Goal: Information Seeking & Learning: Check status

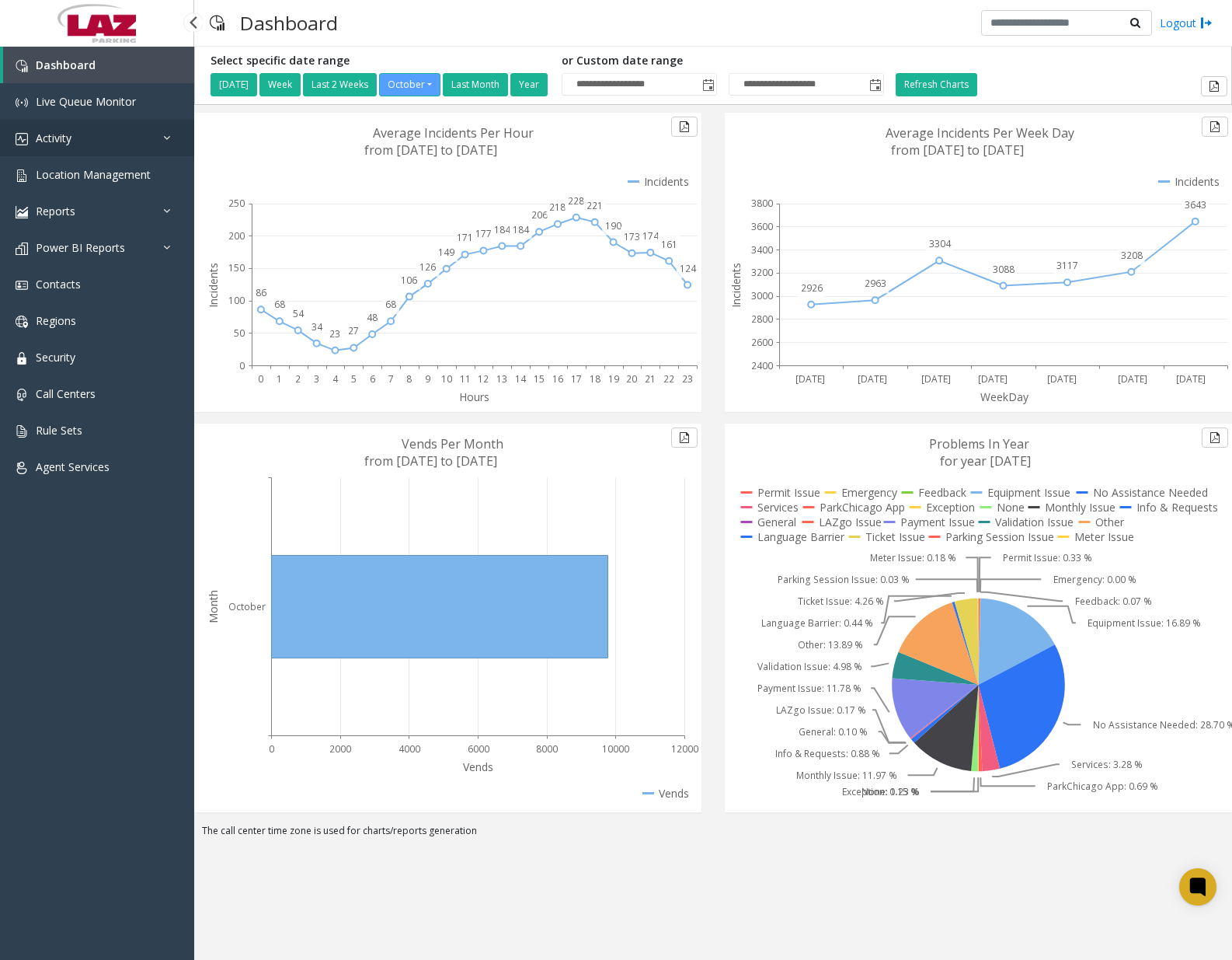
click at [99, 135] on link "Activity" at bounding box center [97, 137] width 194 height 36
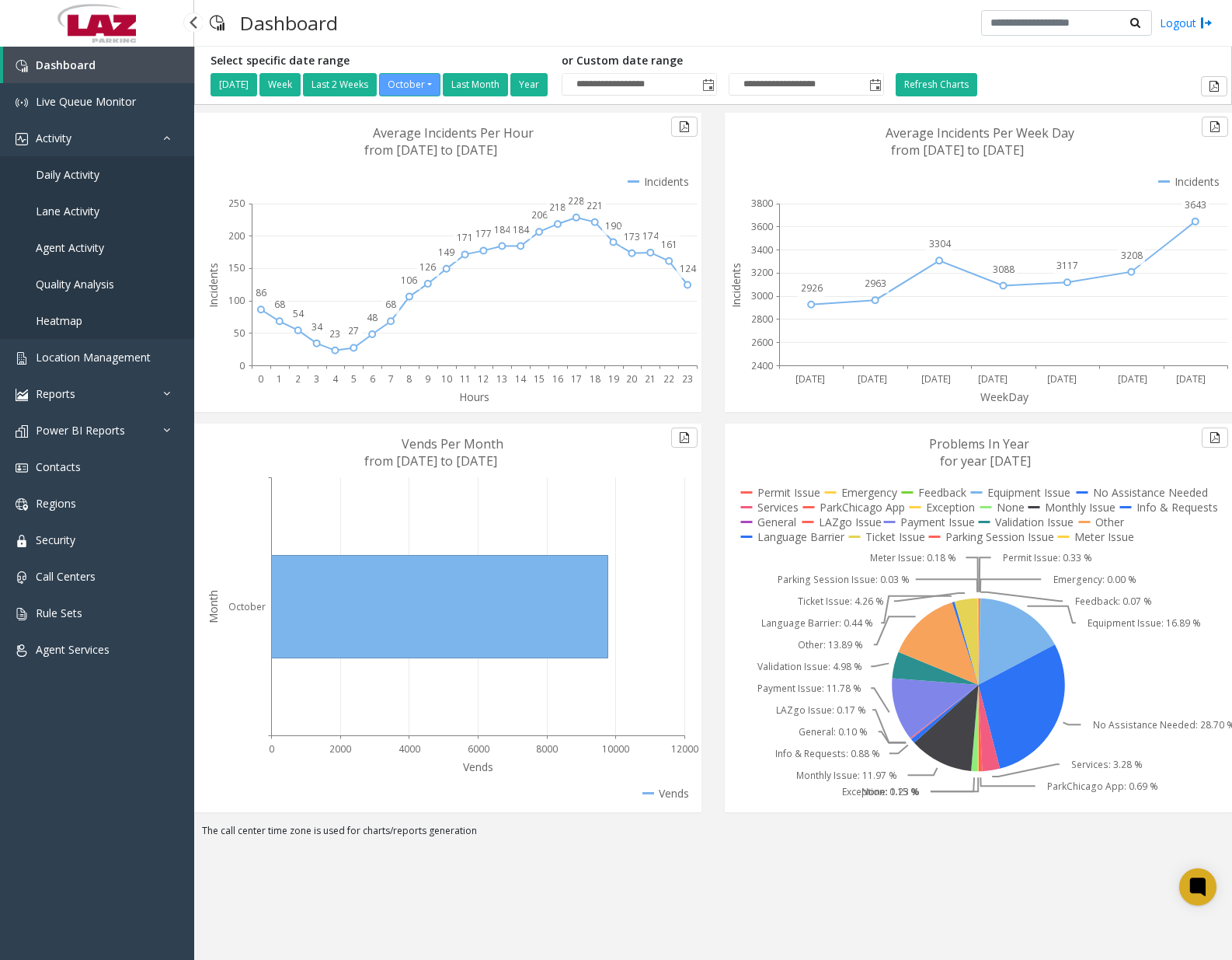
click at [77, 174] on span "Daily Activity" at bounding box center [67, 174] width 64 height 15
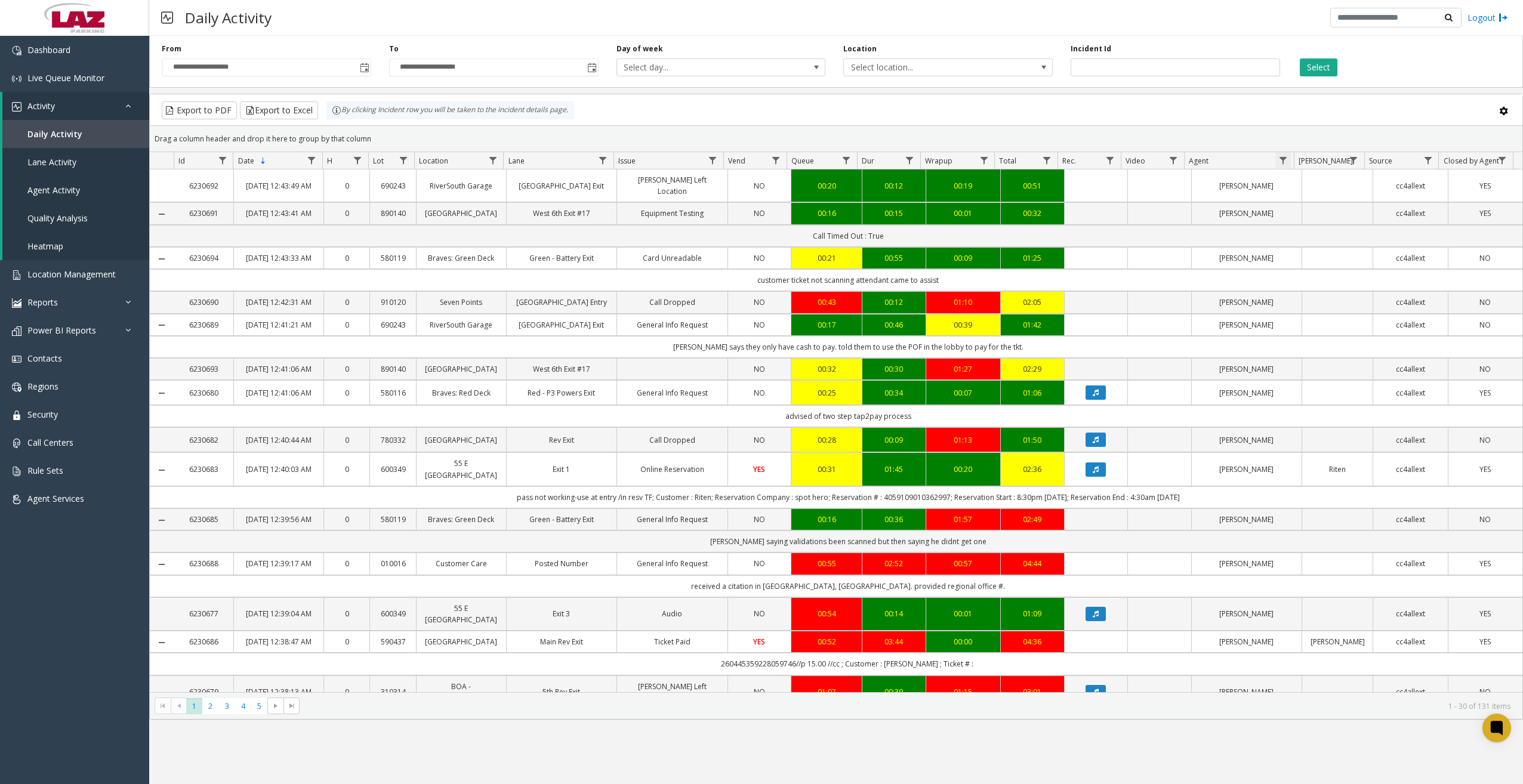
click at [946, 158] on span "Data table" at bounding box center [1282, 160] width 9 height 9
click at [946, 202] on input "Agent Filter" at bounding box center [1335, 212] width 101 height 20
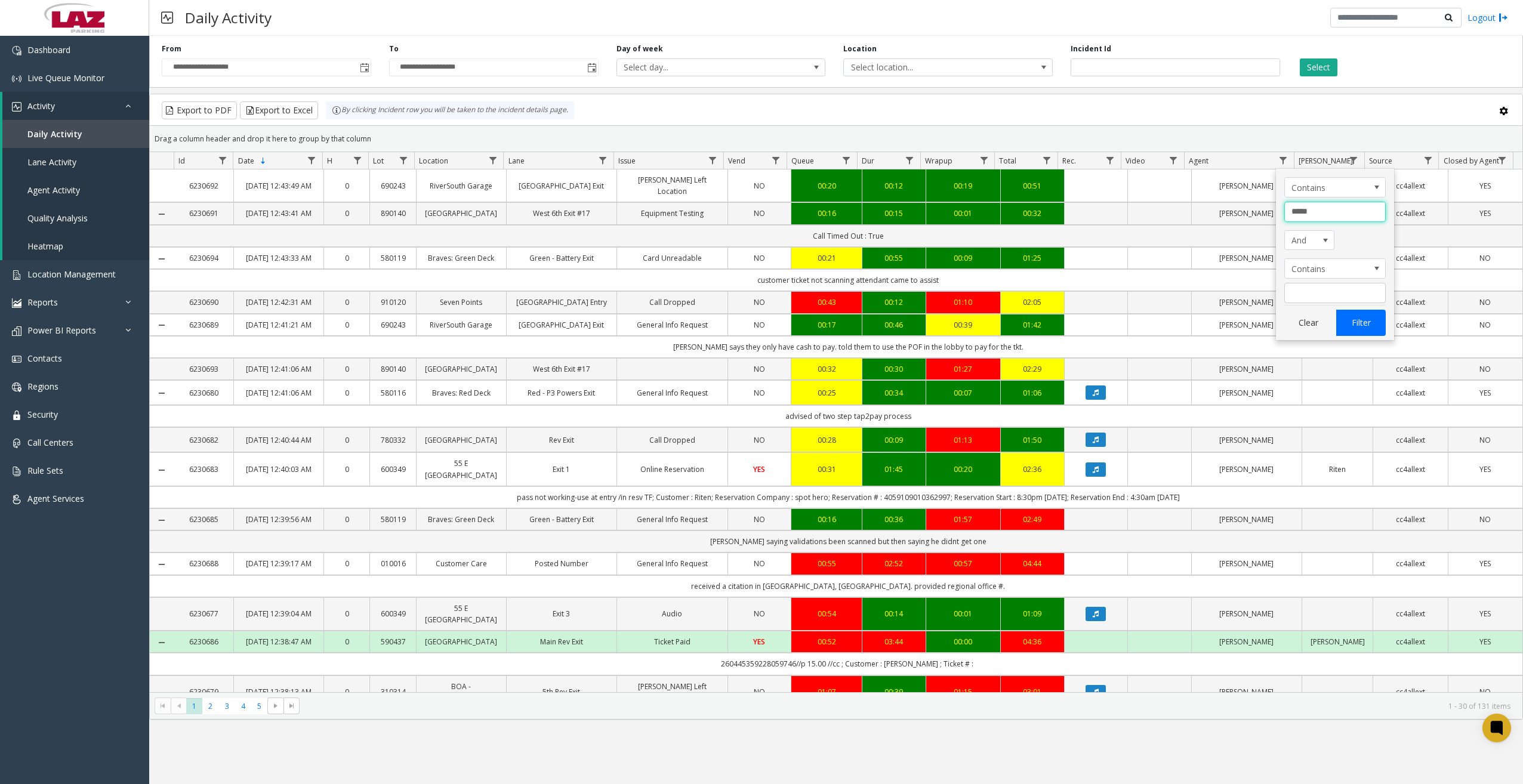
type input "*****"
click at [946, 318] on button "Filter" at bounding box center [1360, 322] width 49 height 26
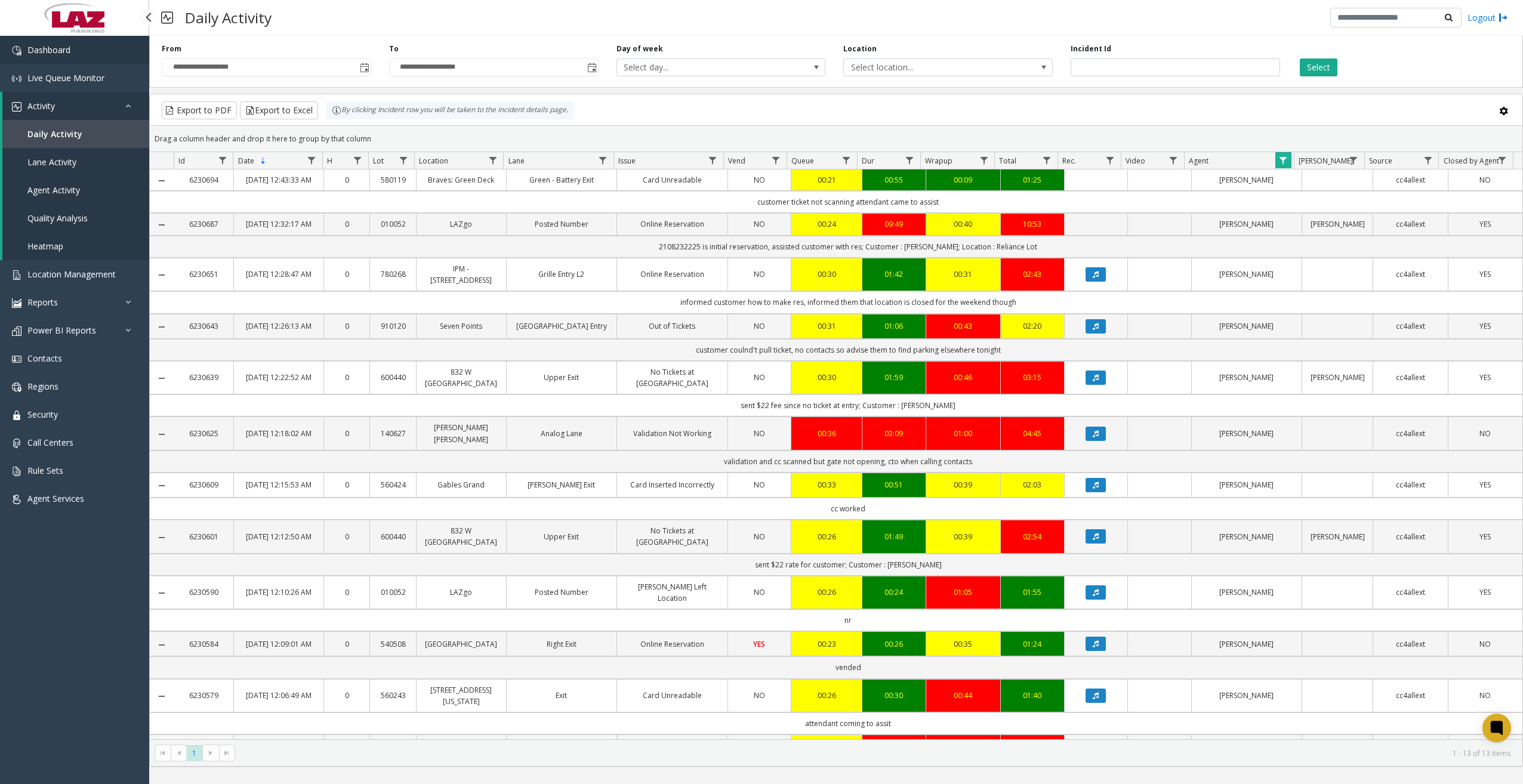
click at [55, 53] on span "Dashboard" at bounding box center [48, 50] width 43 height 11
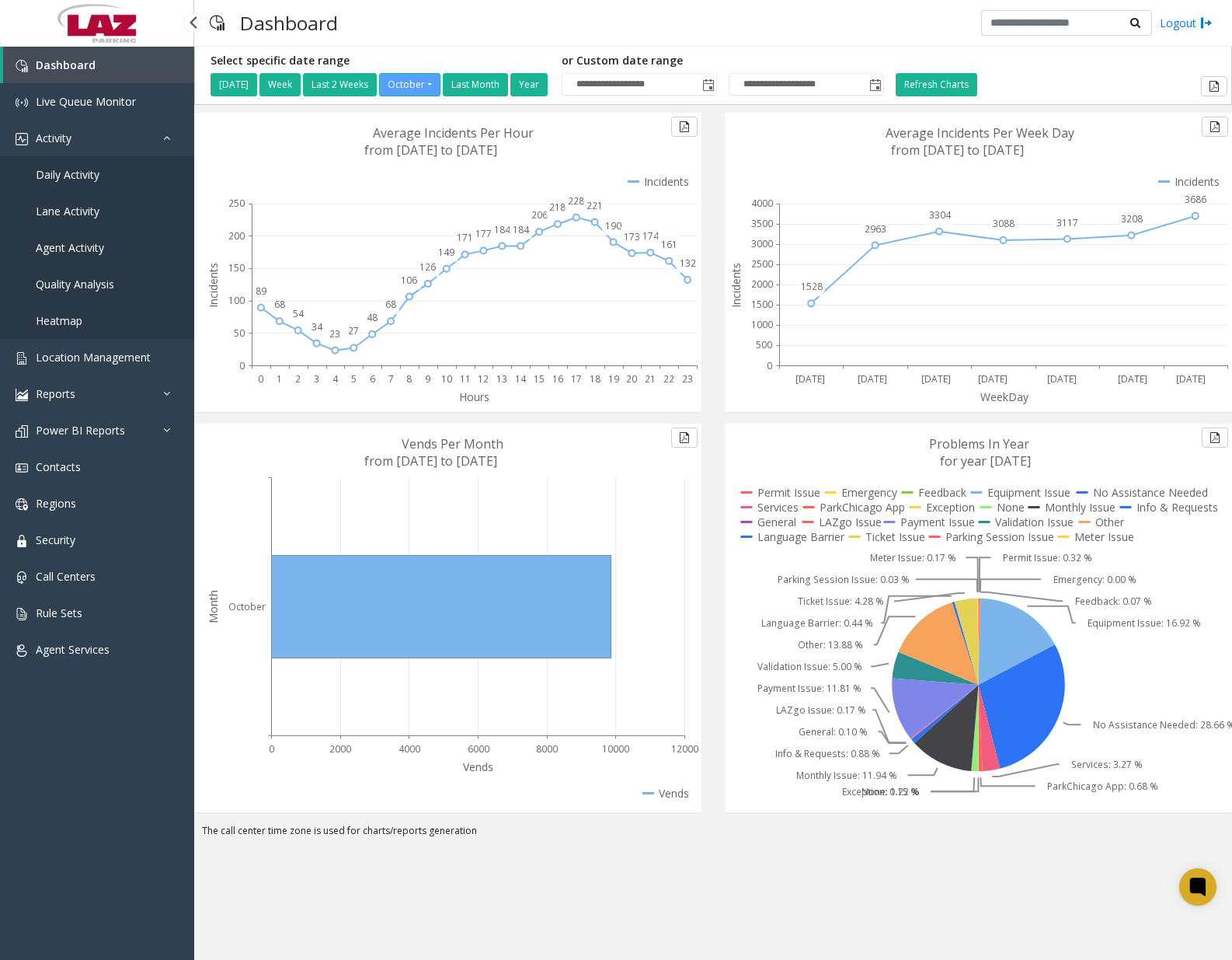
click at [103, 172] on link "Daily Activity" at bounding box center [97, 174] width 194 height 36
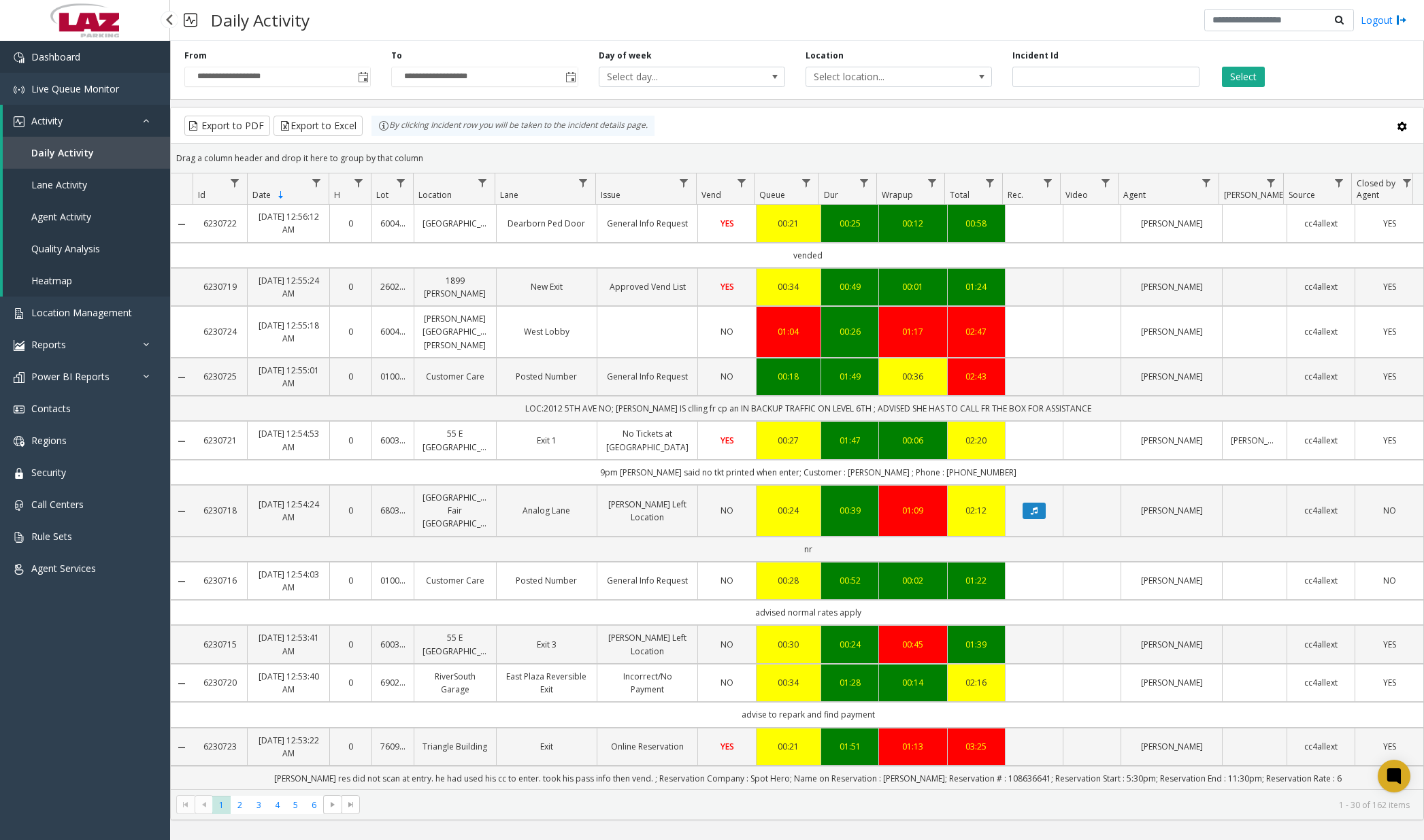
click at [77, 57] on span "Dashboard" at bounding box center [55, 56] width 49 height 13
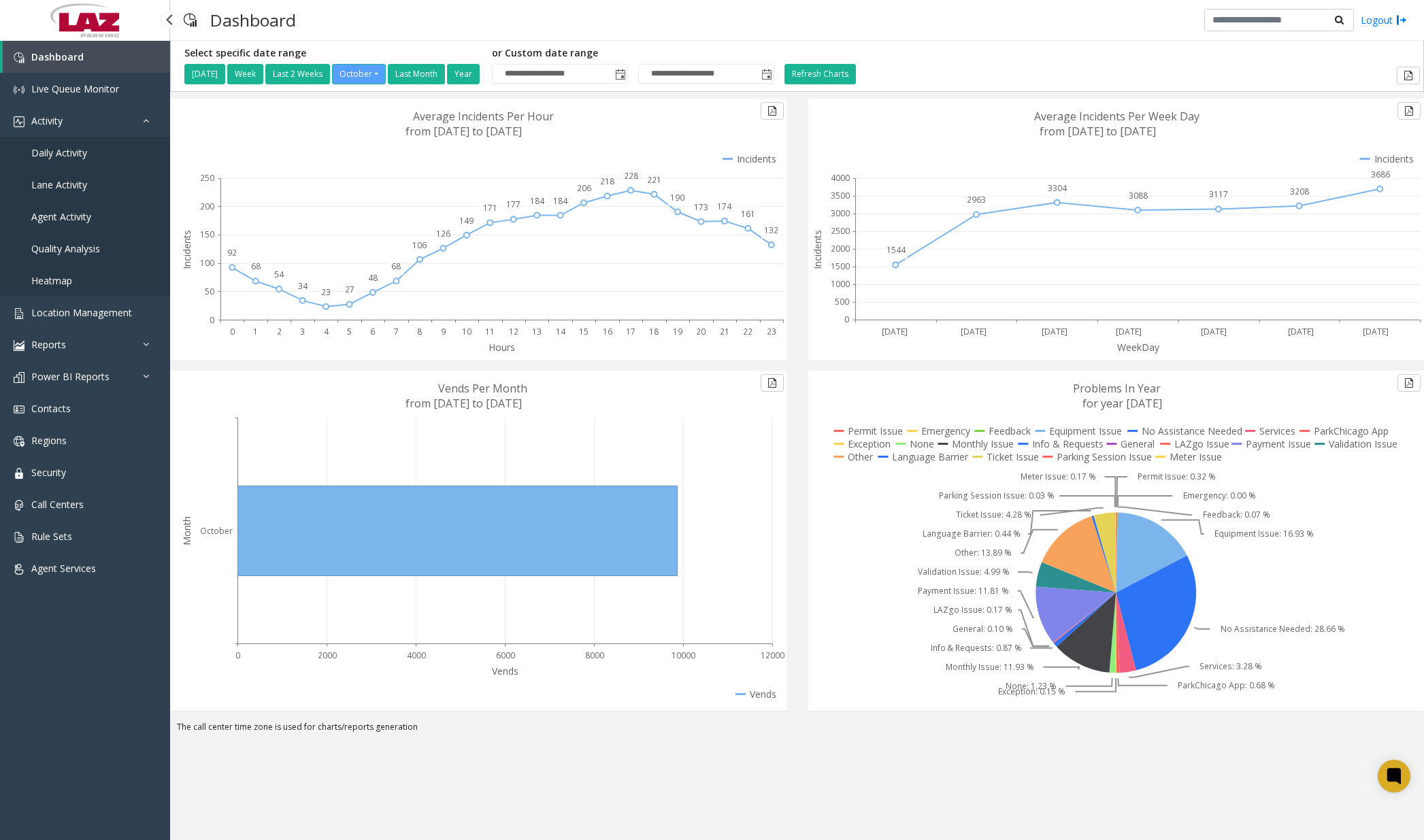
click at [85, 153] on span "Daily Activity" at bounding box center [59, 152] width 56 height 13
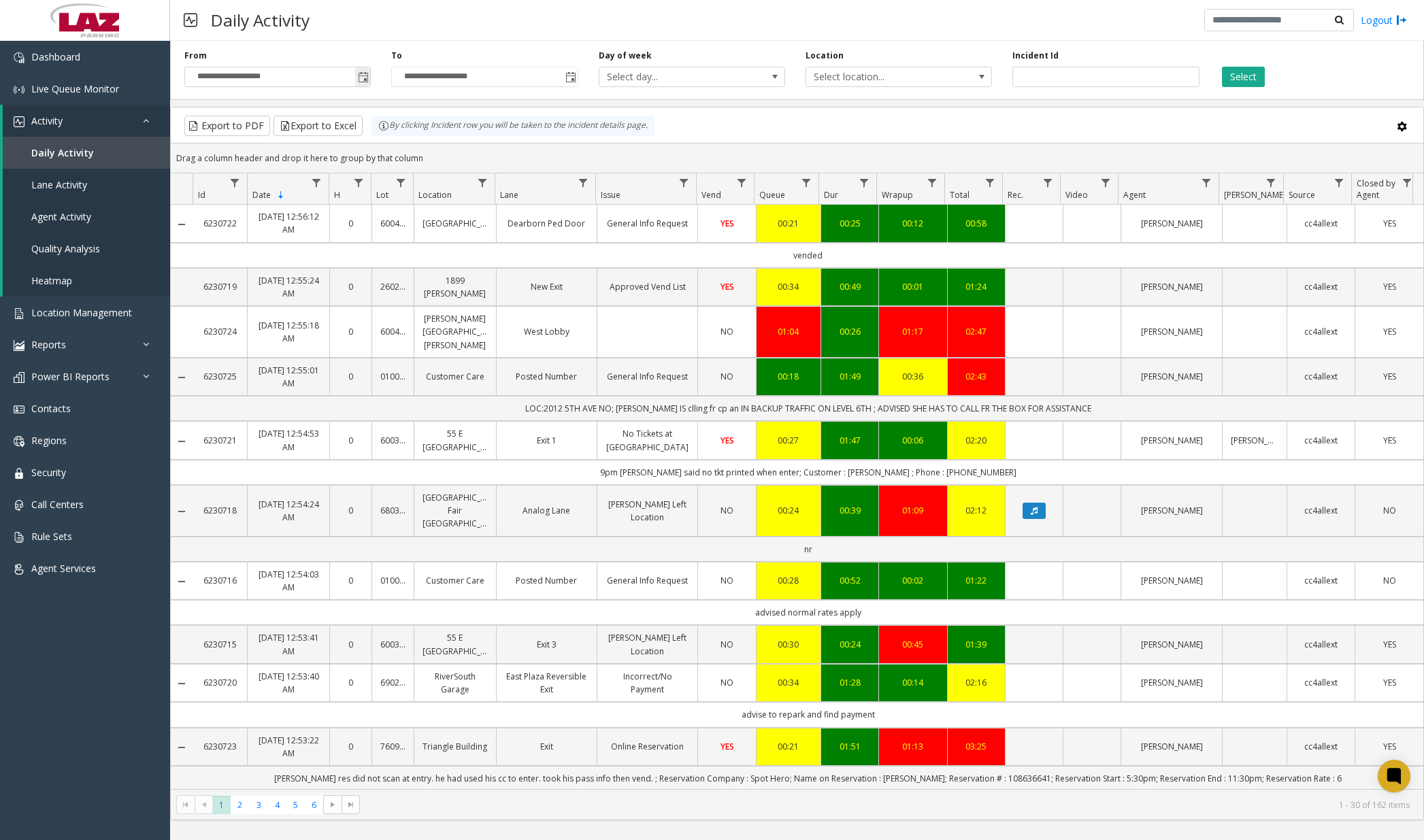
click at [364, 79] on span "Toggle popup" at bounding box center [363, 77] width 11 height 11
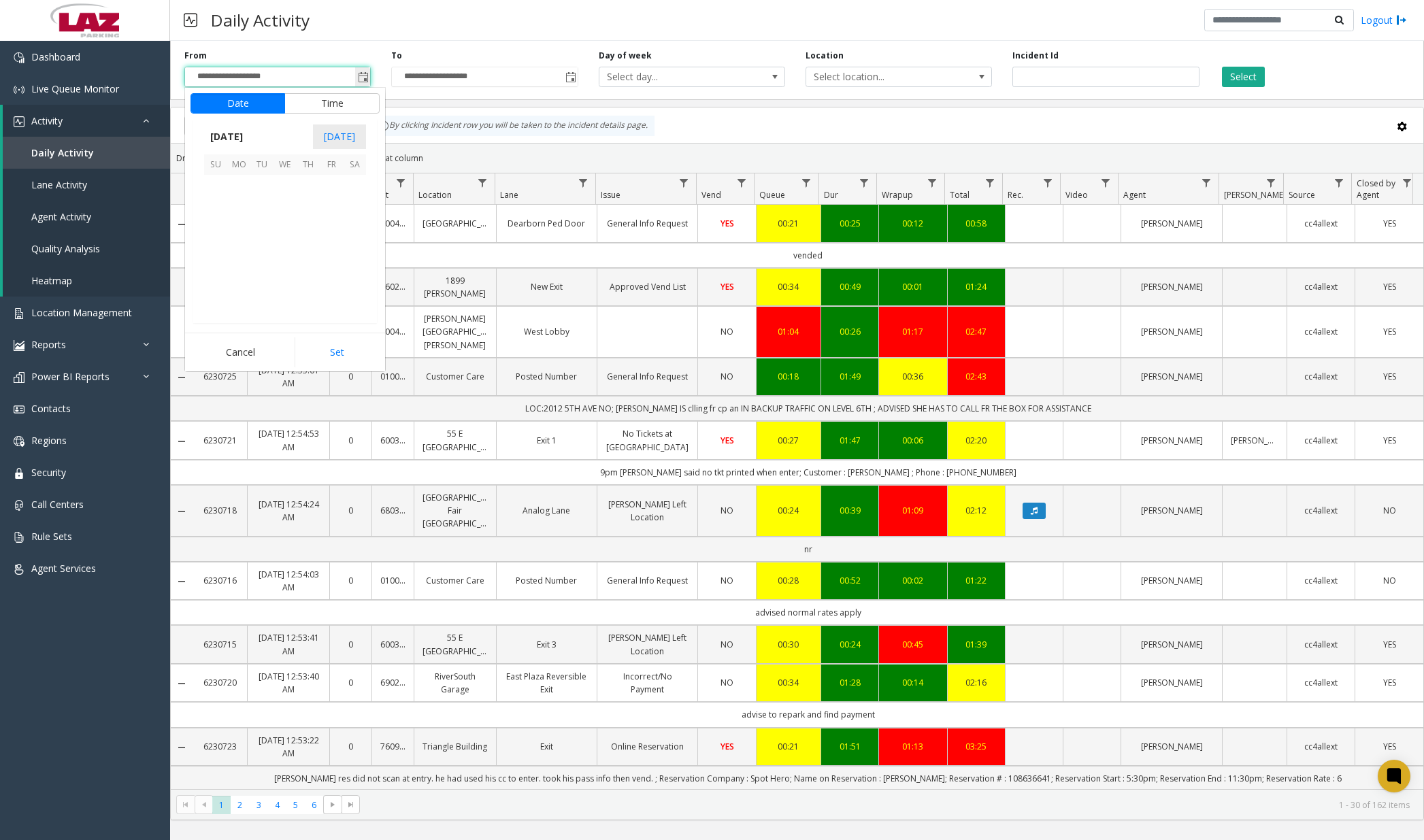
scroll to position [244221, 0]
click at [351, 207] on span "11" at bounding box center [354, 209] width 23 height 23
click at [218, 235] on span "12" at bounding box center [223, 236] width 11 height 13
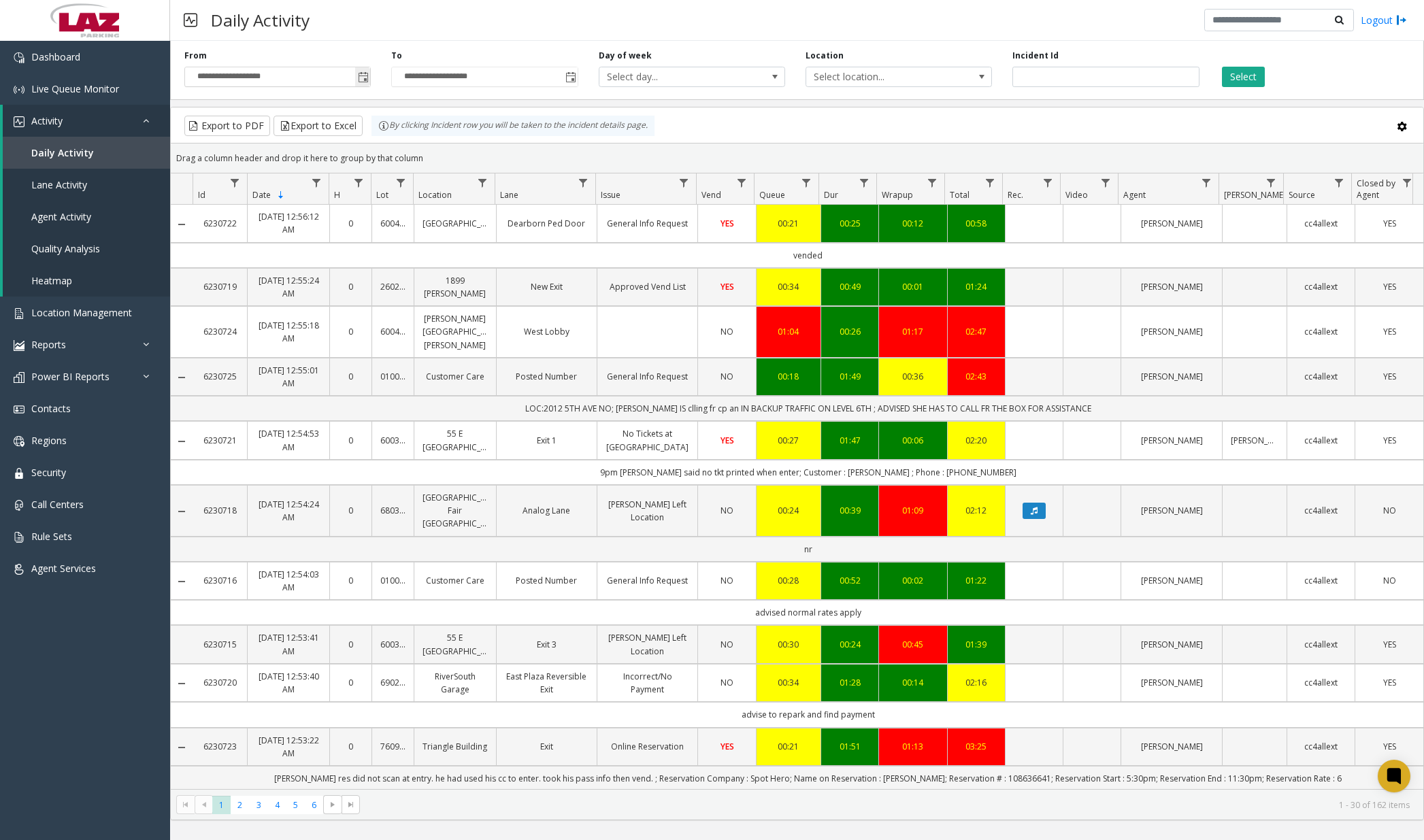
click at [369, 79] on span "Toggle popup" at bounding box center [363, 77] width 11 height 11
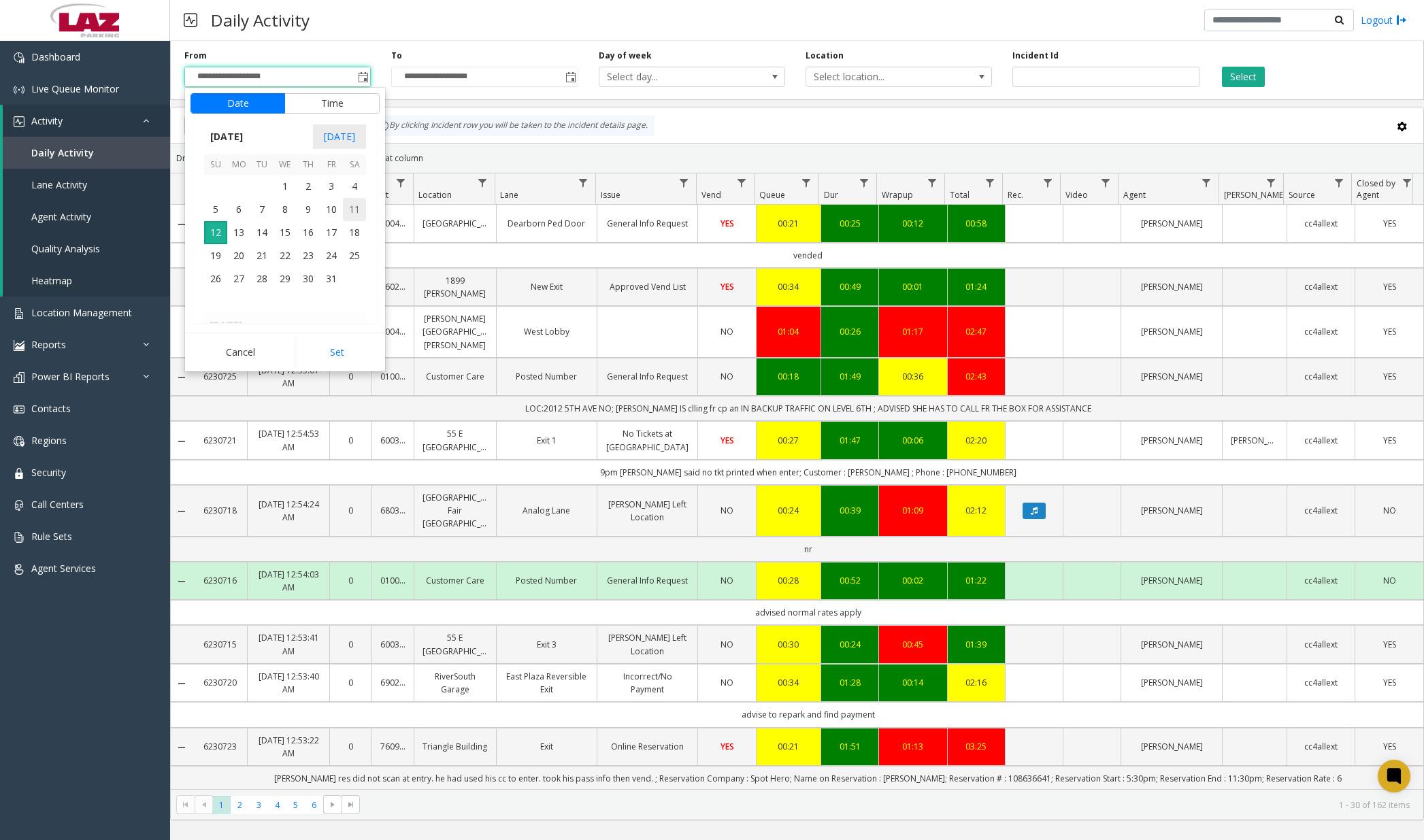
click at [353, 212] on span "11" at bounding box center [354, 209] width 23 height 23
click at [218, 234] on span "12" at bounding box center [223, 236] width 11 height 13
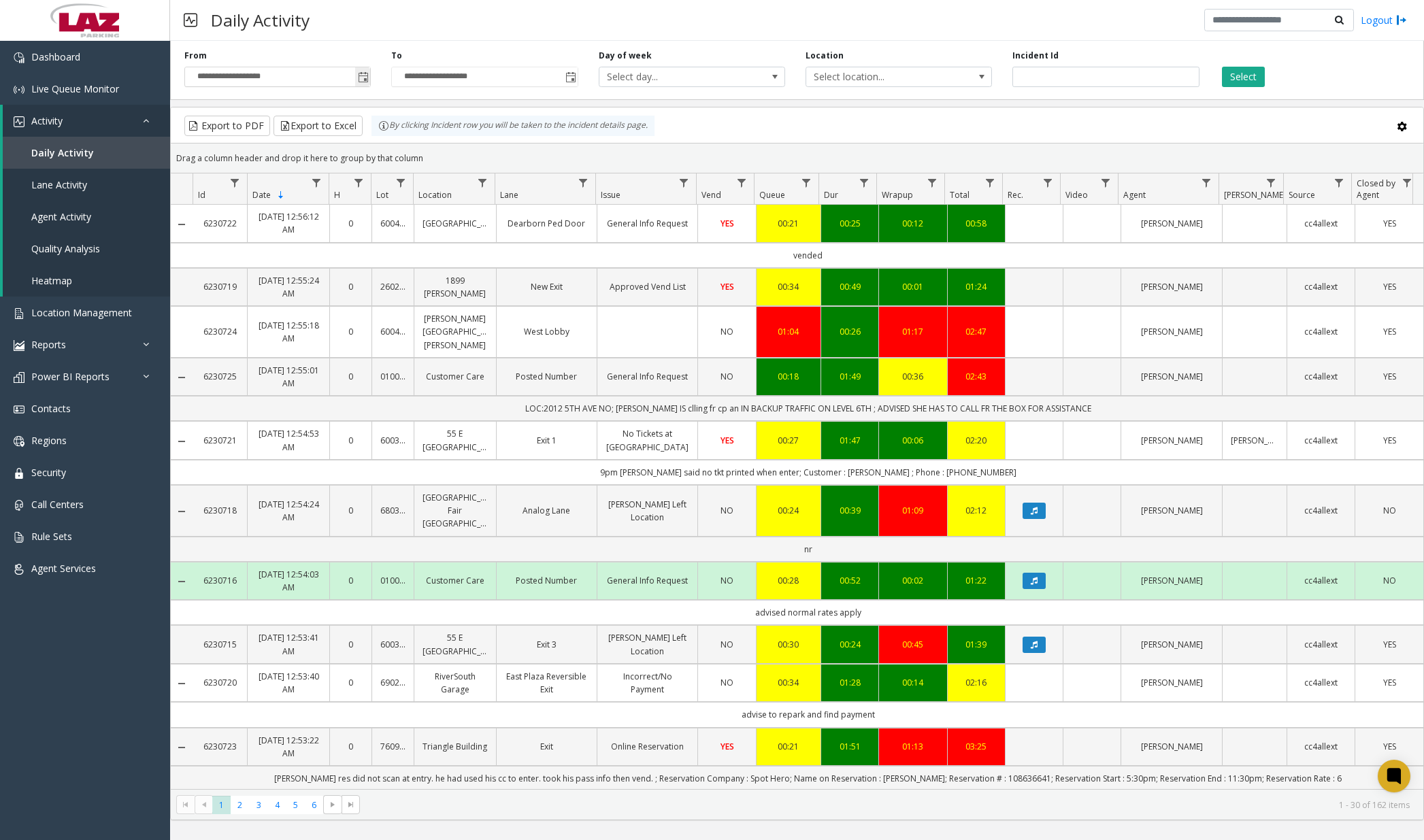
click at [361, 78] on span "Toggle popup" at bounding box center [363, 77] width 11 height 11
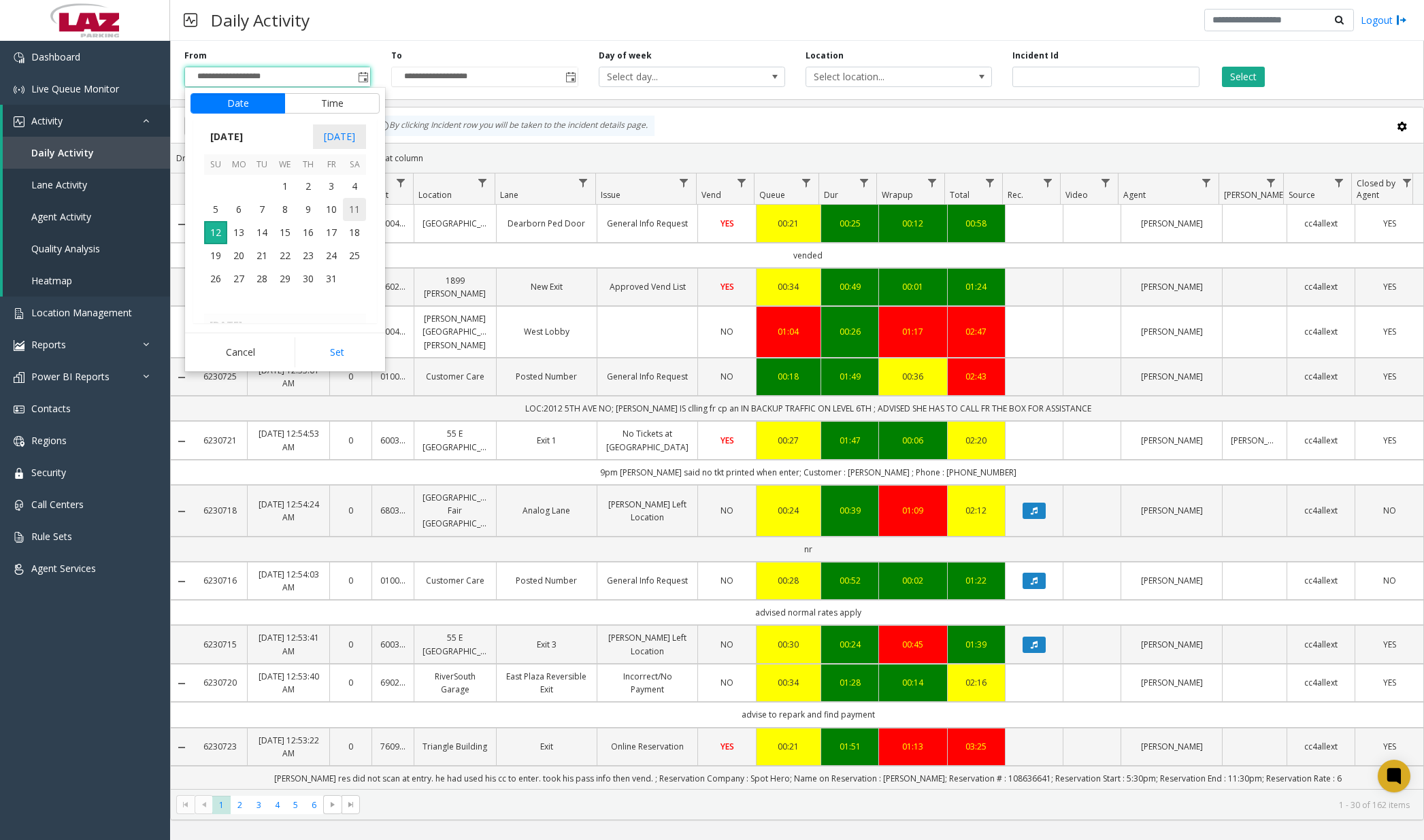
click at [352, 212] on span "11" at bounding box center [354, 209] width 23 height 23
click at [219, 236] on span "12" at bounding box center [223, 236] width 11 height 13
click at [289, 233] on span "00" at bounding box center [291, 236] width 11 height 13
click at [351, 236] on span "AM" at bounding box center [358, 236] width 15 height 13
click at [328, 341] on button "Set" at bounding box center [337, 352] width 85 height 30
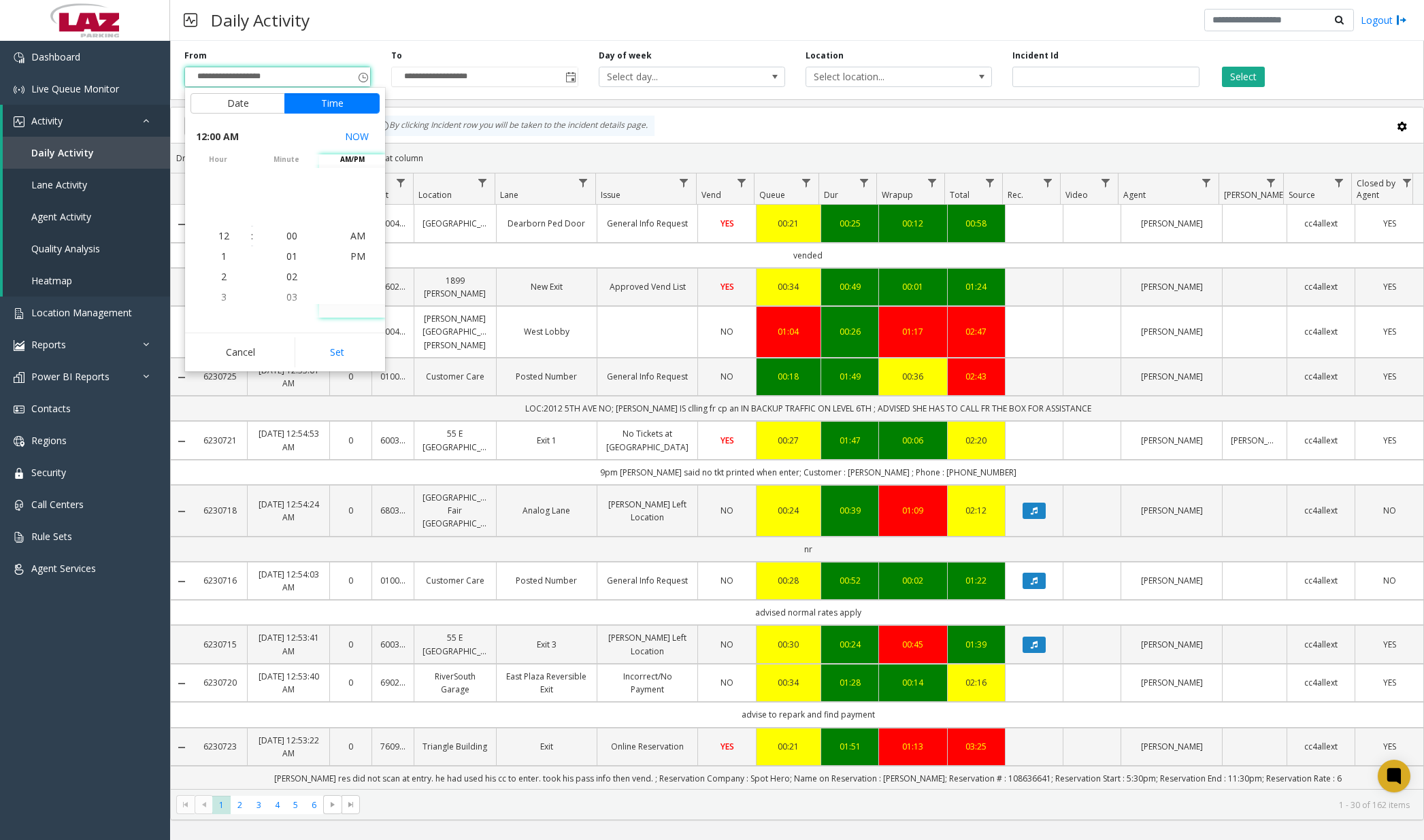
type input "**********"
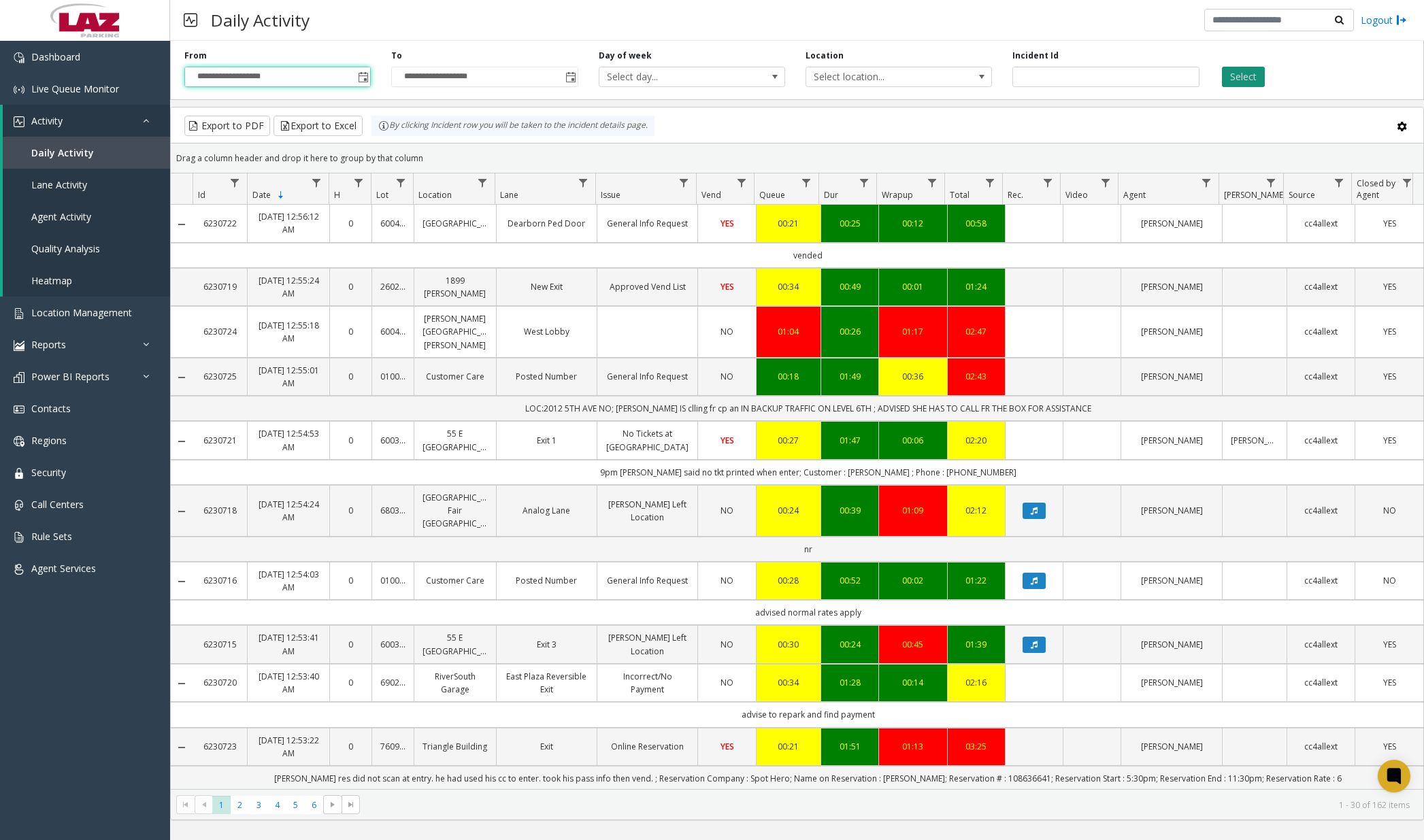
click at [1078, 78] on button "Select" at bounding box center [1243, 76] width 43 height 20
click at [1078, 182] on span "Data table" at bounding box center [1206, 183] width 11 height 11
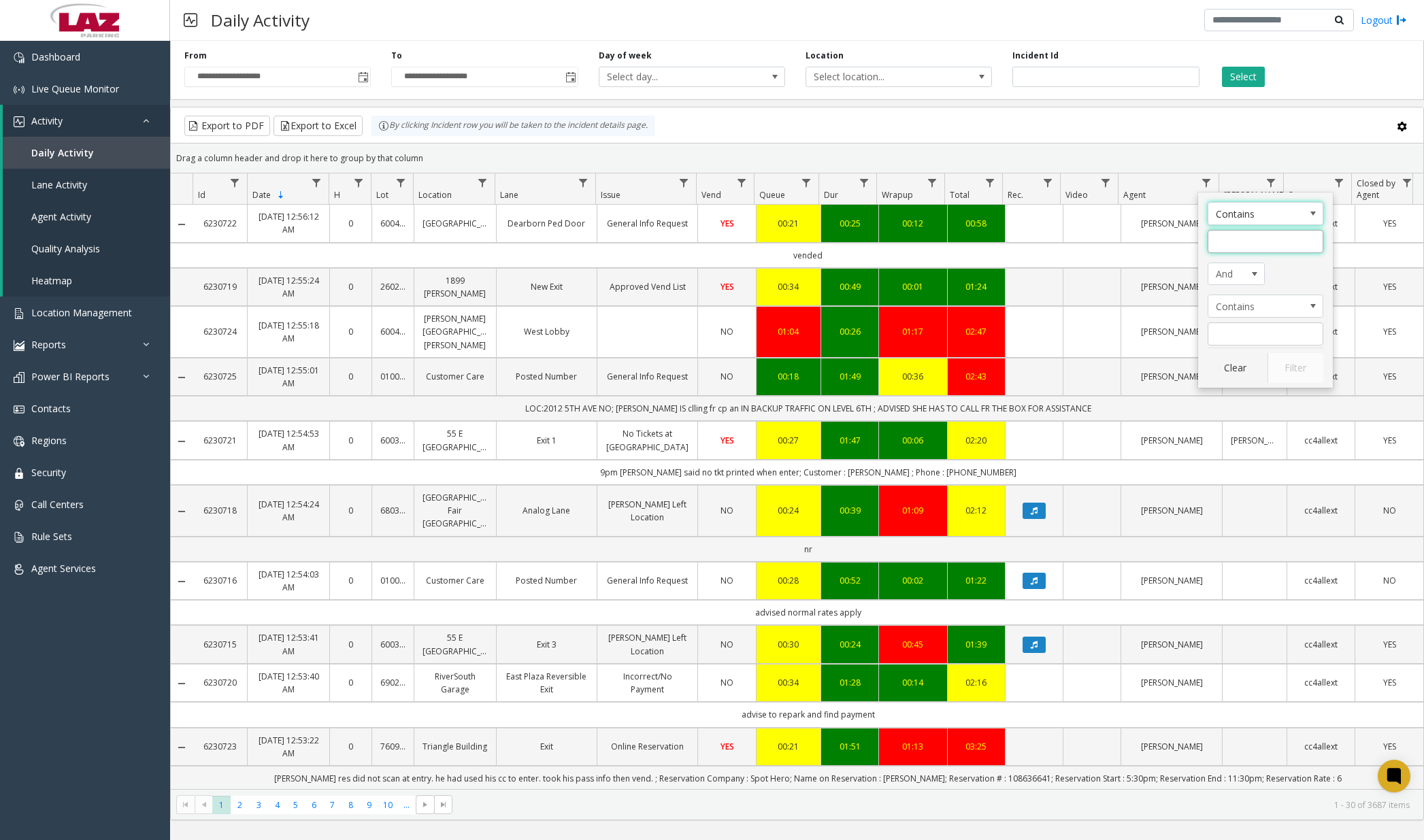
click at [1078, 235] on input "Agent Filter" at bounding box center [1265, 241] width 116 height 23
type input "***"
click at [1078, 371] on button "Filter" at bounding box center [1295, 367] width 56 height 30
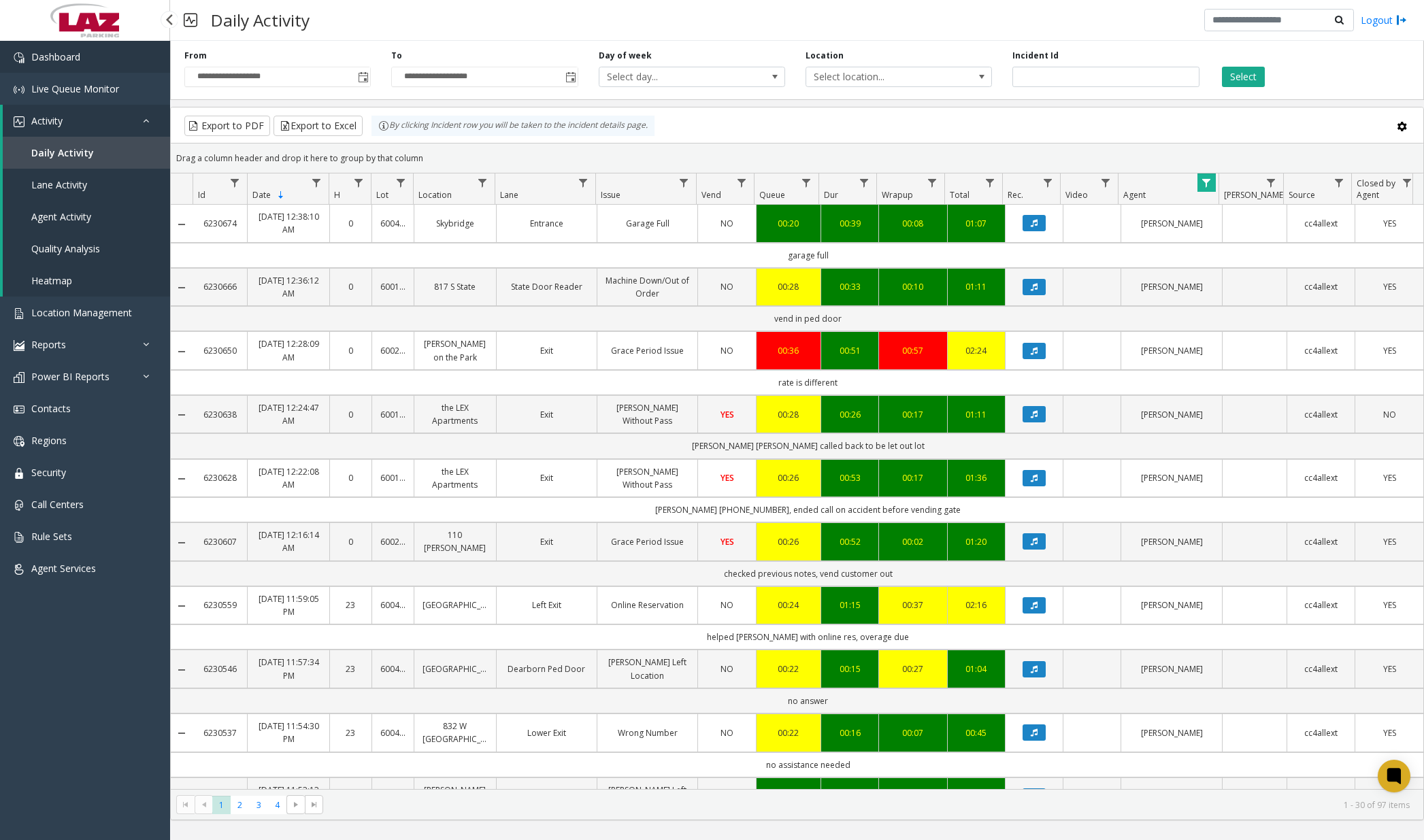
click at [111, 60] on link "Dashboard" at bounding box center [85, 56] width 170 height 32
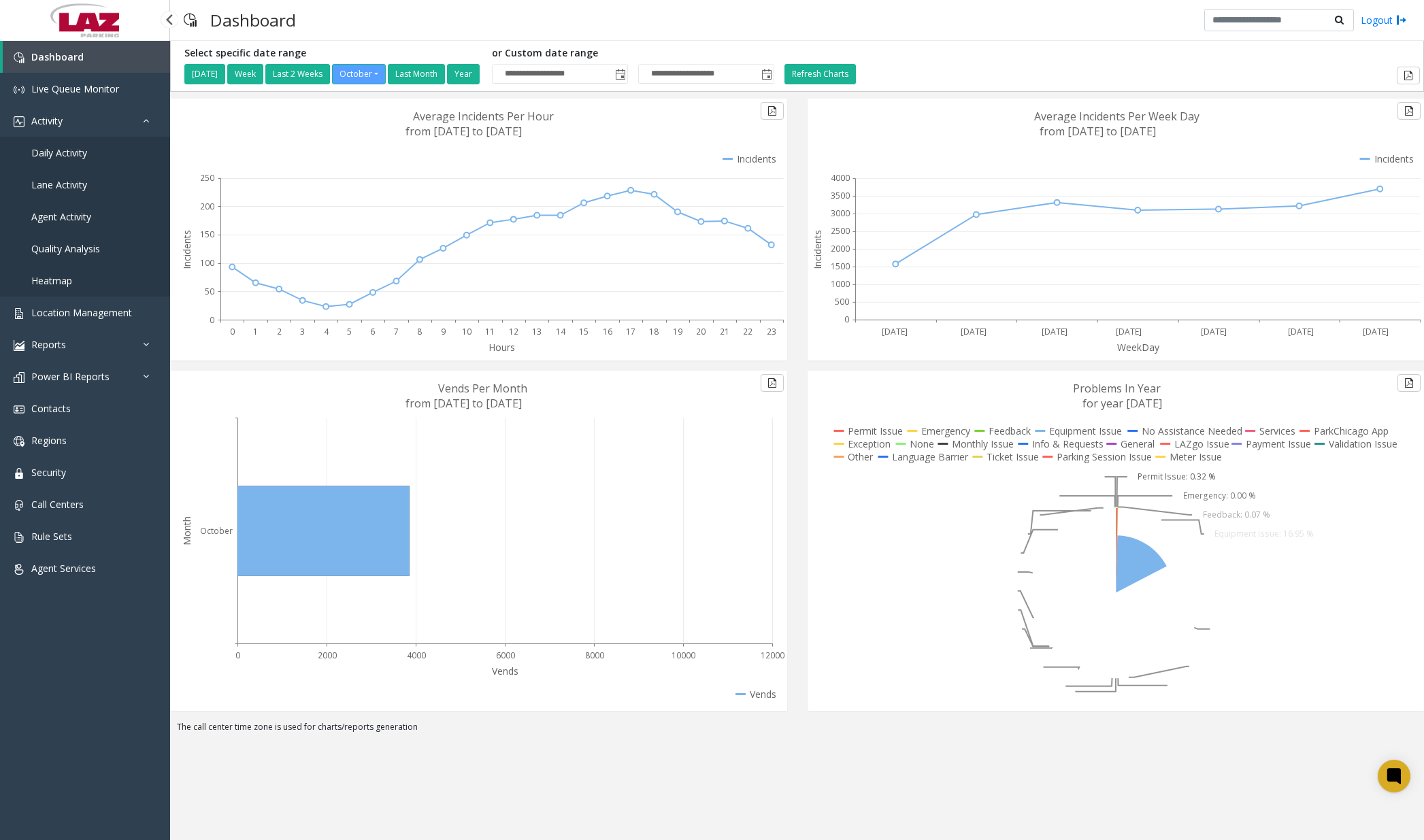
click at [77, 154] on span "Daily Activity" at bounding box center [59, 152] width 56 height 13
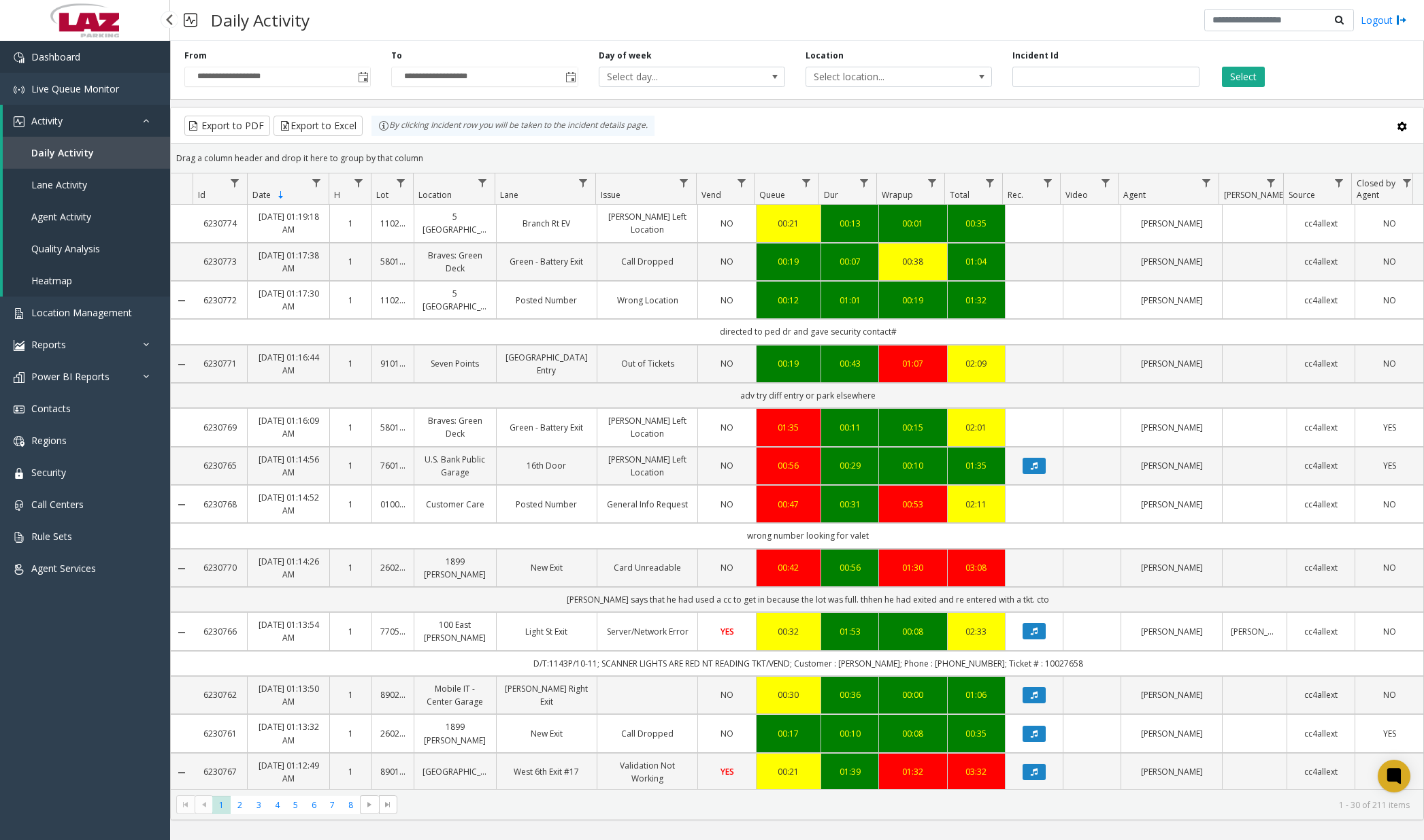
click at [125, 65] on link "Dashboard" at bounding box center [85, 56] width 170 height 32
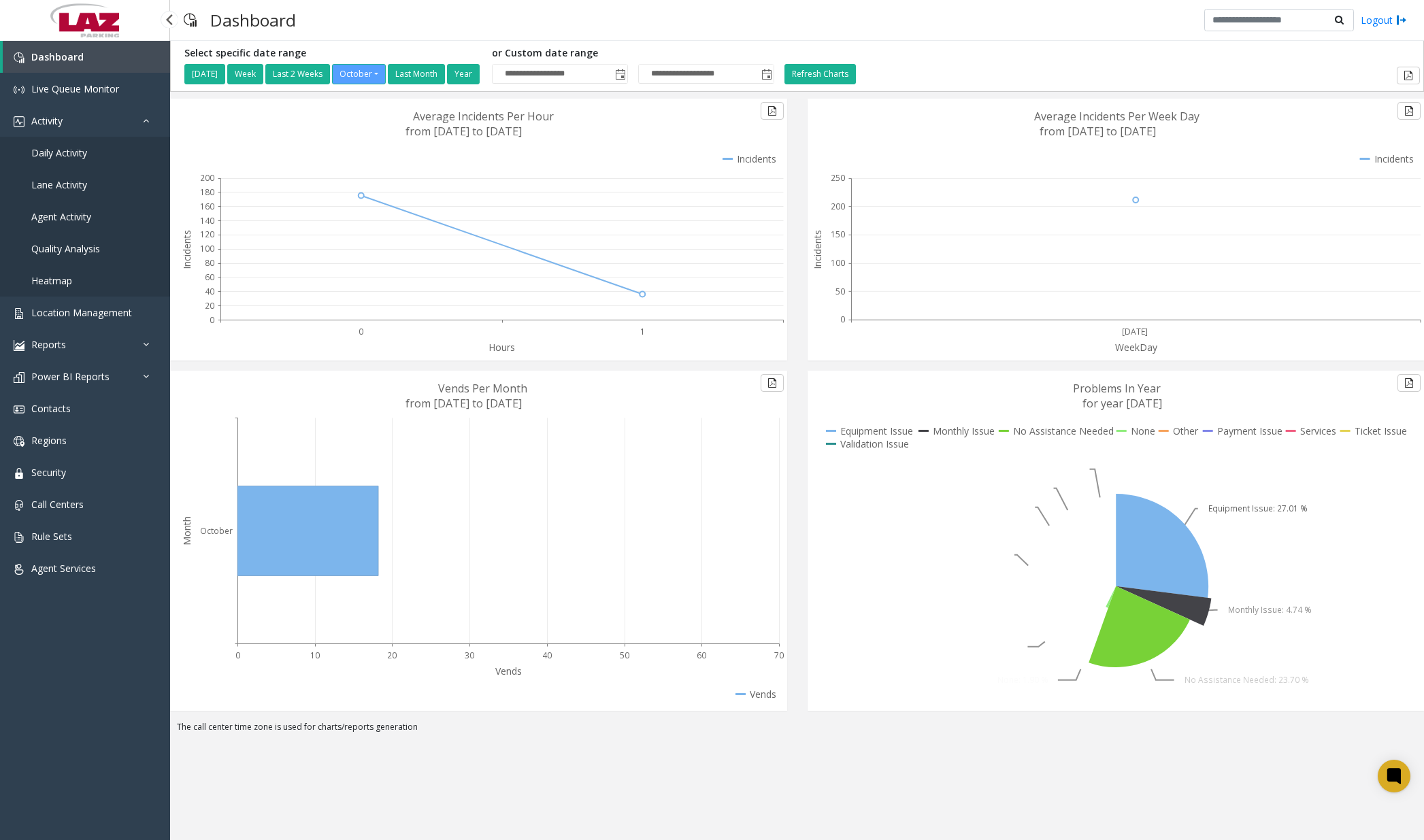
click at [76, 155] on span "Daily Activity" at bounding box center [59, 152] width 56 height 13
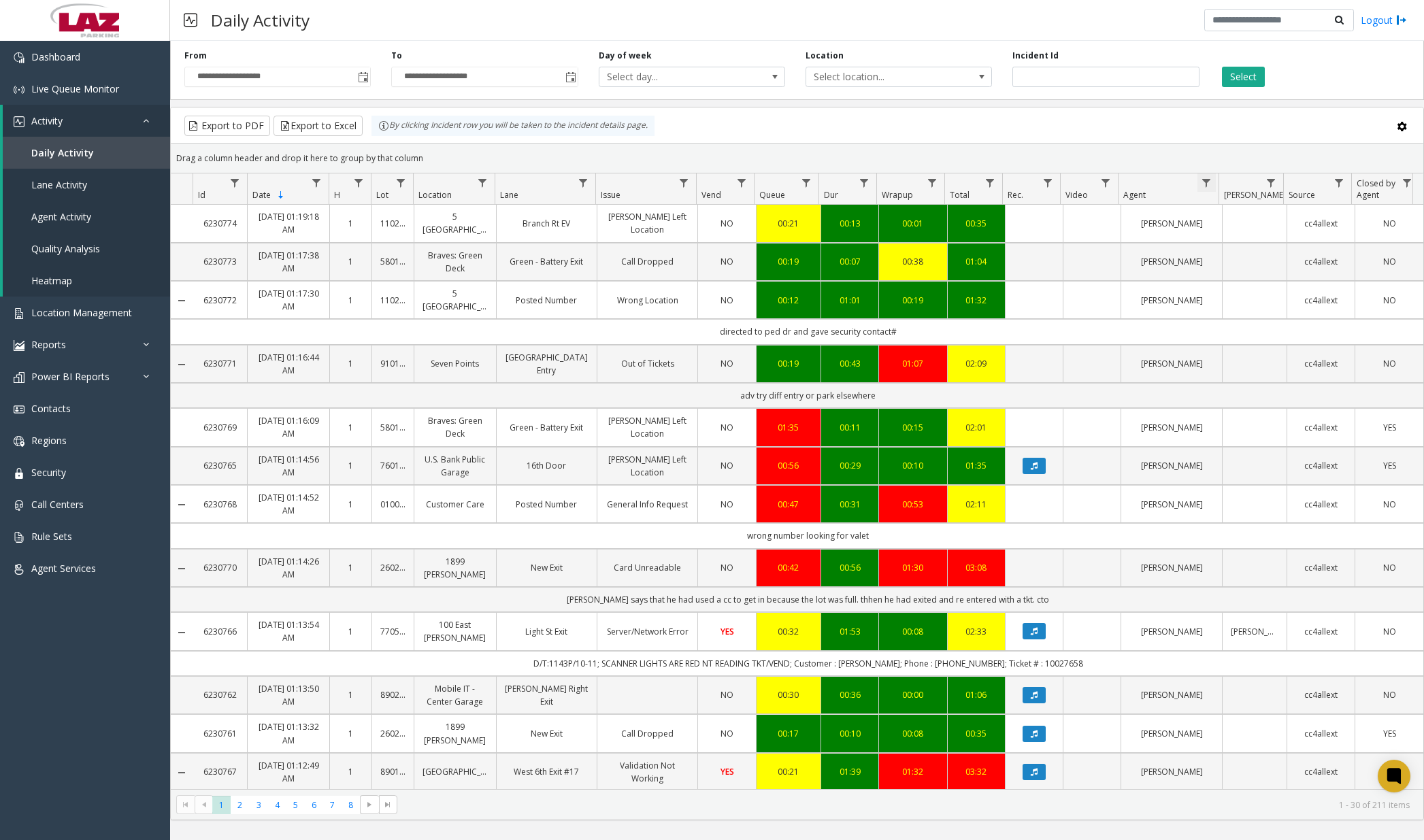
click at [1078, 183] on span "Data table" at bounding box center [1206, 183] width 11 height 11
click at [1078, 237] on input "Agent Filter" at bounding box center [1265, 241] width 116 height 23
type input "***"
click at [1078, 367] on button "Filter" at bounding box center [1295, 367] width 56 height 30
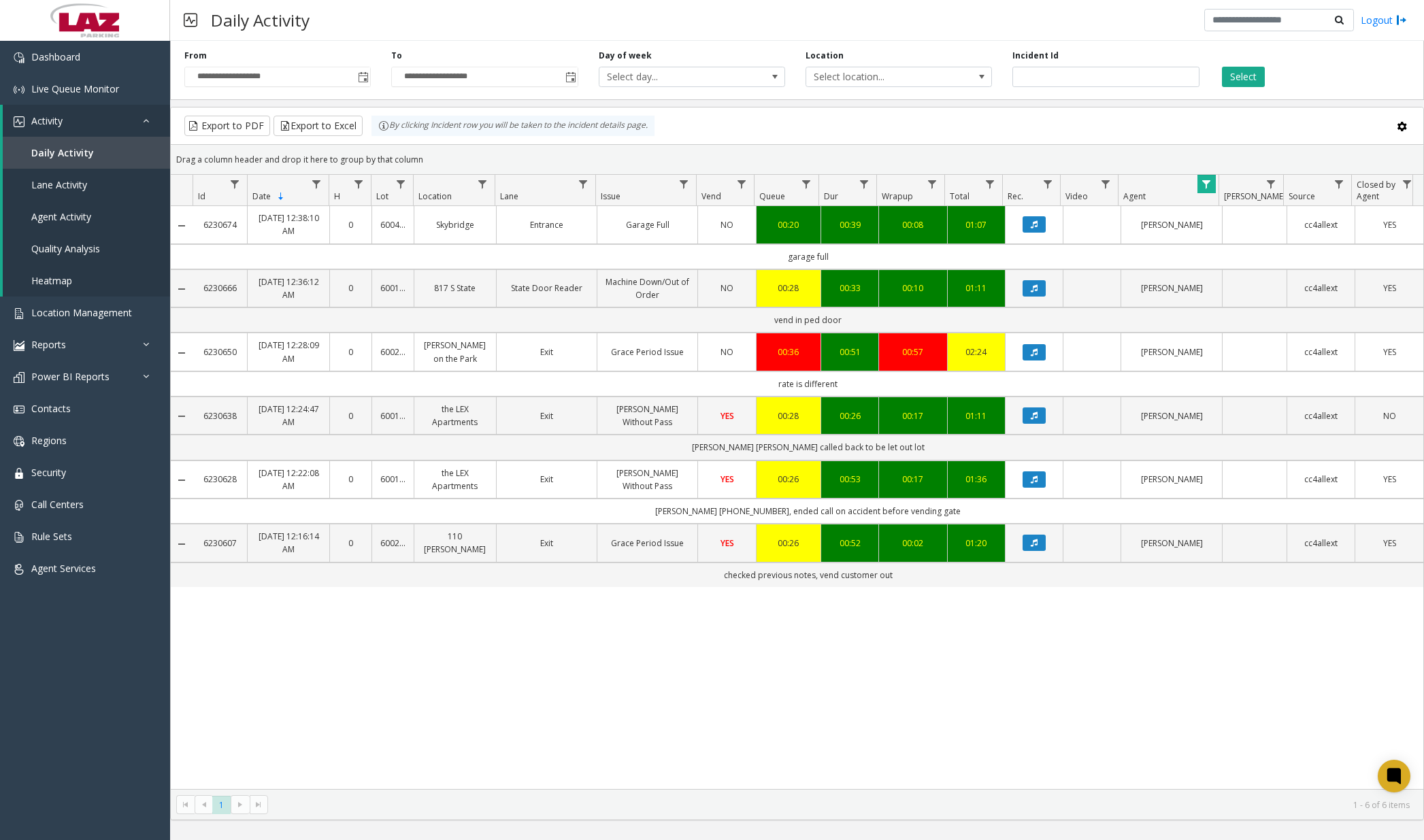
click at [237, 808] on kendo-pager-next-buttons at bounding box center [249, 804] width 37 height 19
click at [122, 52] on link "Dashboard" at bounding box center [85, 56] width 170 height 32
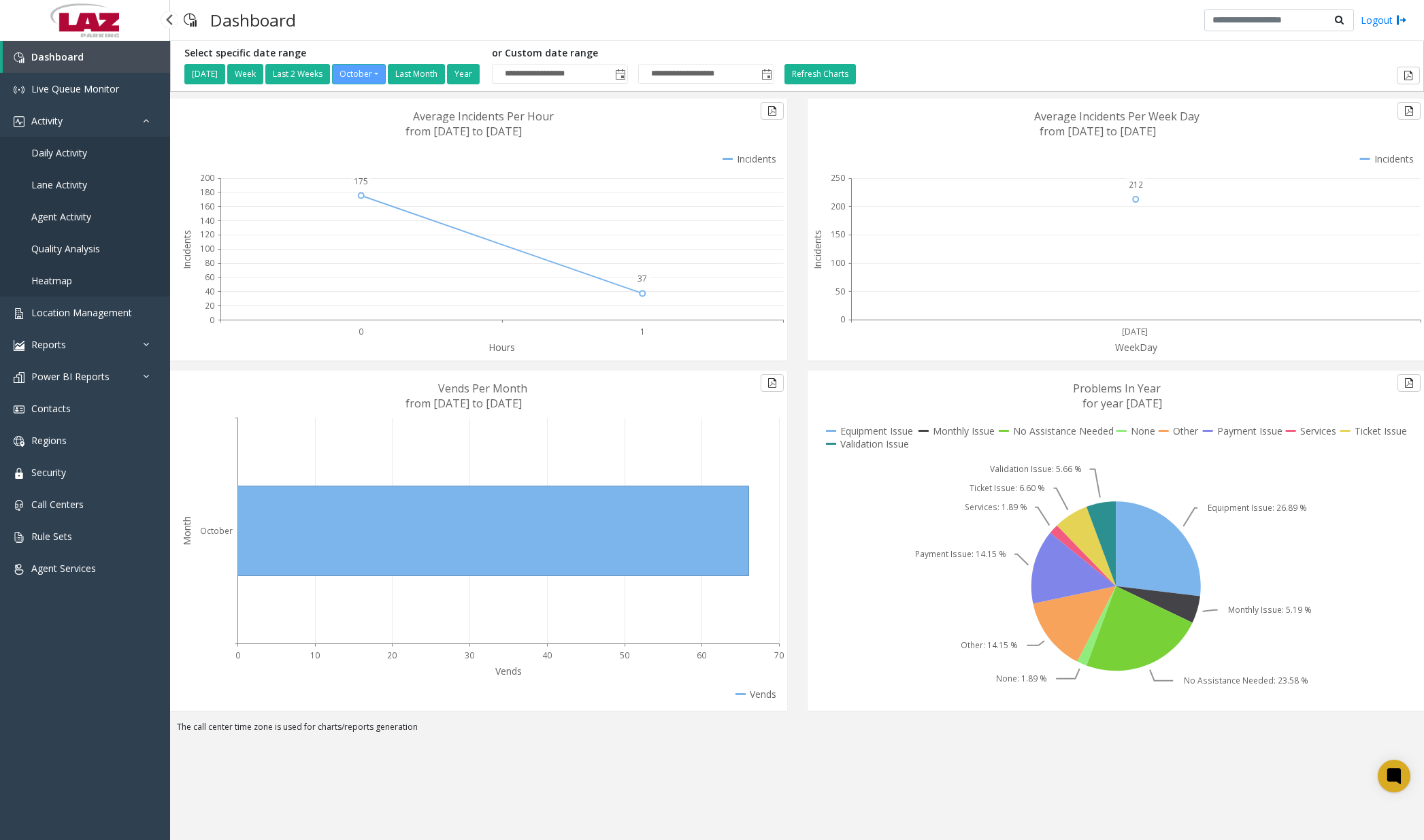
click at [85, 151] on span "Daily Activity" at bounding box center [59, 152] width 56 height 13
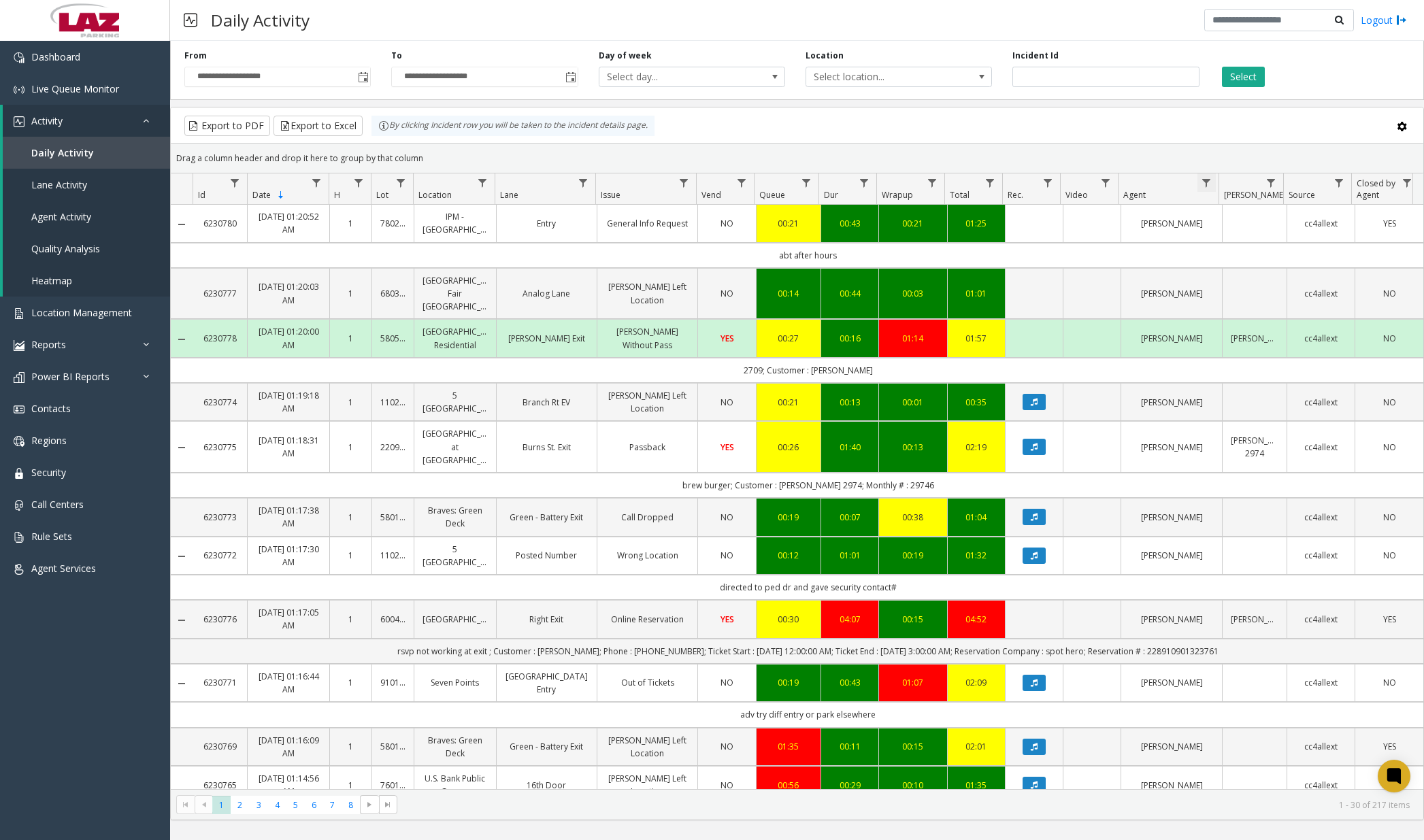
click at [1078, 185] on span "Data table" at bounding box center [1206, 183] width 11 height 11
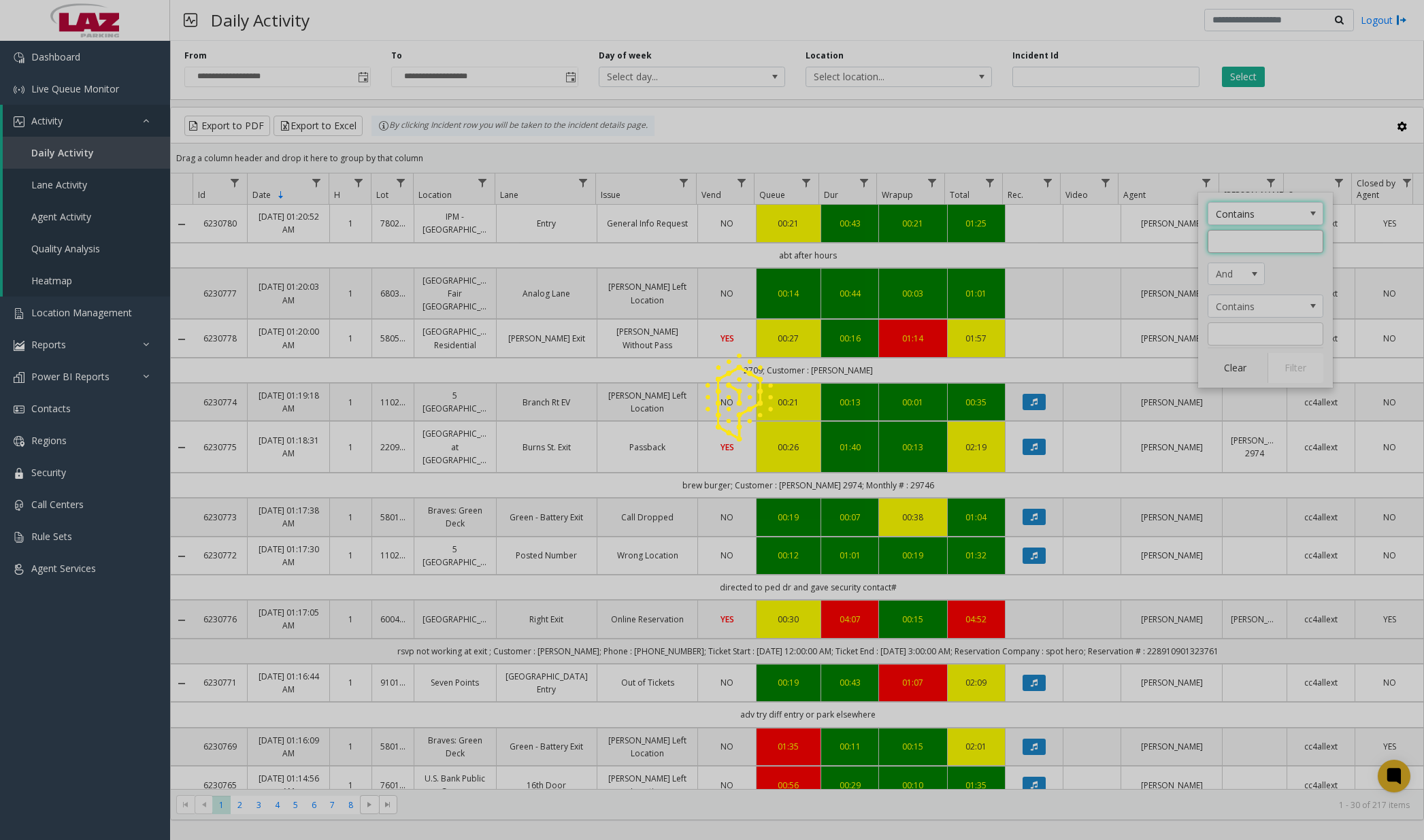
click at [1078, 237] on input "Agent Filter" at bounding box center [1265, 241] width 116 height 23
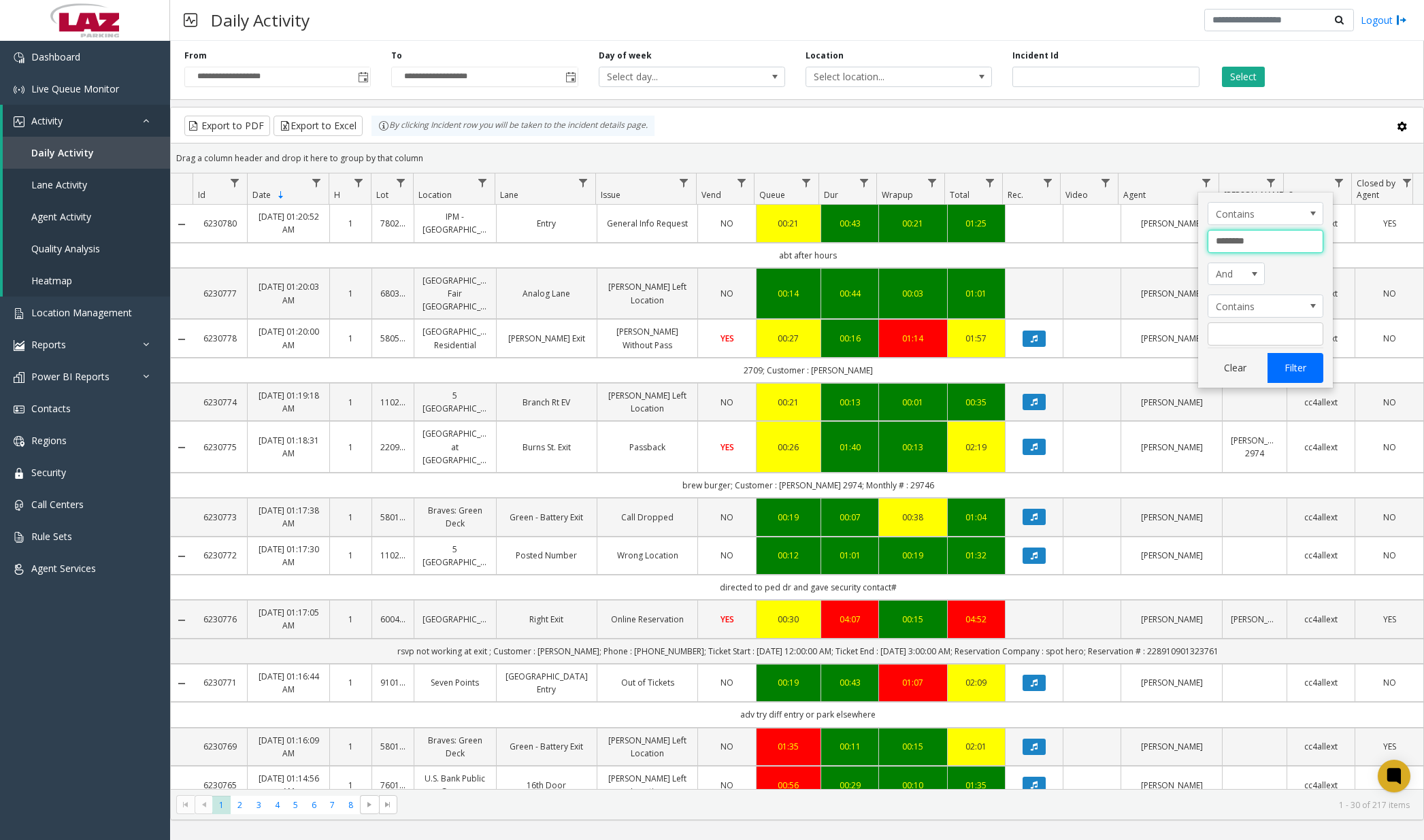
type input "********"
click at [1078, 375] on button "Filter" at bounding box center [1295, 367] width 56 height 30
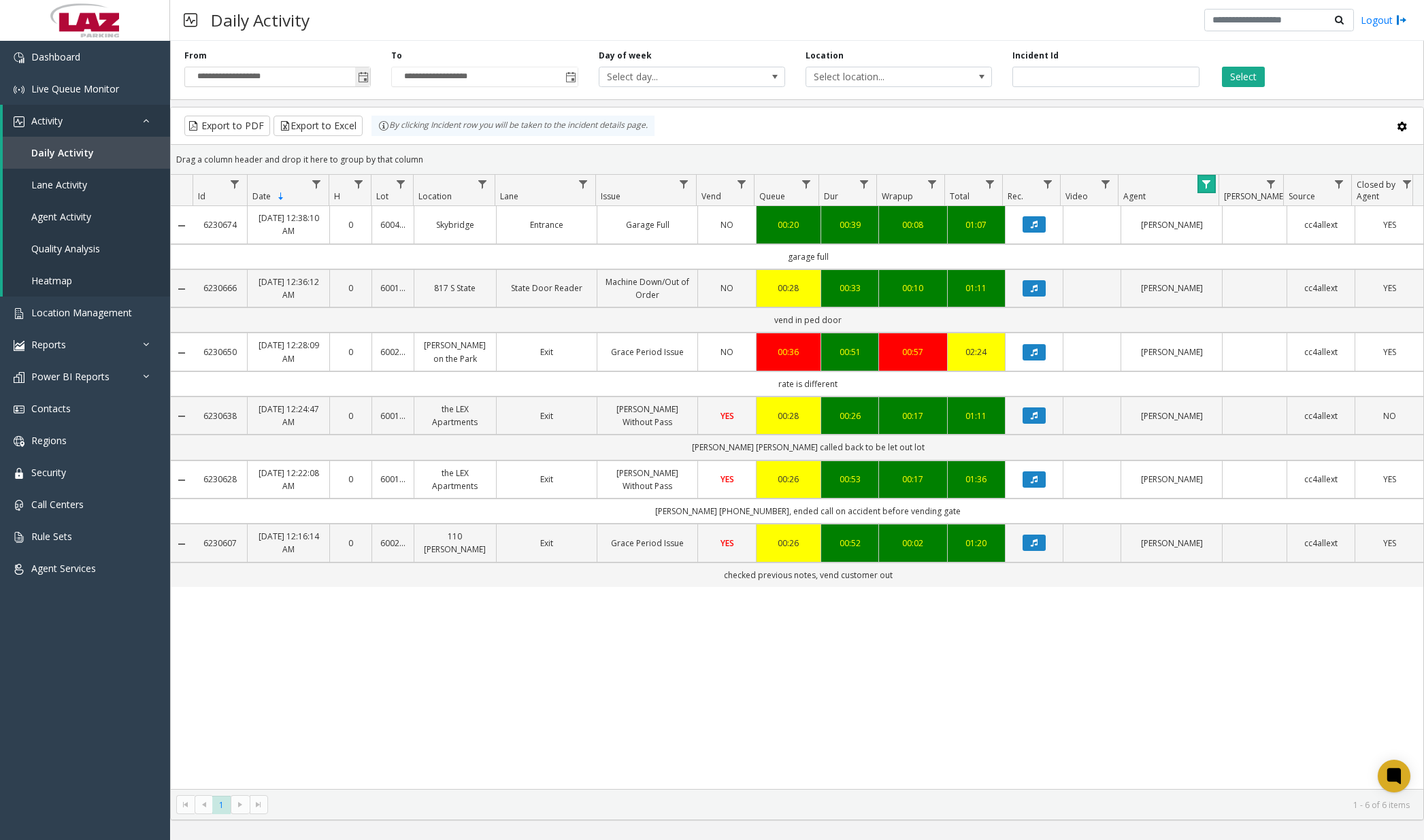
click at [370, 74] on span "Toggle popup" at bounding box center [362, 77] width 15 height 22
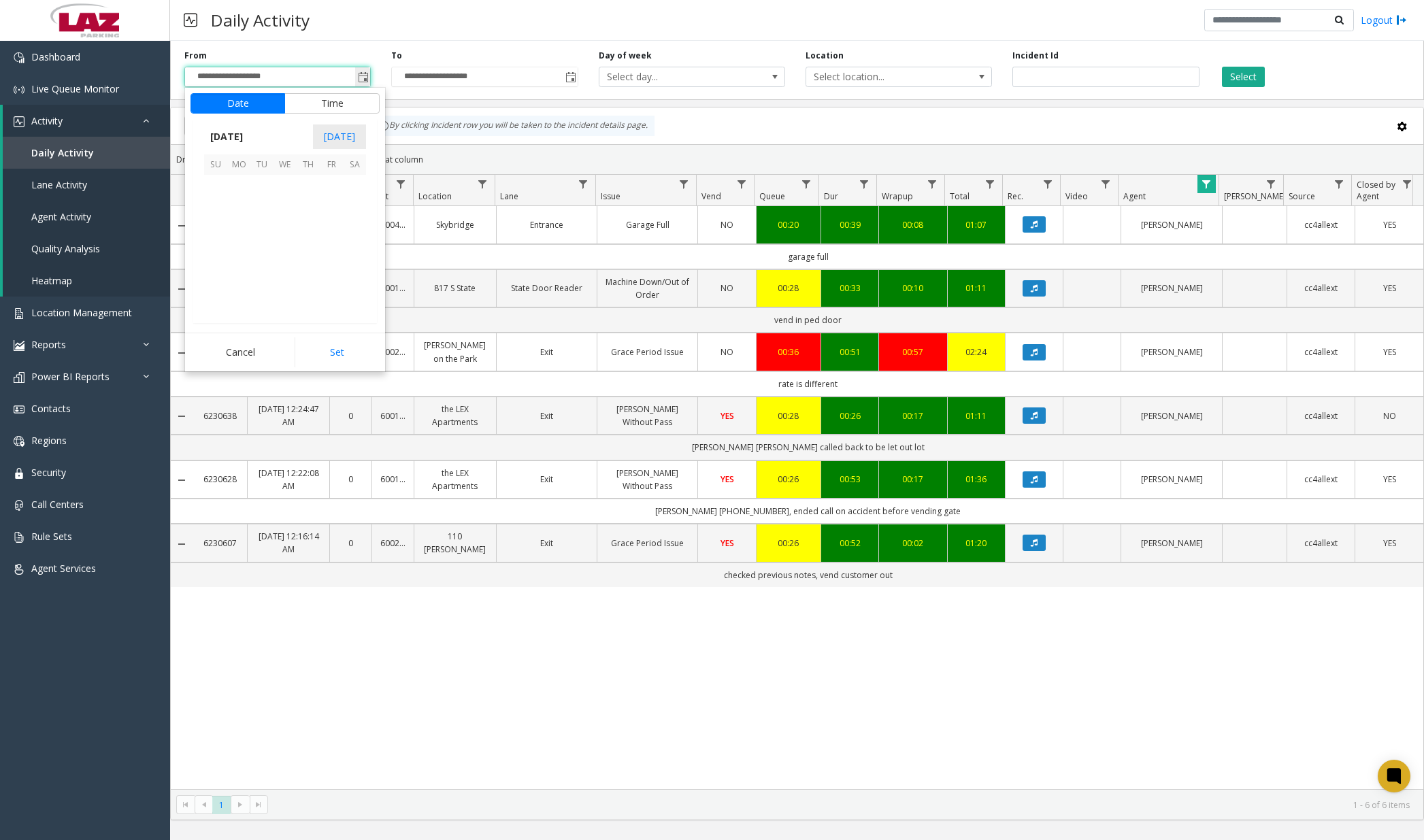
scroll to position [244221, 0]
click at [355, 205] on span "11" at bounding box center [354, 209] width 23 height 23
click at [218, 234] on span "12" at bounding box center [223, 236] width 11 height 13
click at [286, 237] on span "00" at bounding box center [291, 236] width 11 height 13
click at [356, 235] on span "AM" at bounding box center [358, 236] width 15 height 13
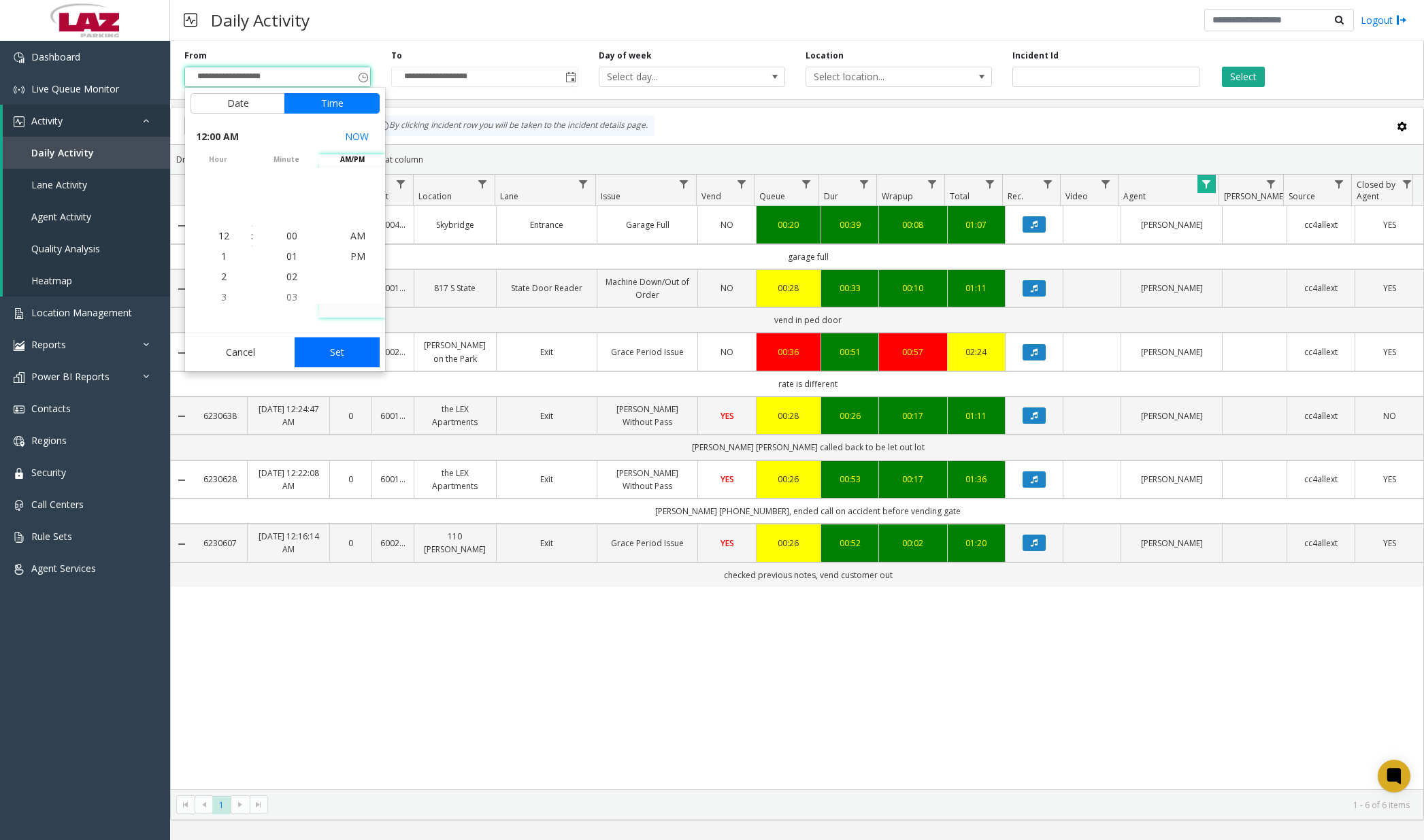
click at [340, 351] on button "Set" at bounding box center [337, 352] width 85 height 30
type input "**********"
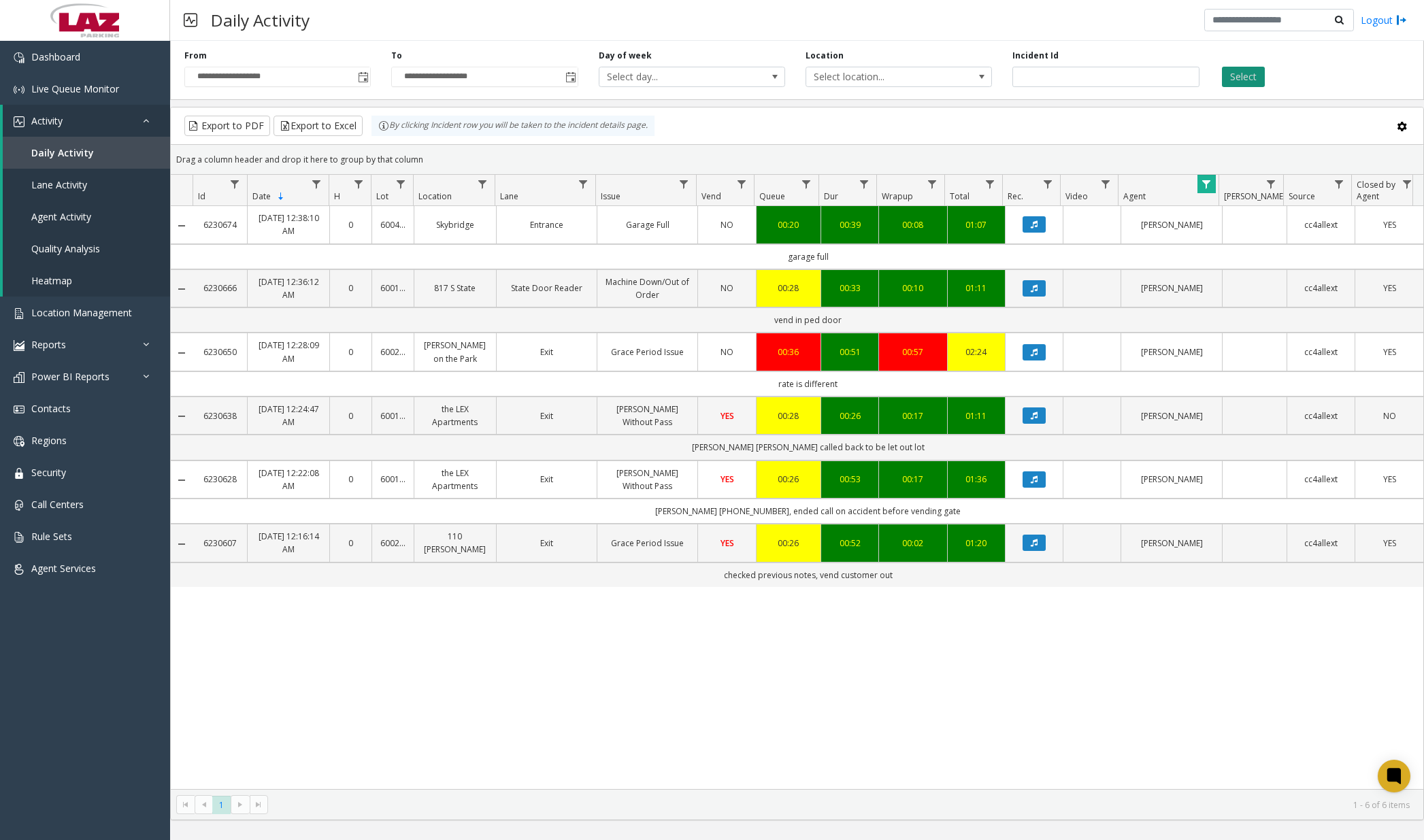
click at [1078, 81] on button "Select" at bounding box center [1243, 76] width 43 height 20
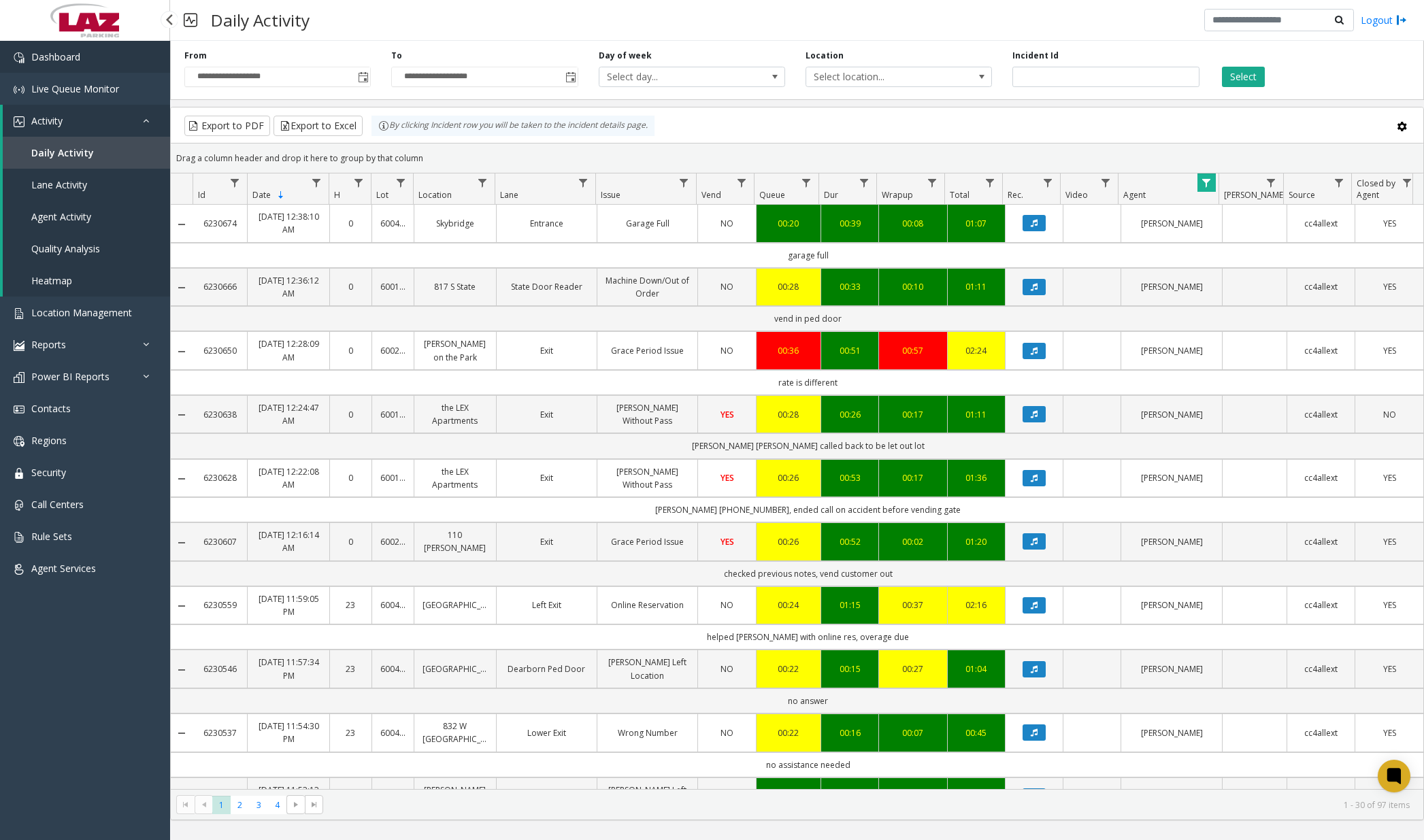
click at [104, 47] on link "Dashboard" at bounding box center [85, 56] width 170 height 32
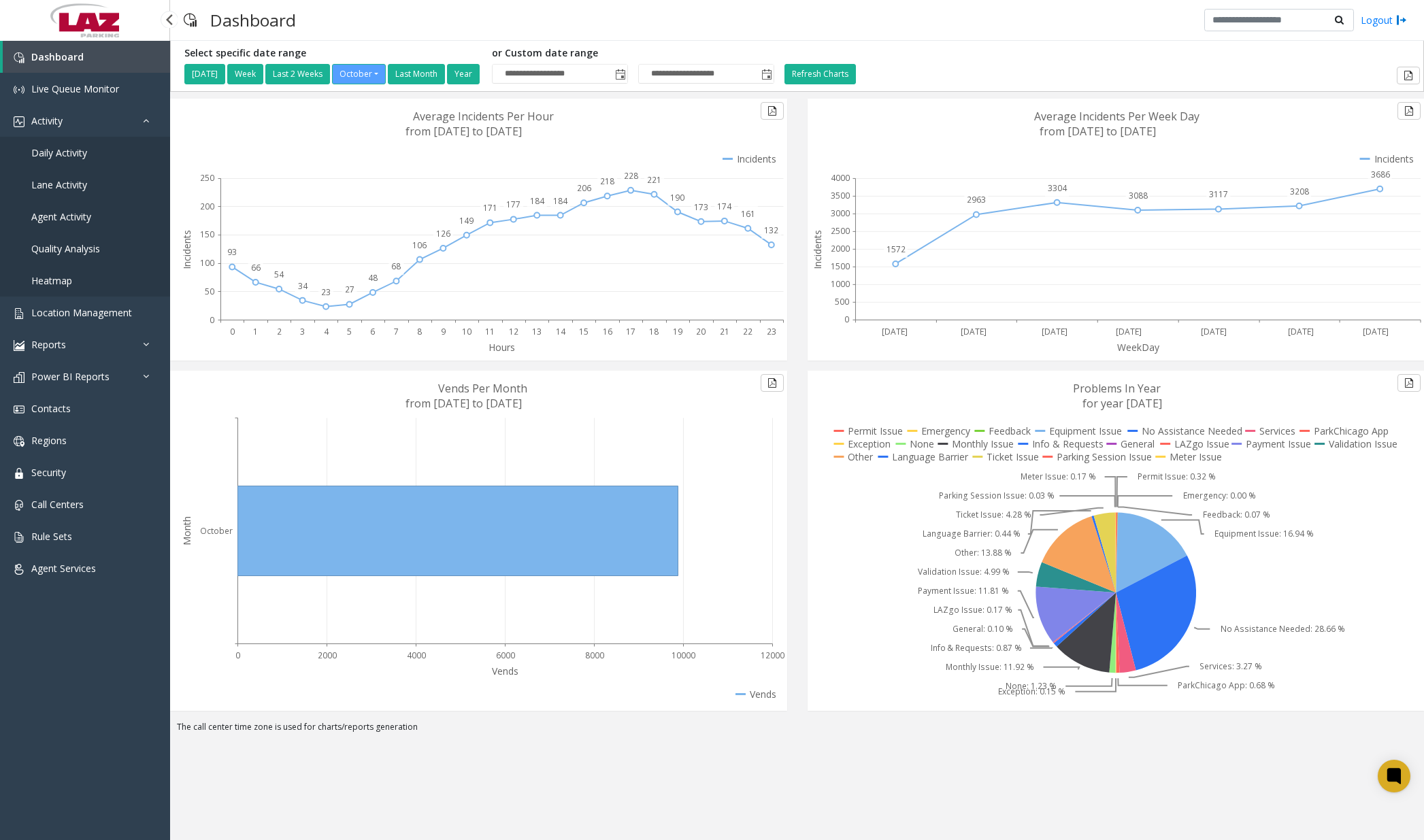
click at [63, 154] on span "Daily Activity" at bounding box center [59, 152] width 56 height 13
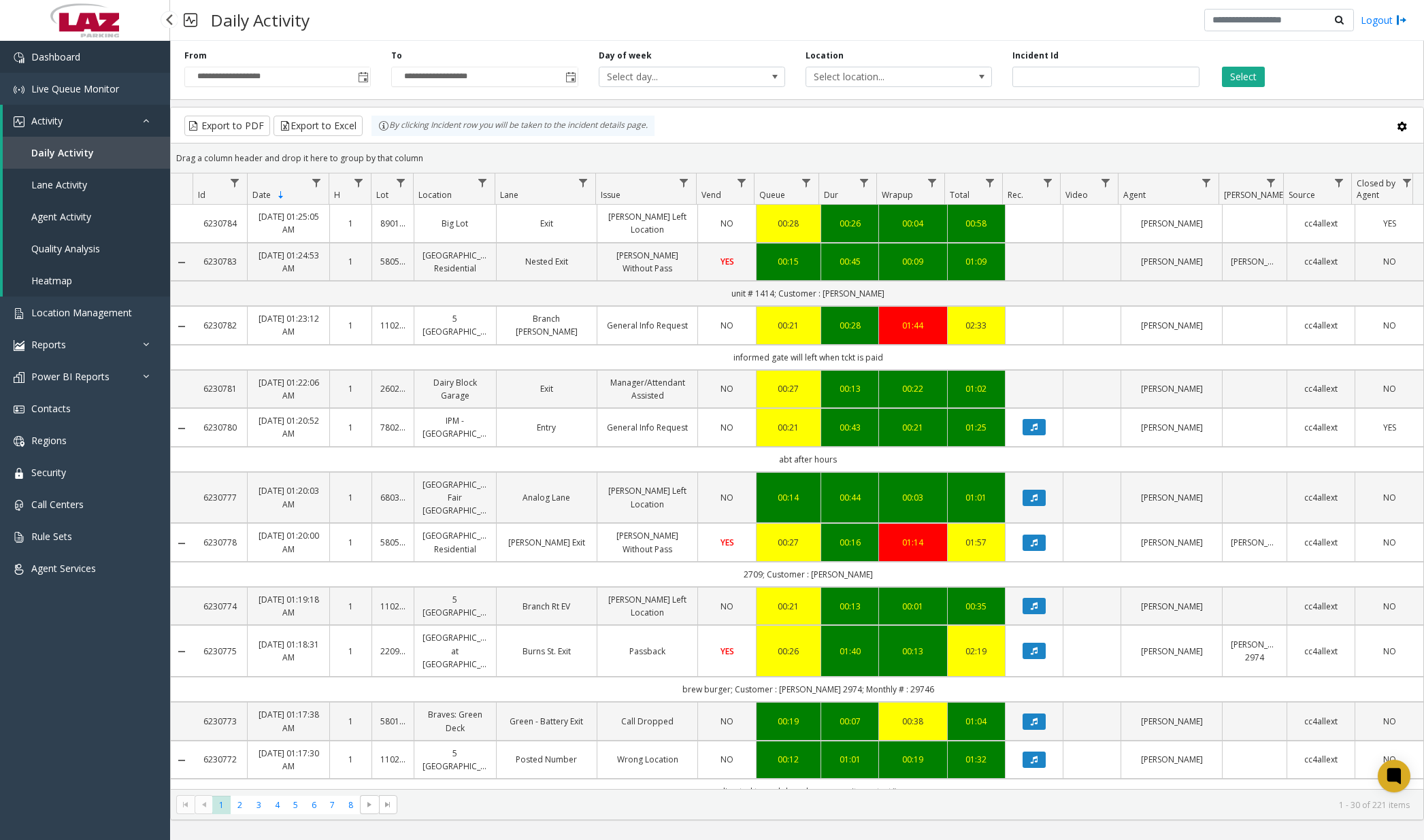
click at [105, 51] on link "Dashboard" at bounding box center [85, 56] width 170 height 32
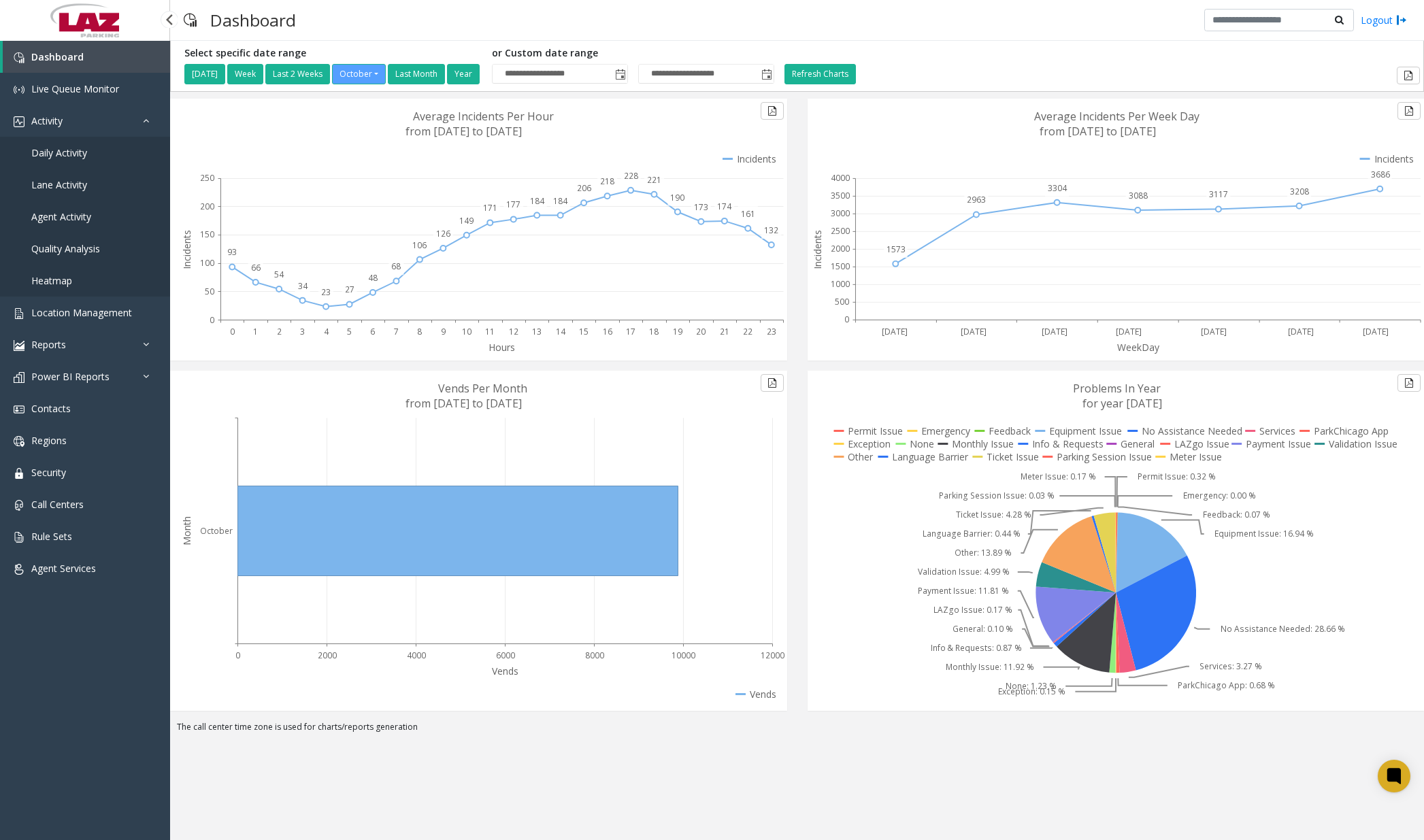
click at [75, 157] on span "Daily Activity" at bounding box center [59, 152] width 56 height 13
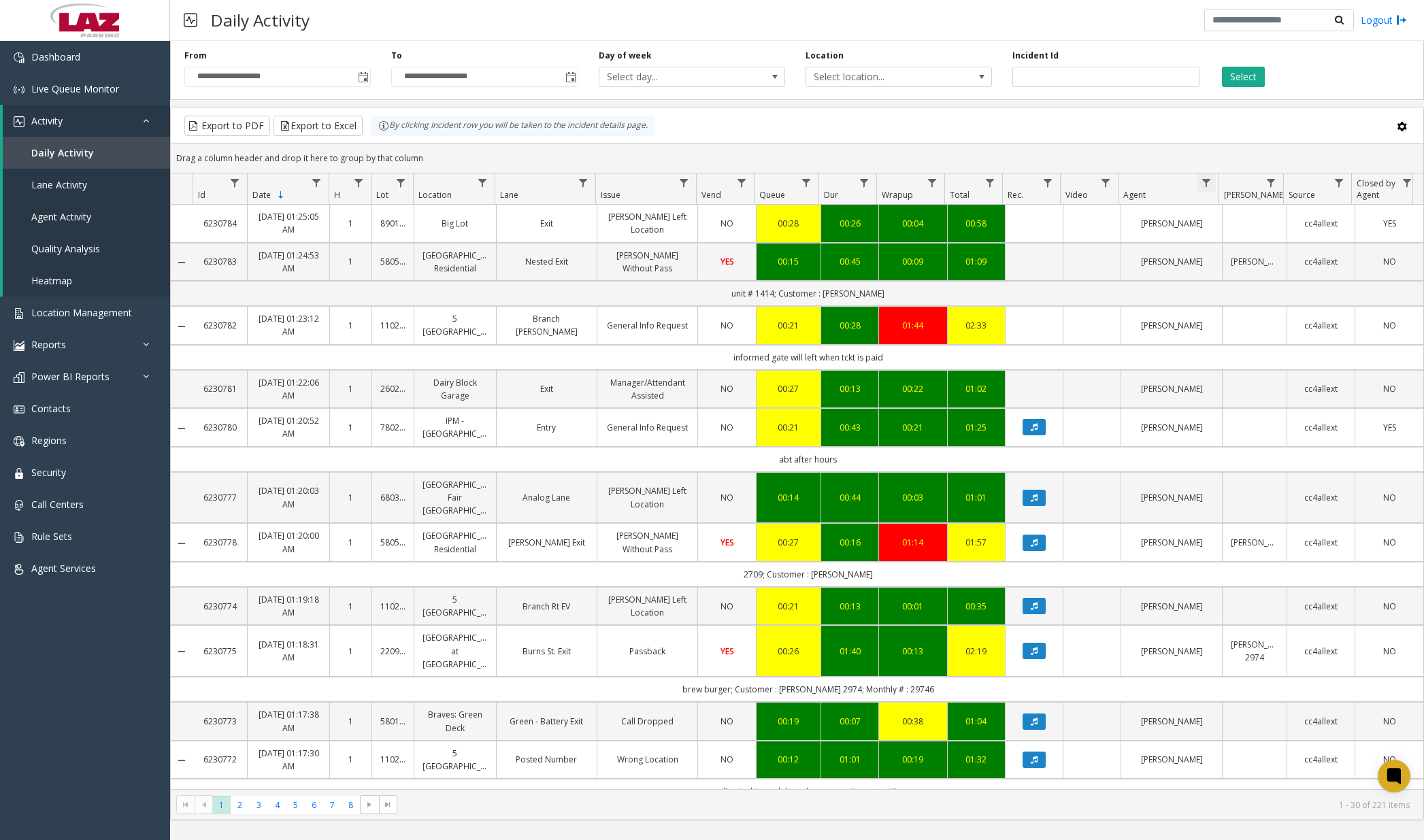
click at [1078, 180] on span "Data table" at bounding box center [1206, 183] width 11 height 11
click at [1078, 242] on input "Agent Filter" at bounding box center [1265, 241] width 116 height 23
type input "***"
click at [1078, 376] on button "Filter" at bounding box center [1295, 367] width 56 height 30
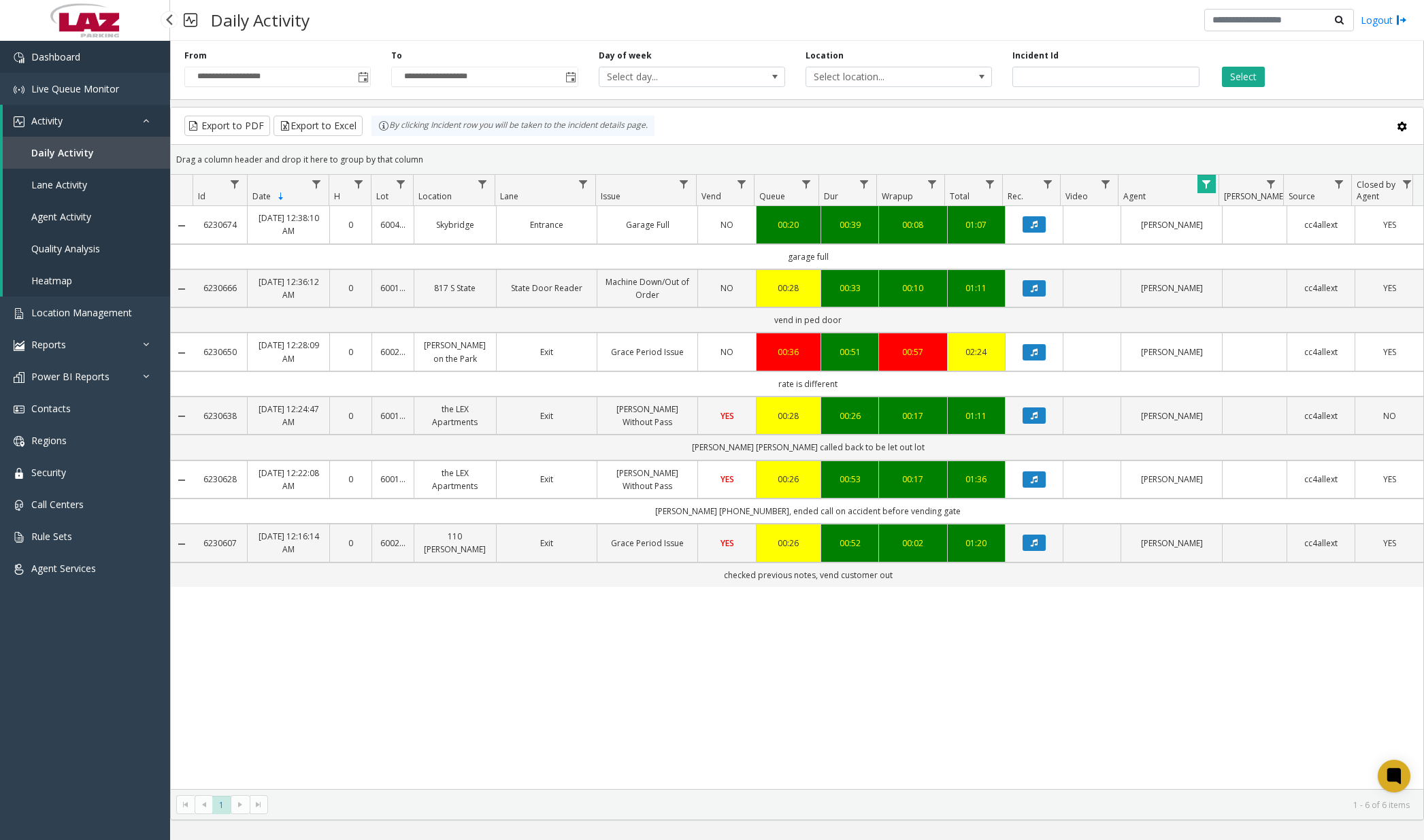
click at [83, 56] on link "Dashboard" at bounding box center [85, 56] width 170 height 32
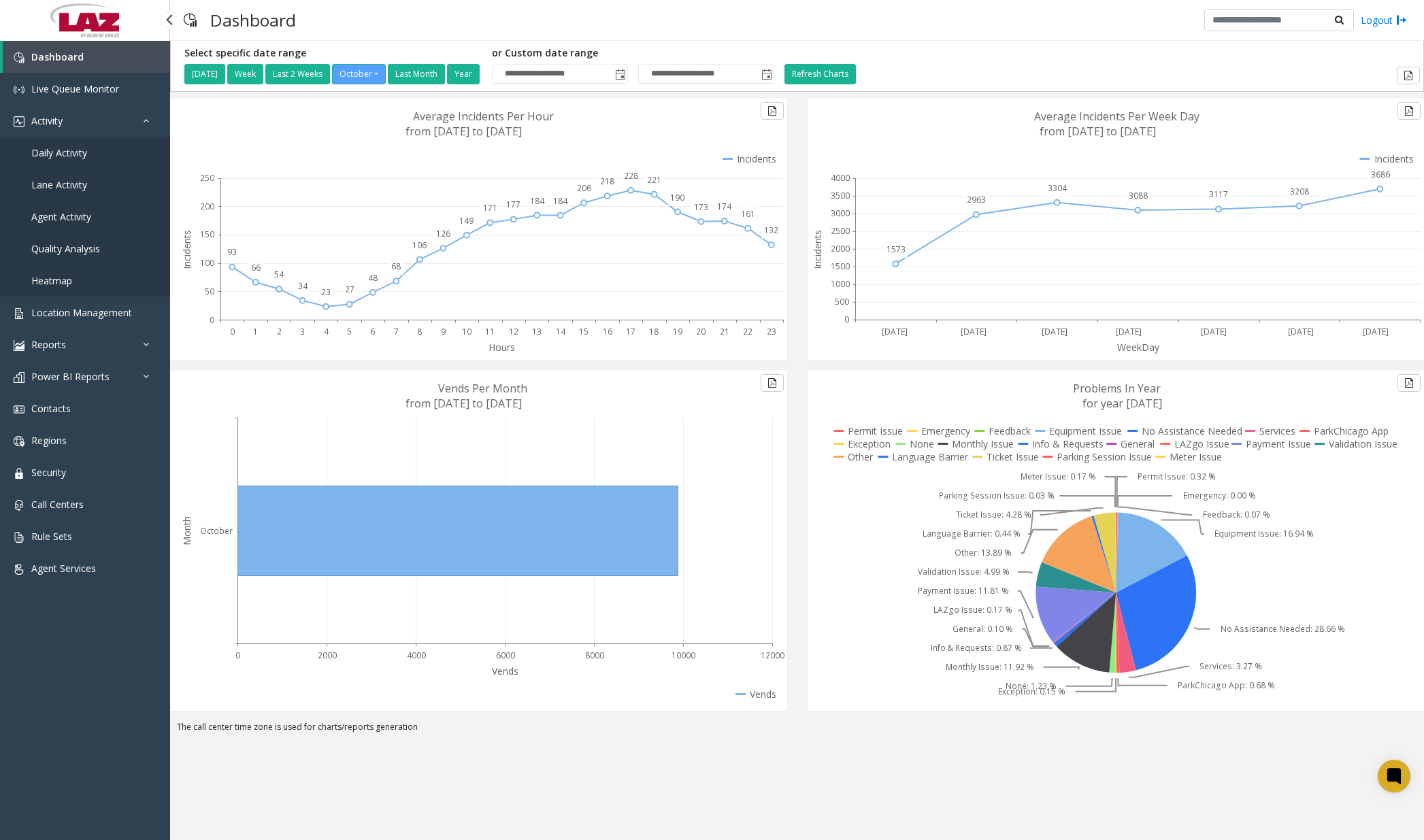
click at [74, 153] on span "Daily Activity" at bounding box center [59, 152] width 56 height 13
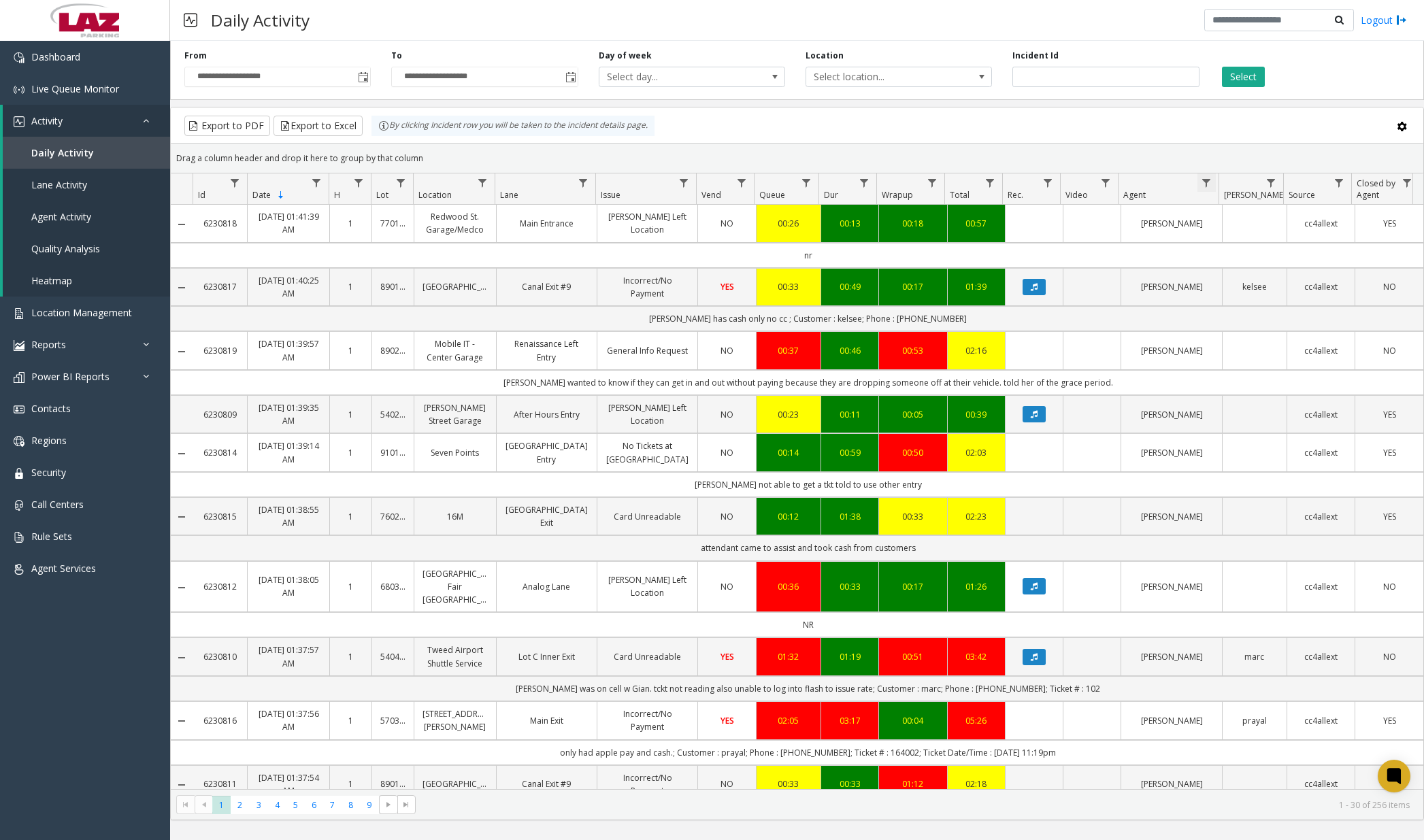
click at [1078, 181] on span "Data table" at bounding box center [1206, 183] width 11 height 11
click at [1078, 246] on input "Agent Filter" at bounding box center [1265, 241] width 116 height 23
type input "***"
click at [1078, 374] on button "Filter" at bounding box center [1295, 367] width 56 height 30
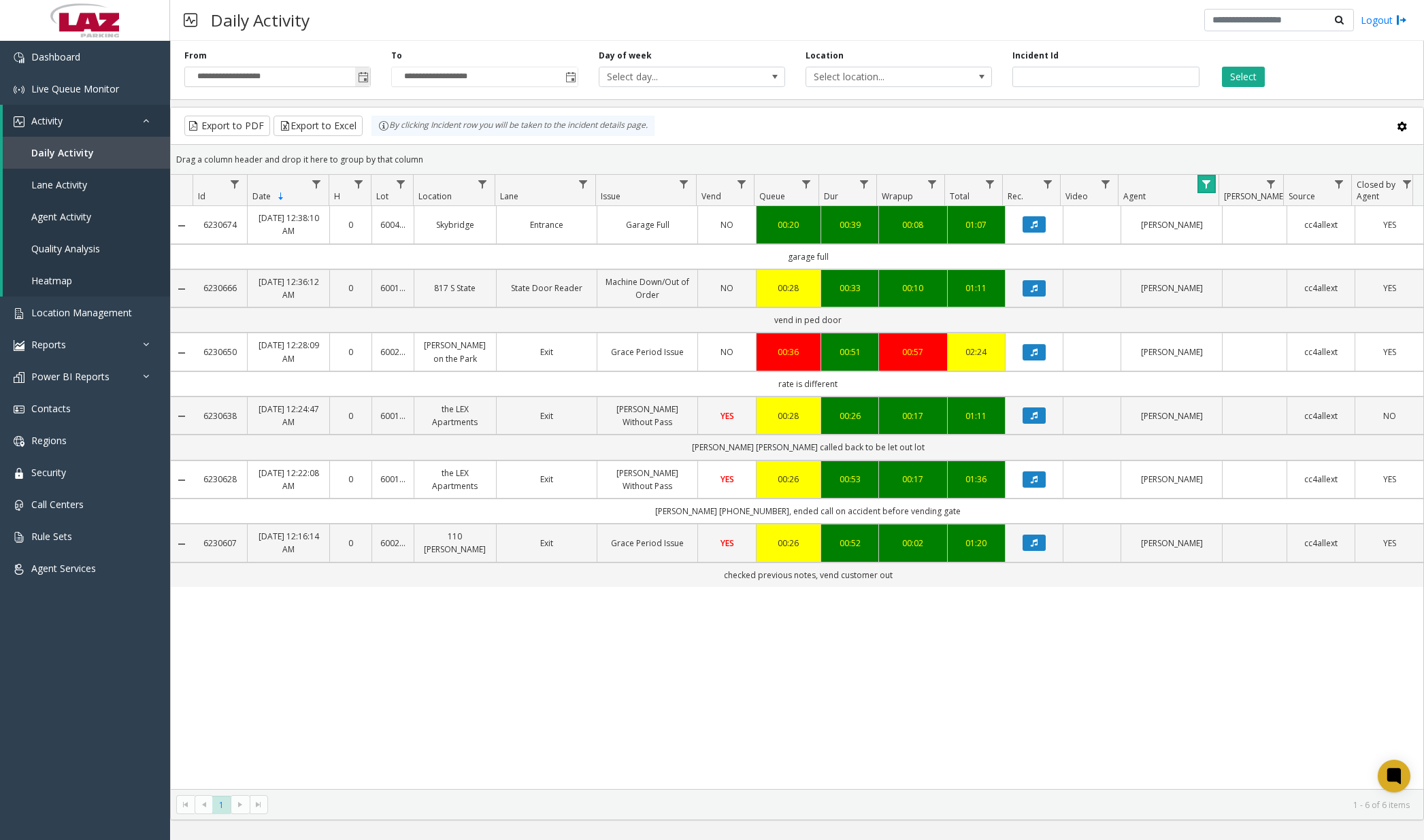
click at [361, 79] on span "Toggle popup" at bounding box center [363, 77] width 11 height 11
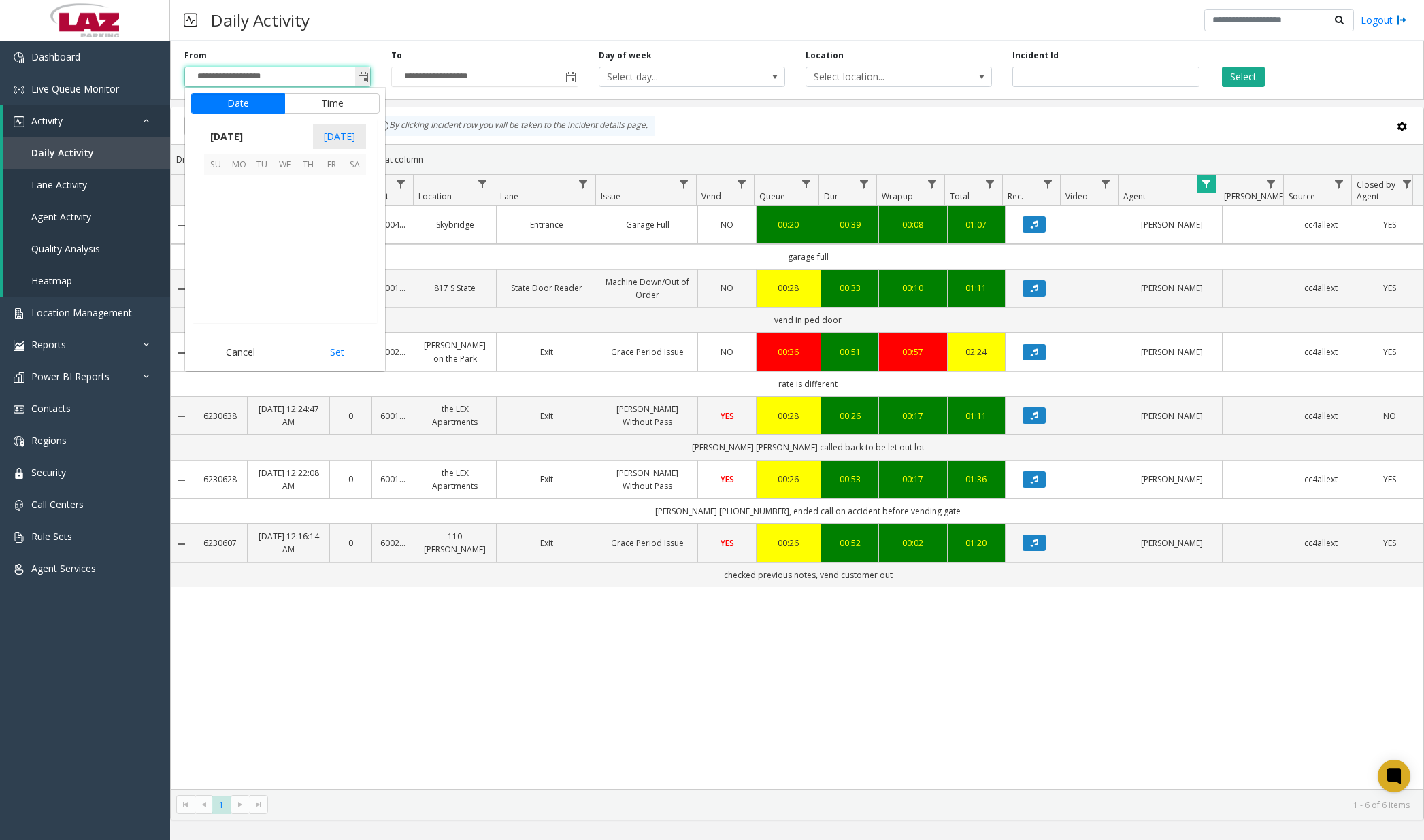
scroll to position [244221, 0]
click at [355, 209] on span "11" at bounding box center [354, 209] width 23 height 23
click at [221, 237] on span "12" at bounding box center [223, 236] width 11 height 13
click at [286, 238] on span "00" at bounding box center [291, 236] width 11 height 13
click at [351, 235] on span "AM" at bounding box center [358, 236] width 15 height 13
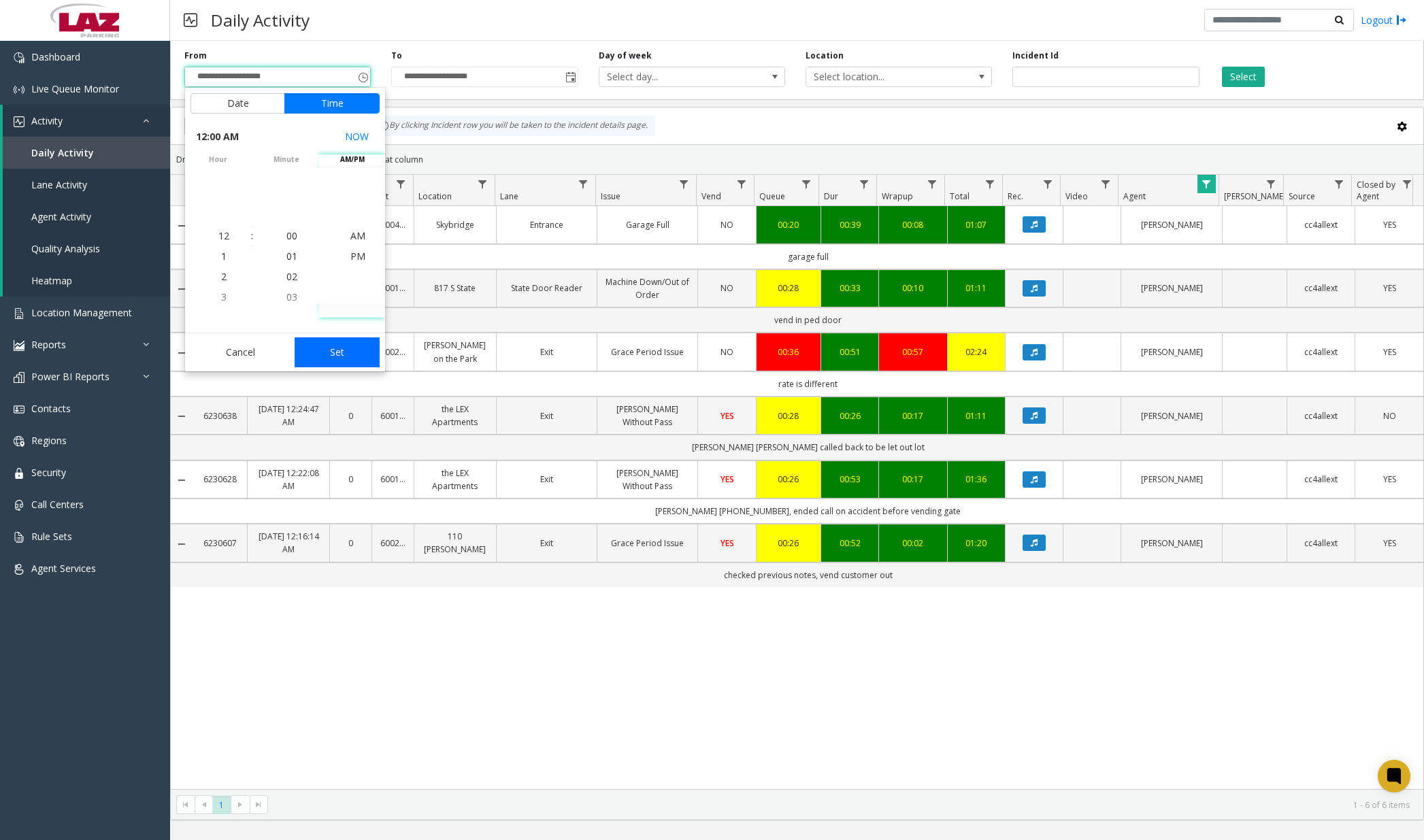
click at [344, 348] on button "Set" at bounding box center [337, 352] width 85 height 30
type input "**********"
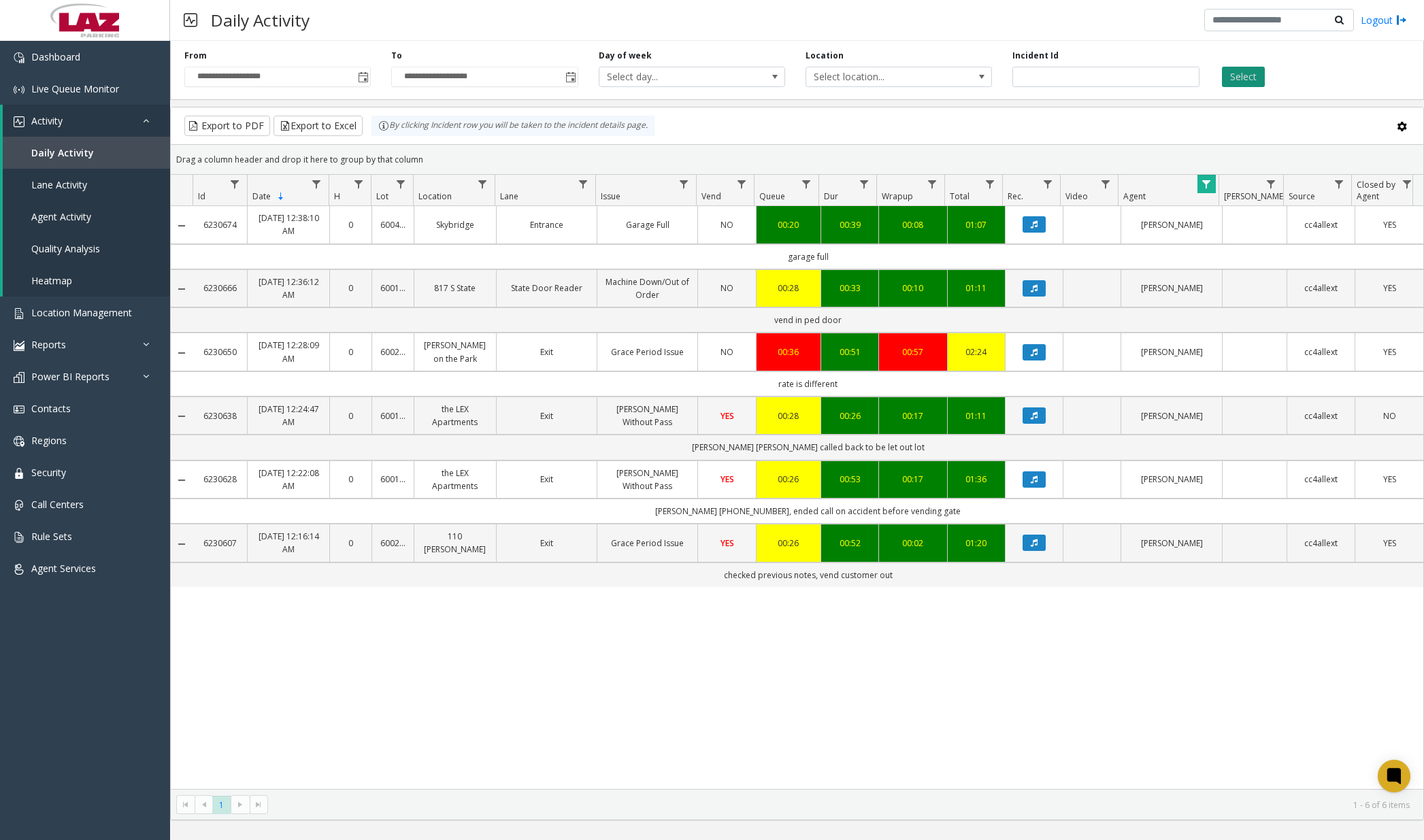
click at [1078, 75] on button "Select" at bounding box center [1243, 76] width 43 height 20
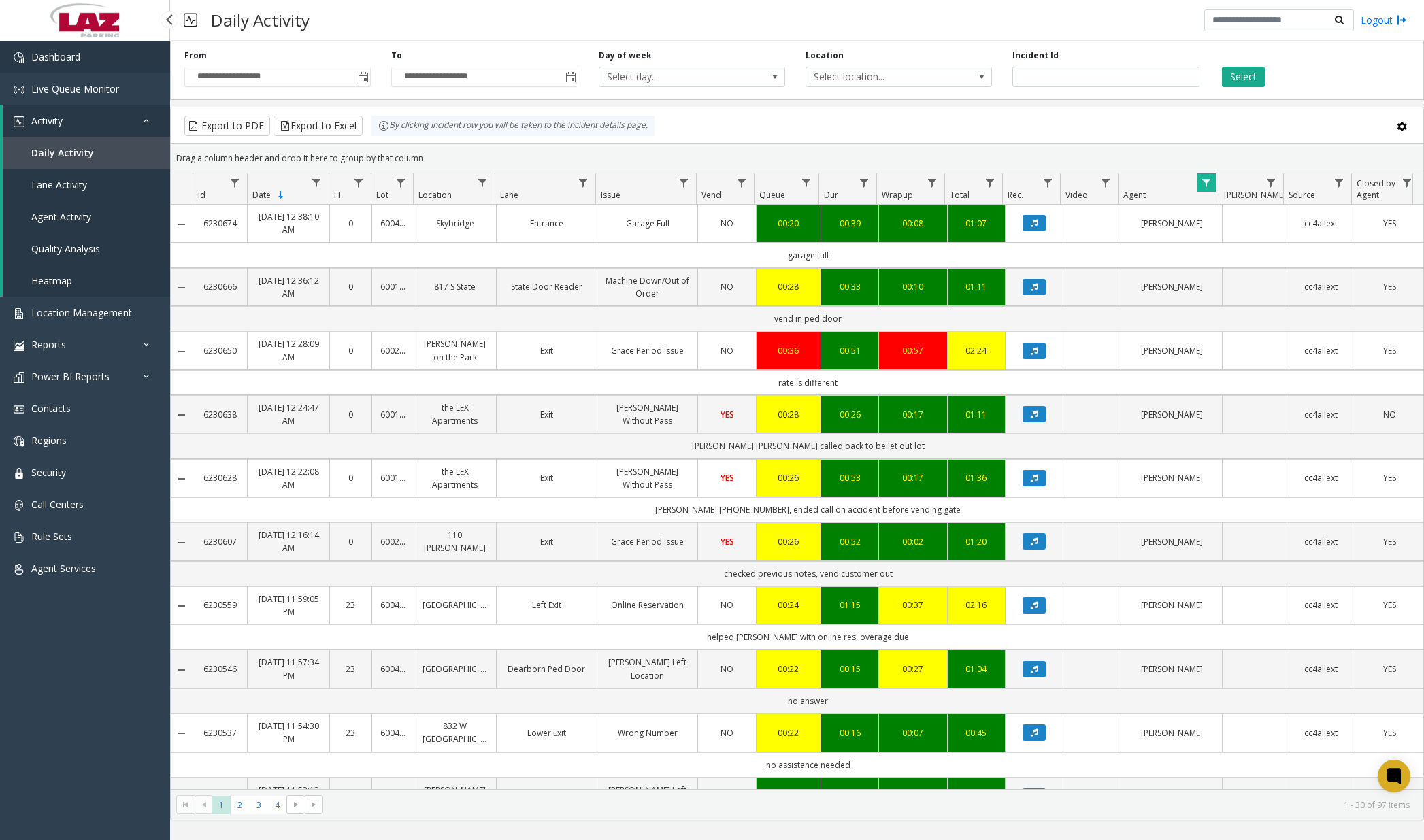
click at [64, 52] on span "Dashboard" at bounding box center [55, 56] width 49 height 13
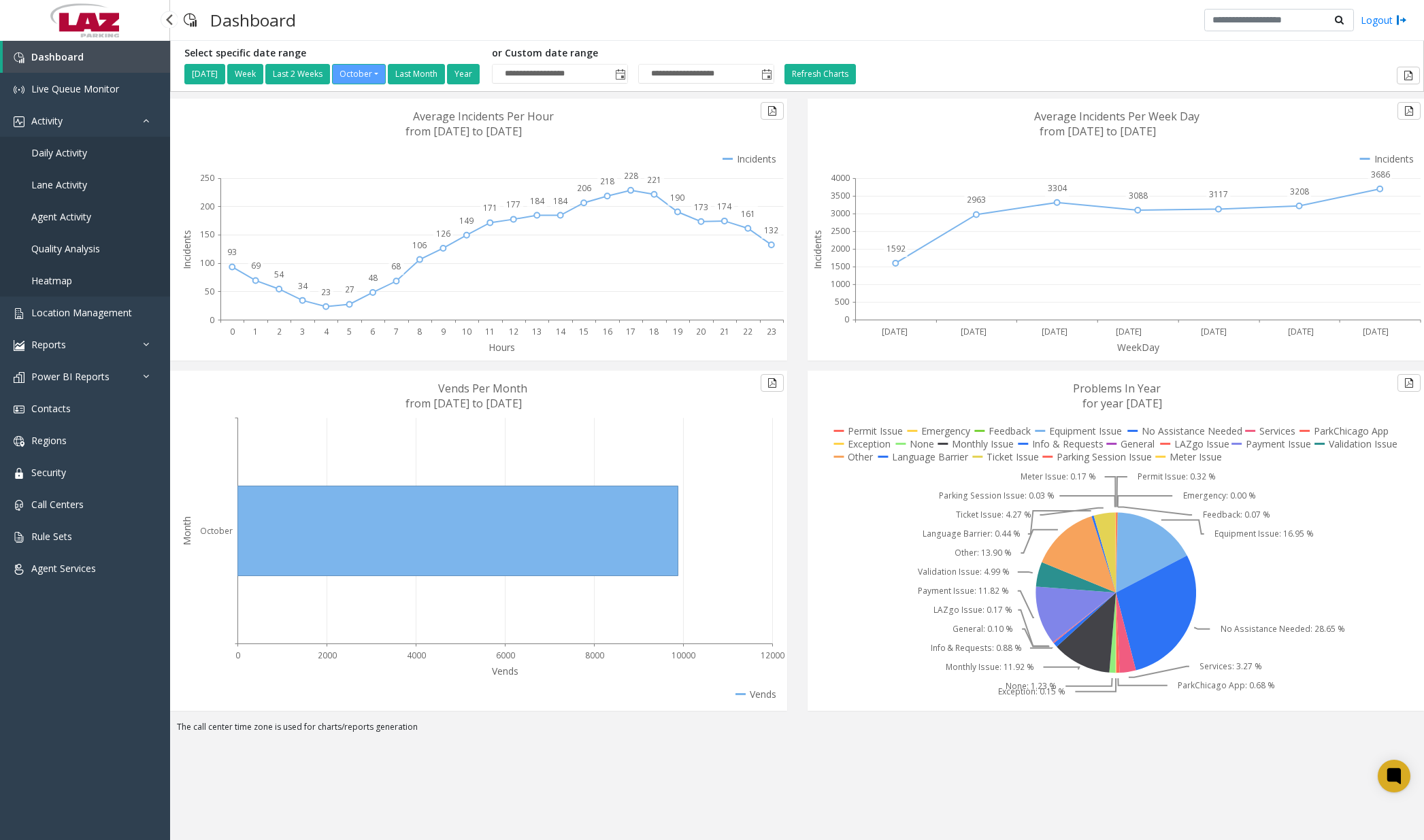
click at [85, 158] on span "Daily Activity" at bounding box center [59, 152] width 56 height 13
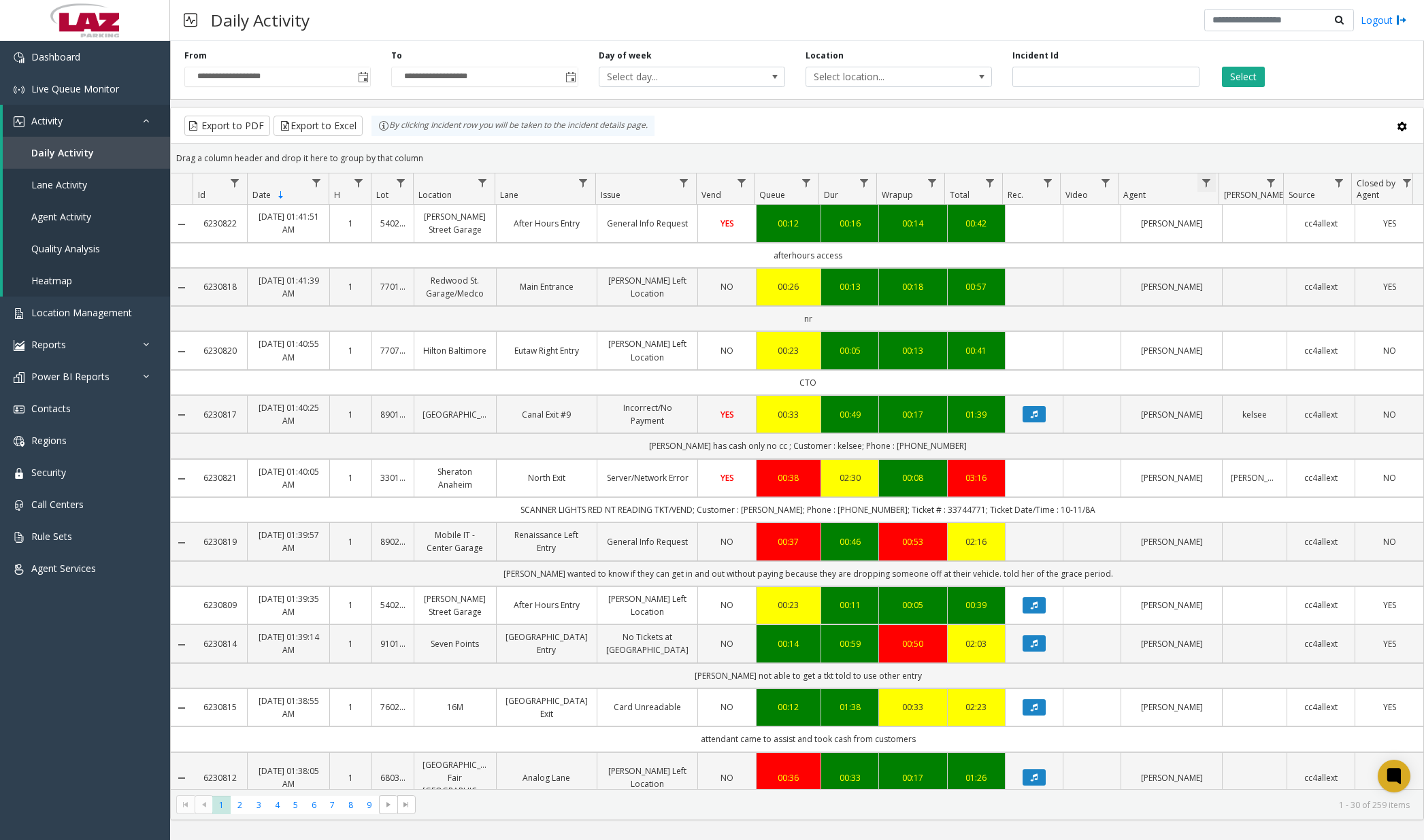
click at [1078, 184] on span "Data table" at bounding box center [1206, 183] width 11 height 11
click at [1078, 239] on input "Agent Filter" at bounding box center [1265, 241] width 116 height 23
type input "*******"
click at [1078, 366] on button "Filter" at bounding box center [1295, 367] width 56 height 30
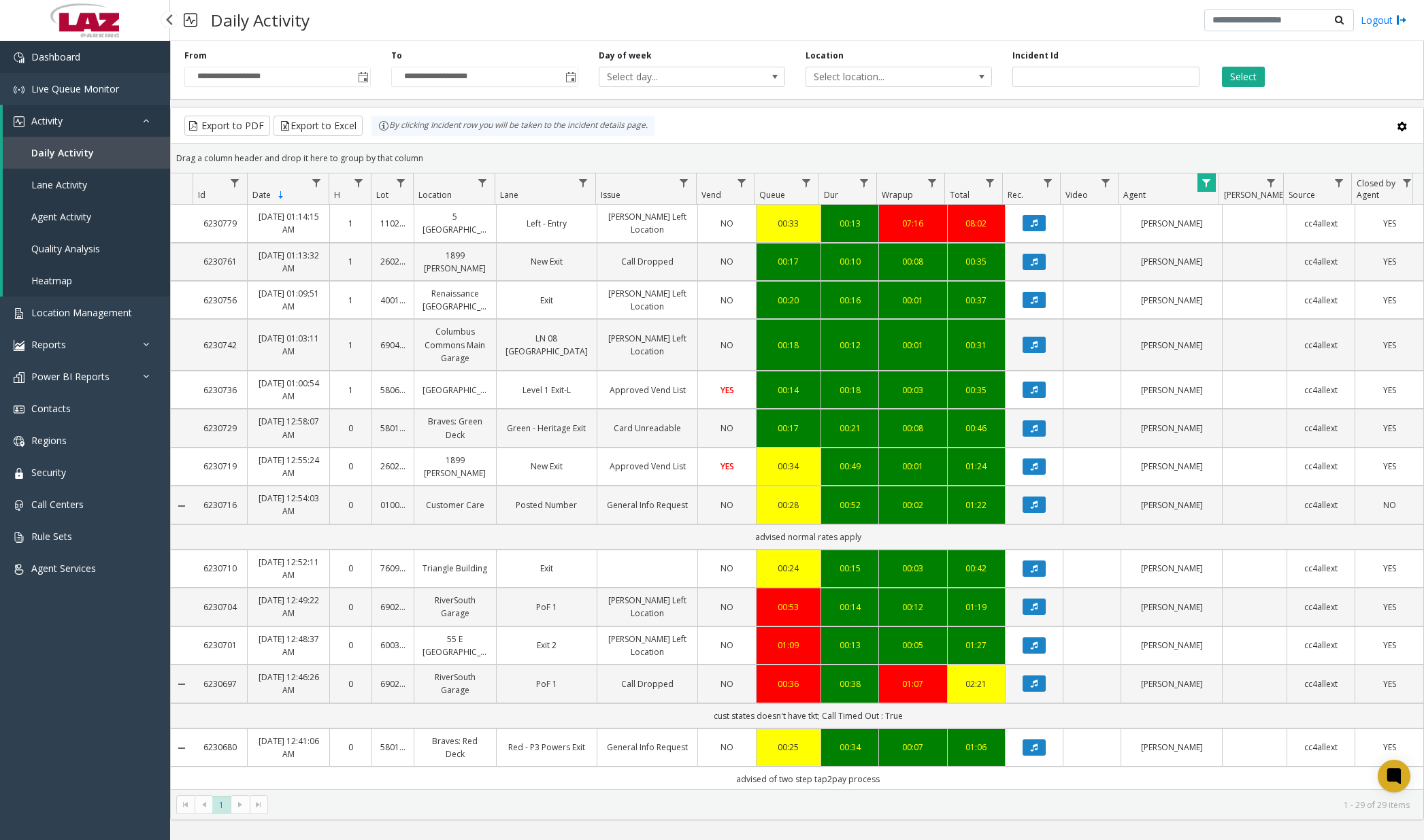
click at [113, 58] on link "Dashboard" at bounding box center [85, 56] width 170 height 32
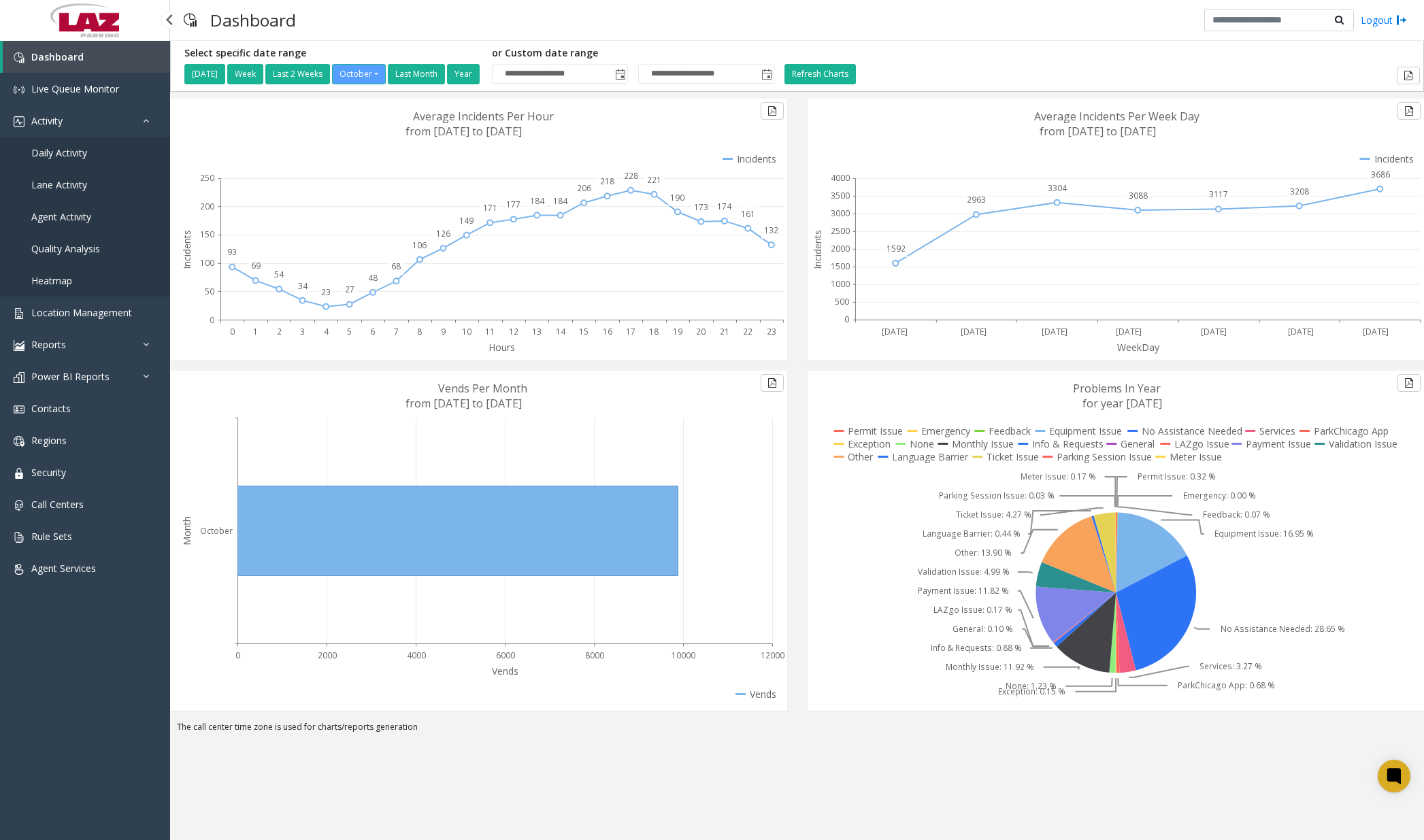
click at [97, 162] on link "Daily Activity" at bounding box center [85, 152] width 170 height 32
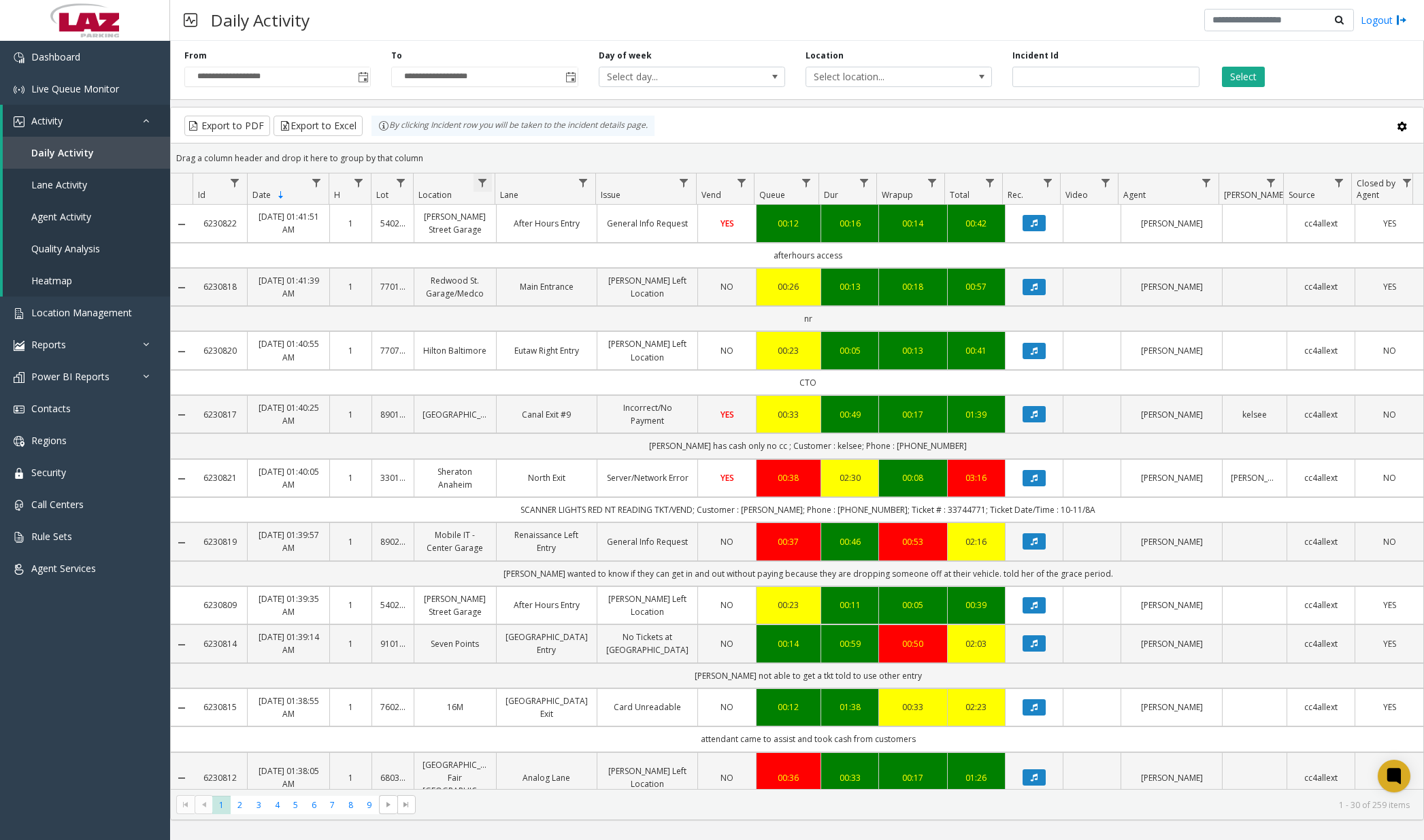
click at [486, 182] on span "Data table" at bounding box center [482, 183] width 11 height 11
click at [544, 238] on input "Location Filter" at bounding box center [542, 241] width 116 height 23
type input "******"
click at [565, 367] on button "Filter" at bounding box center [571, 367] width 56 height 30
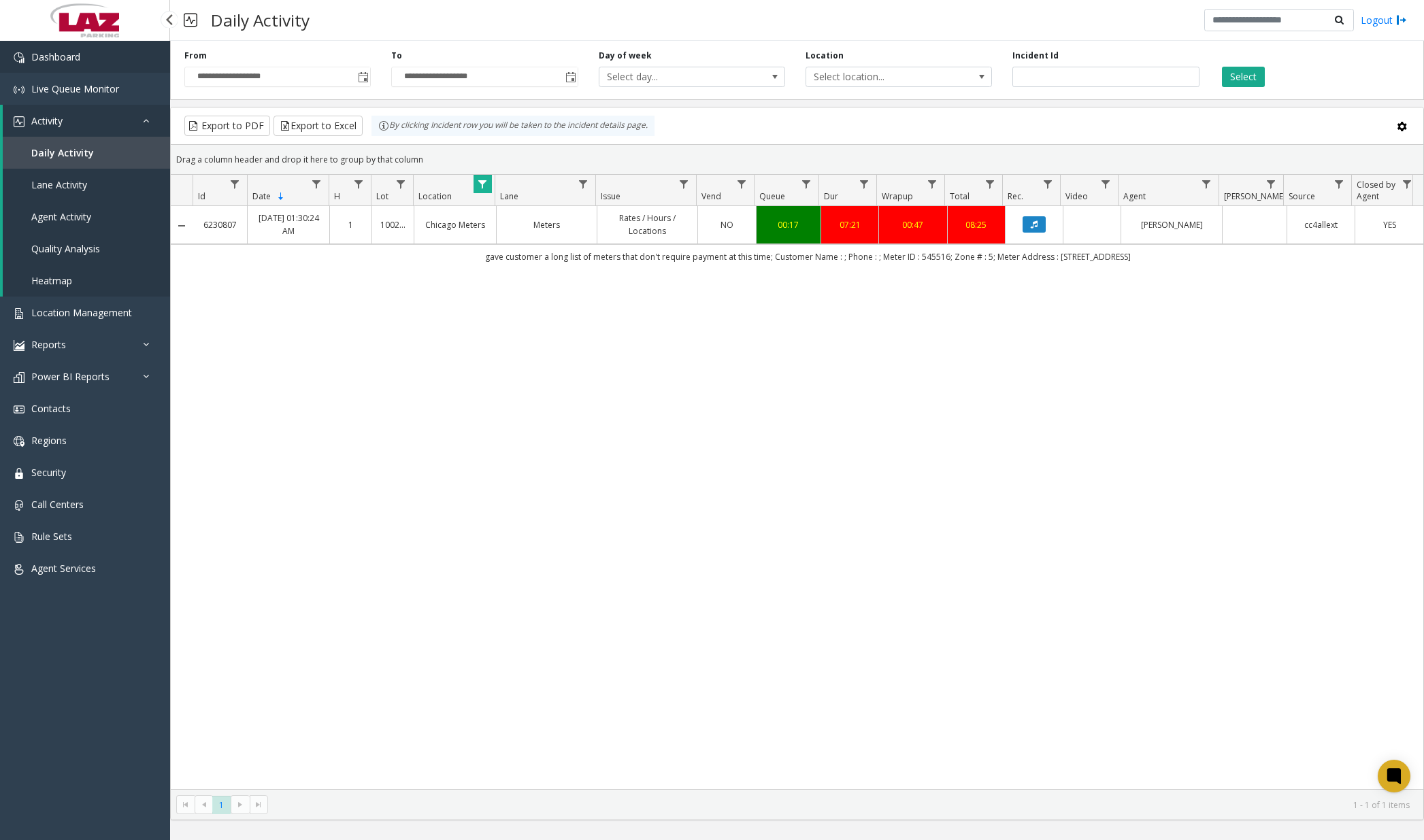
click at [104, 56] on link "Dashboard" at bounding box center [85, 56] width 170 height 32
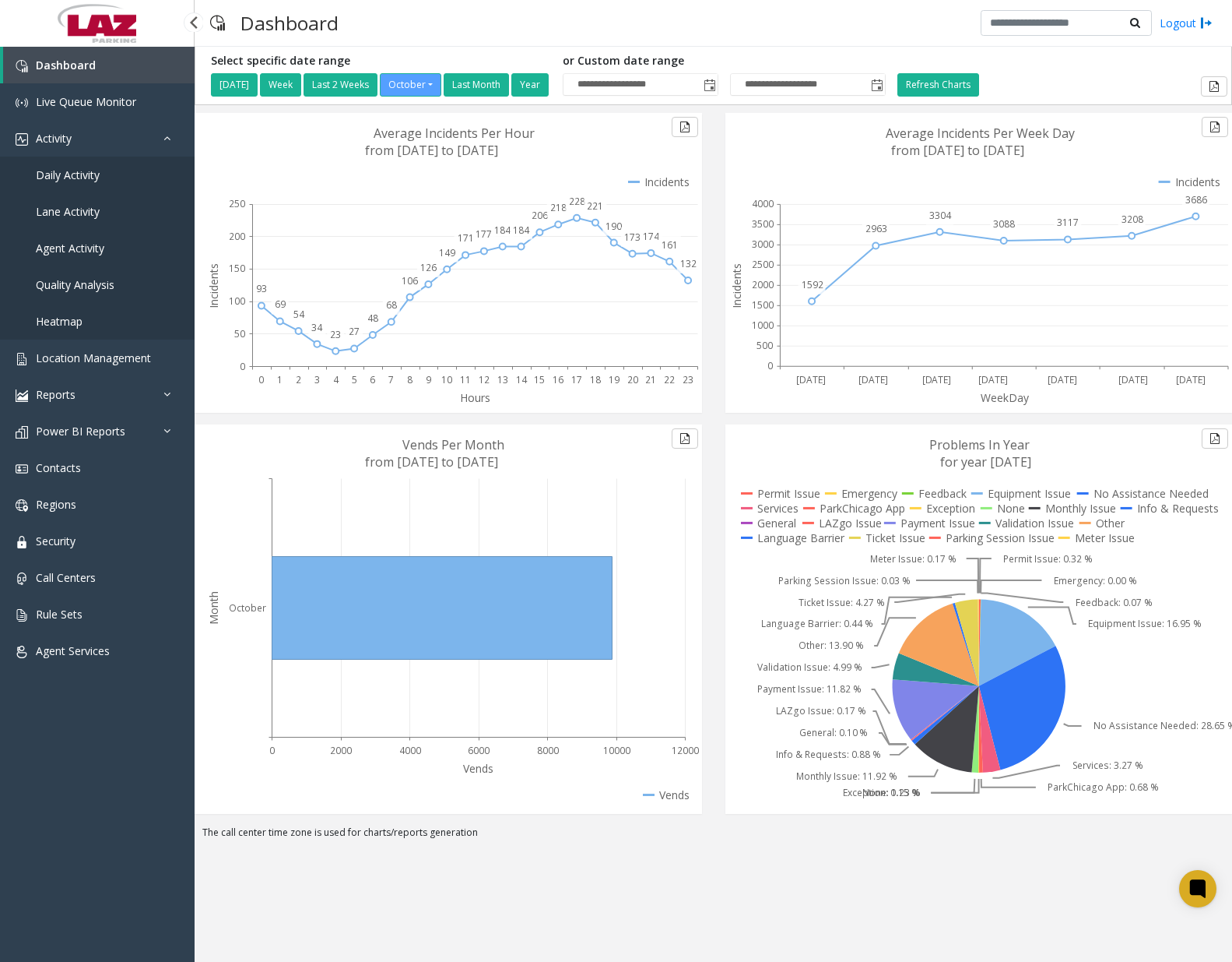
click at [98, 178] on span "Daily Activity" at bounding box center [67, 174] width 64 height 15
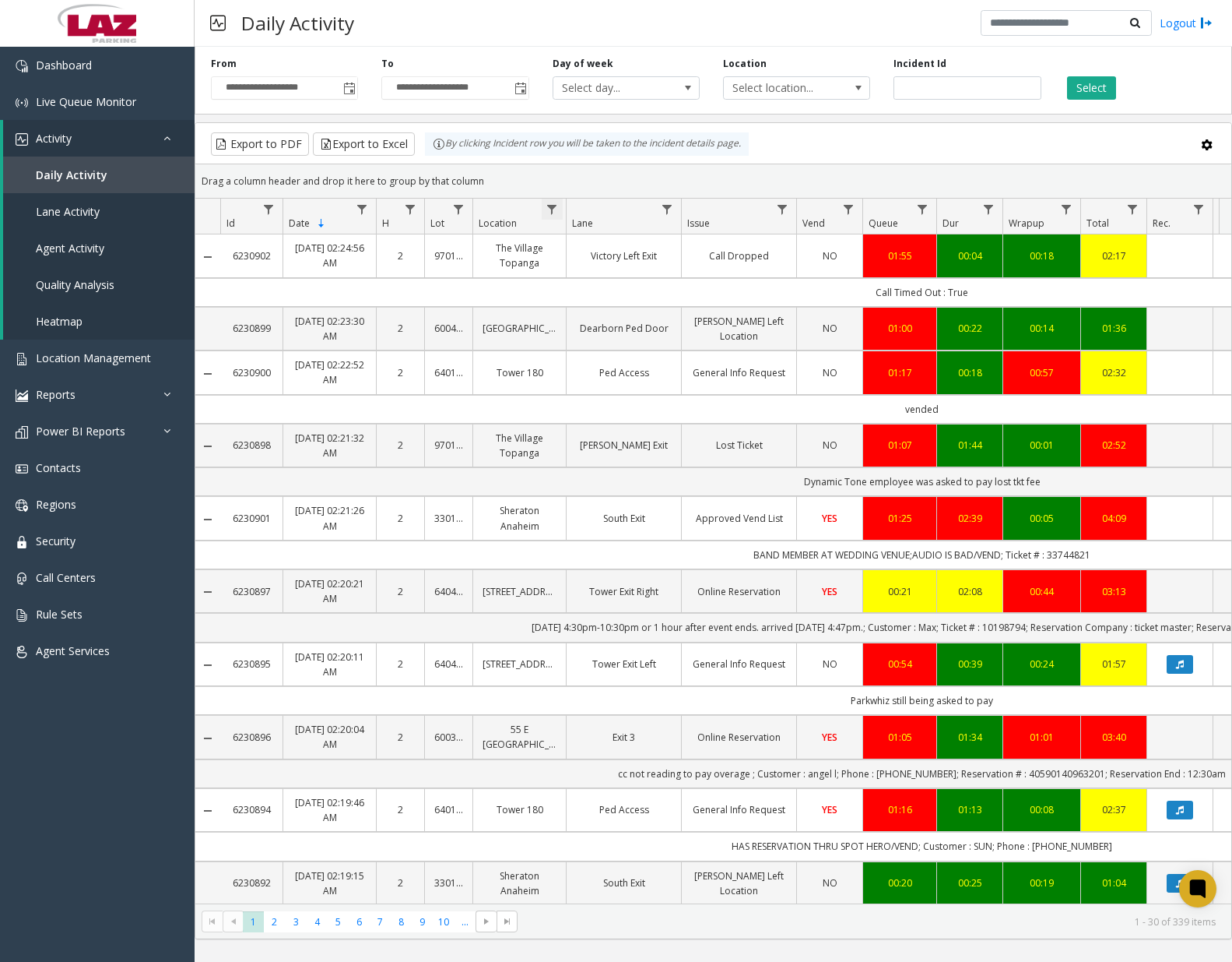
click at [557, 209] on span "Data table" at bounding box center [551, 209] width 12 height 12
click at [612, 269] on input "Location Filter" at bounding box center [620, 276] width 132 height 27
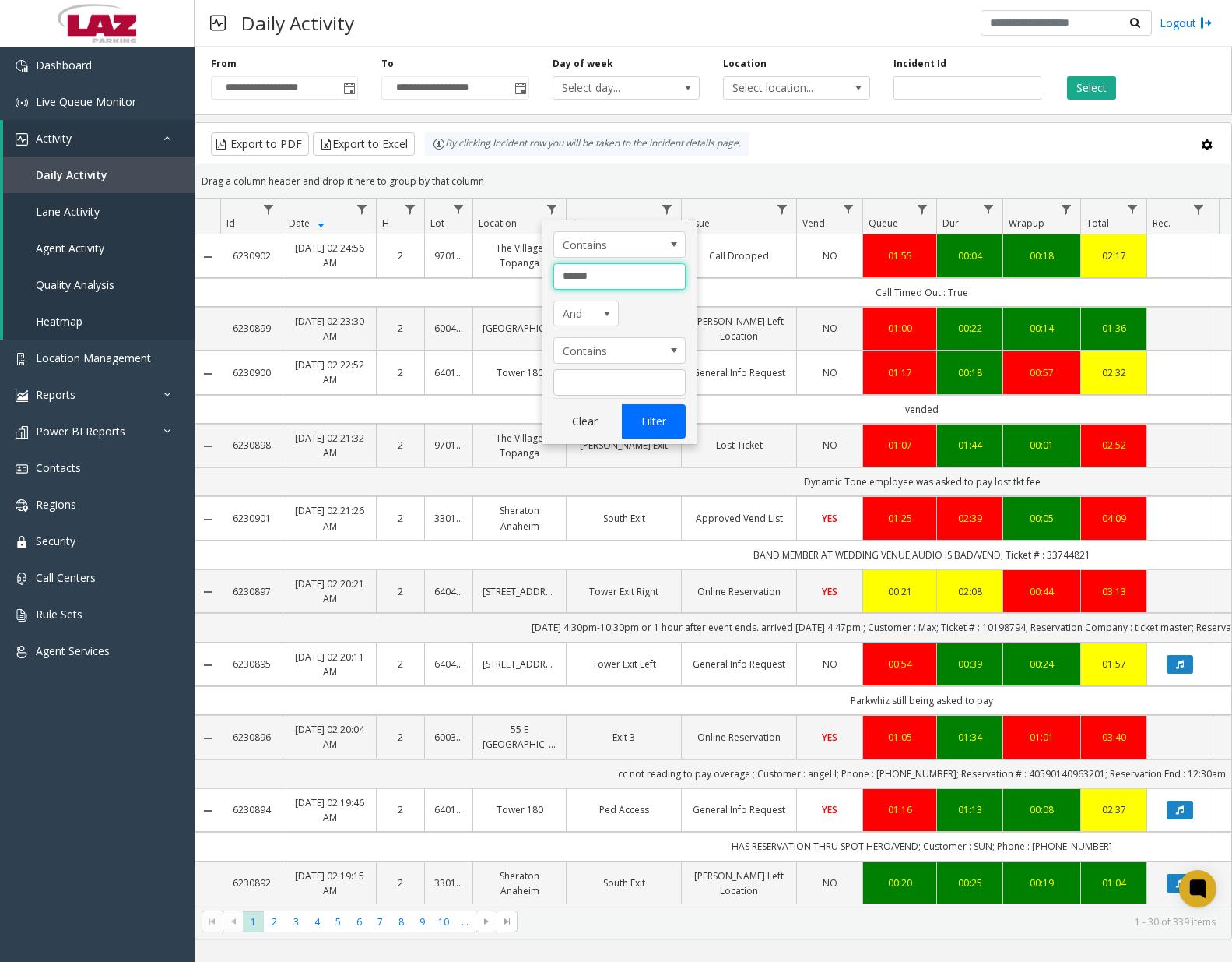
type input "******"
click at [646, 426] on button "Filter" at bounding box center [653, 421] width 64 height 34
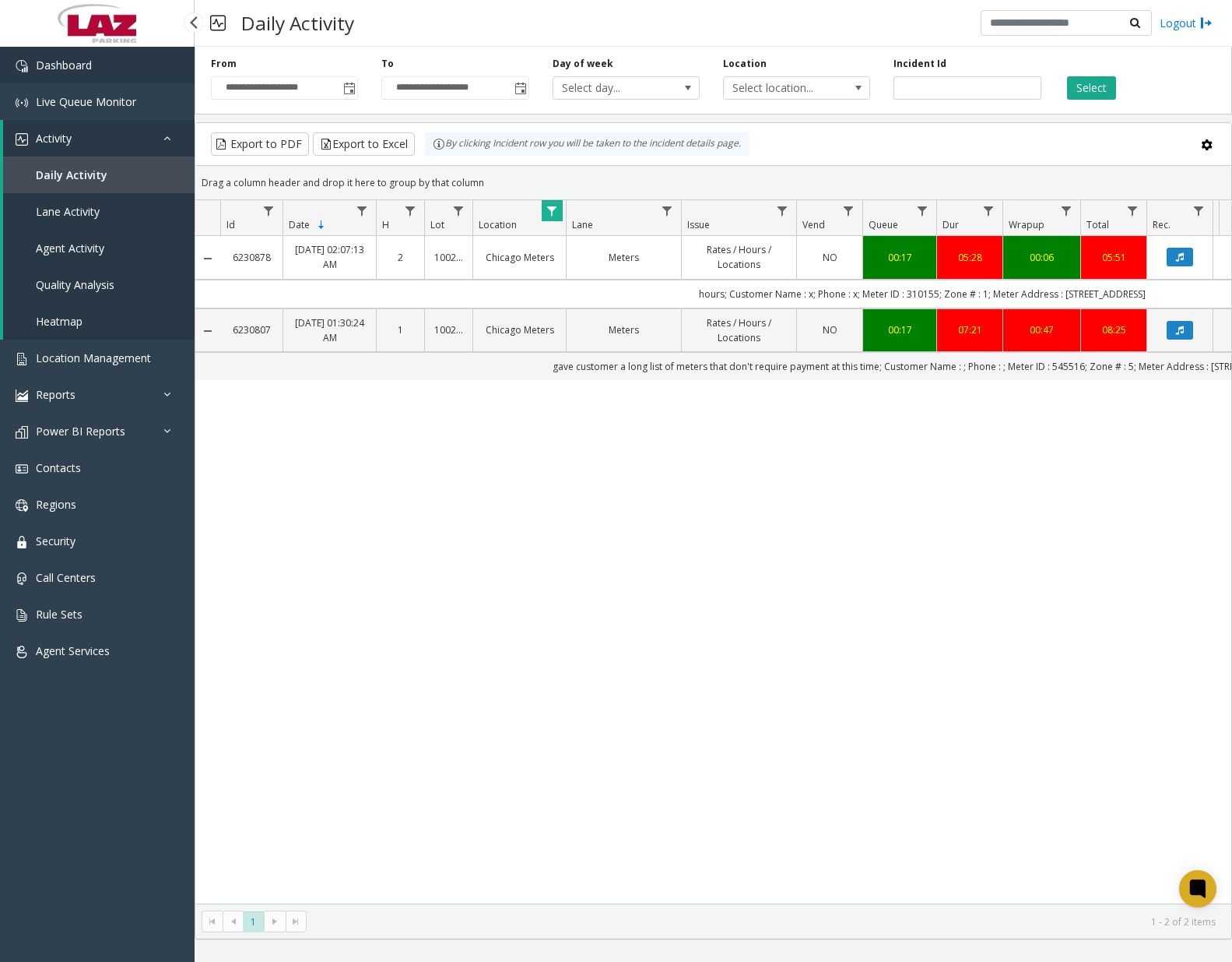
click at [141, 68] on link "Dashboard" at bounding box center [97, 65] width 195 height 36
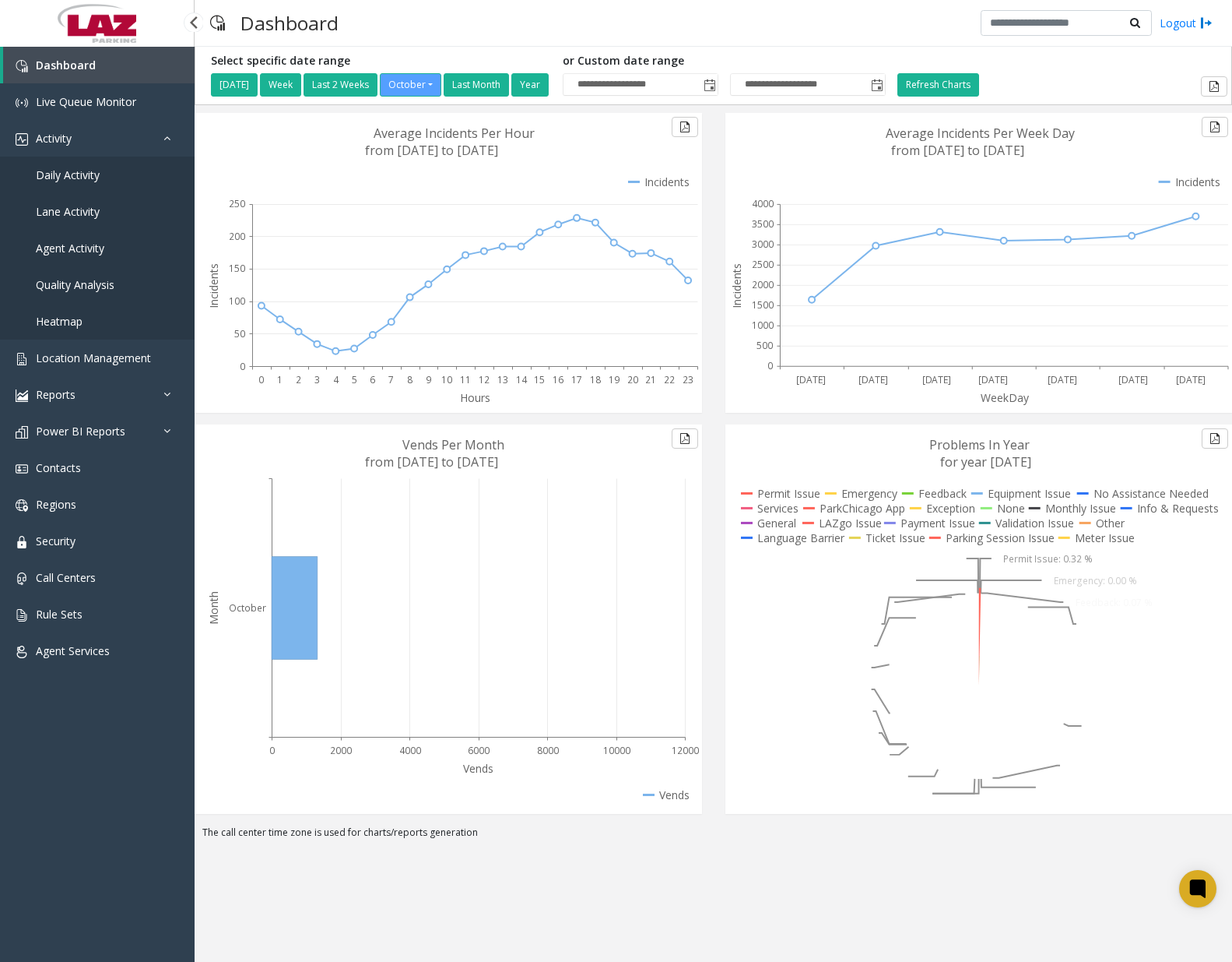
click at [90, 179] on span "Daily Activity" at bounding box center [67, 174] width 64 height 15
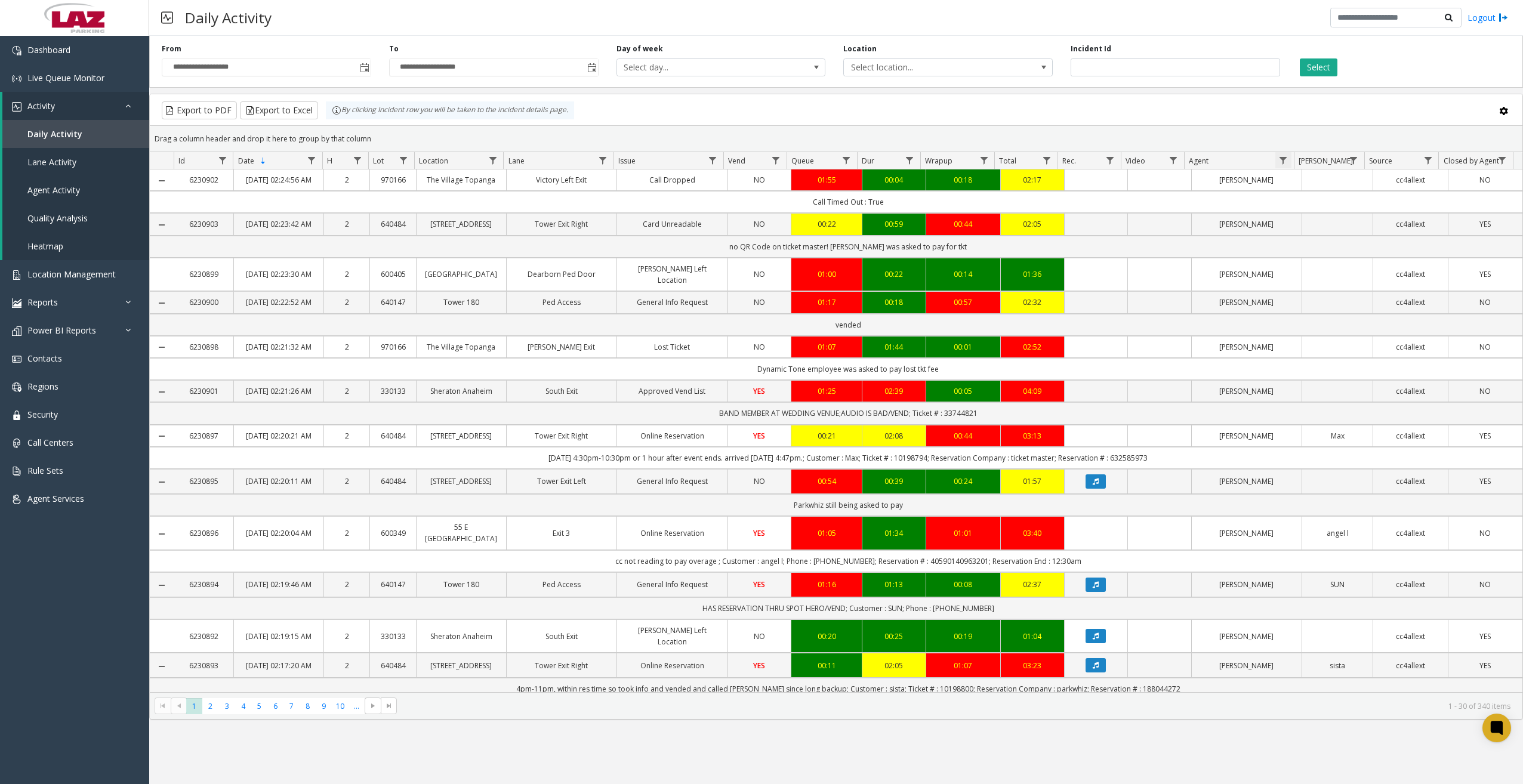
click at [946, 160] on span "Data table" at bounding box center [1282, 160] width 9 height 9
click at [946, 208] on input "Agent Filter" at bounding box center [1335, 212] width 101 height 20
type input "****"
click at [946, 317] on button "Filter" at bounding box center [1360, 322] width 49 height 26
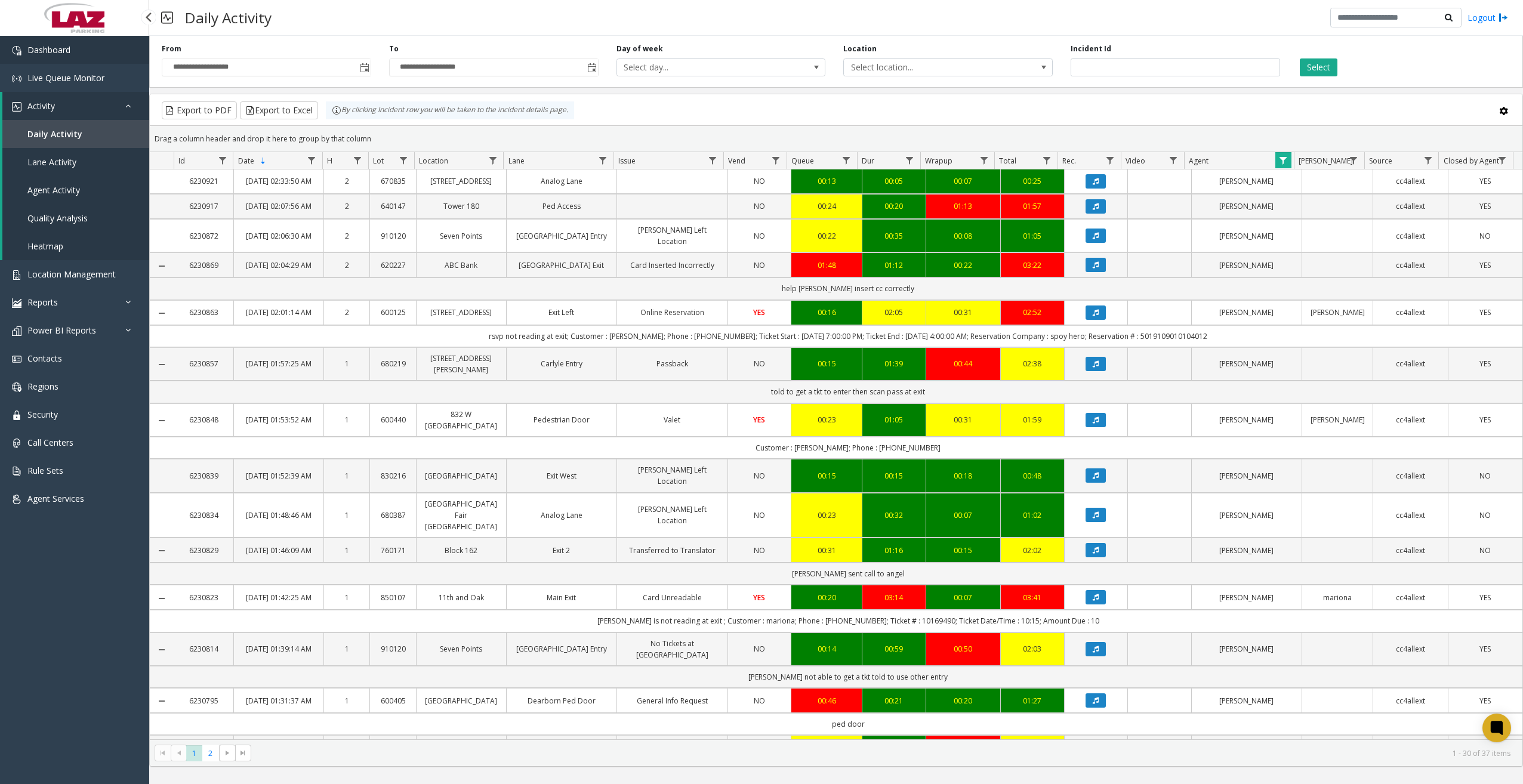
click at [89, 58] on link "Dashboard" at bounding box center [74, 50] width 149 height 28
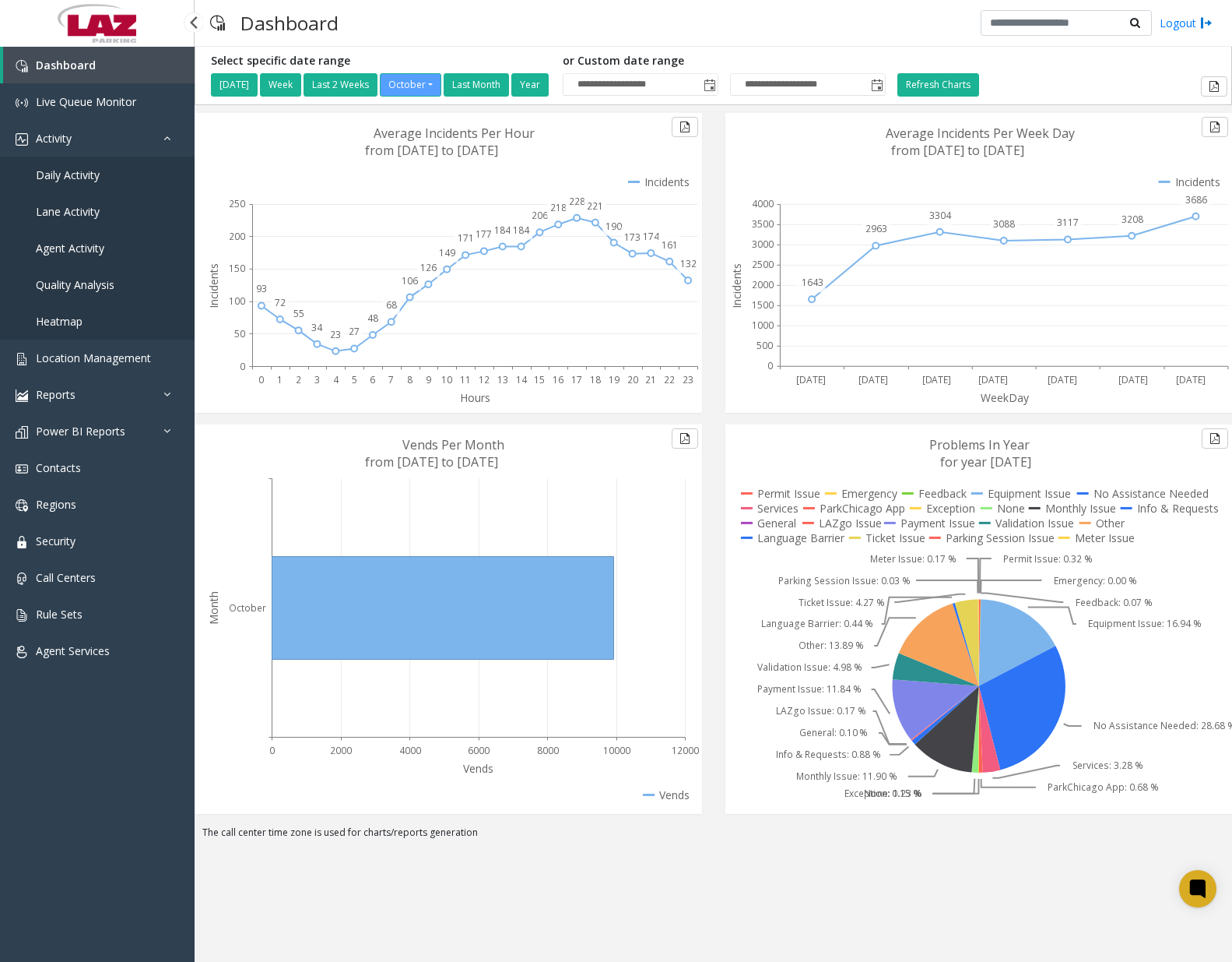
click at [78, 173] on span "Daily Activity" at bounding box center [67, 174] width 64 height 15
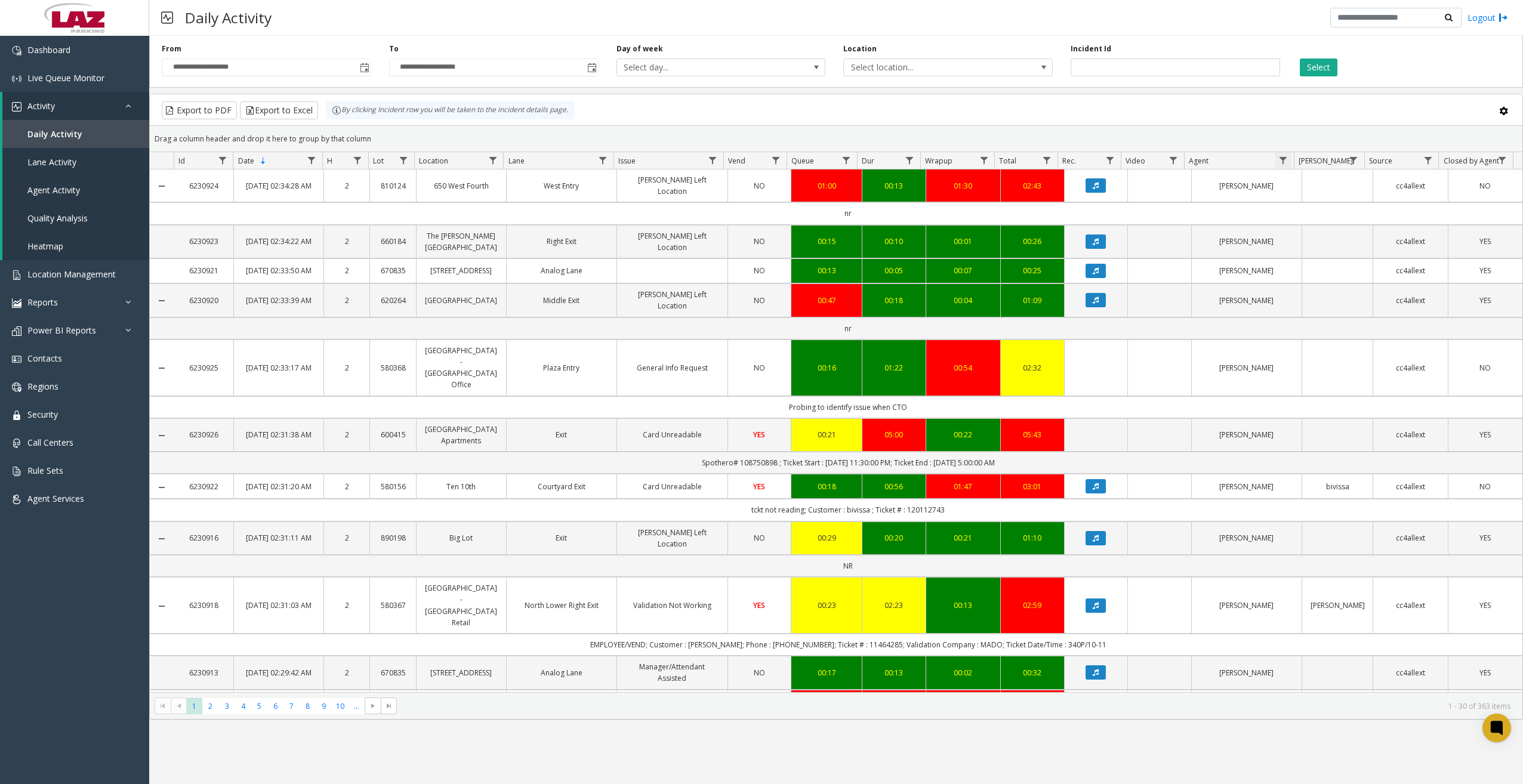
click at [946, 160] on span "Data table" at bounding box center [1282, 160] width 9 height 9
click at [946, 208] on input "Agent Filter" at bounding box center [1335, 212] width 101 height 20
type input "****"
click at [946, 330] on button "Filter" at bounding box center [1360, 322] width 49 height 26
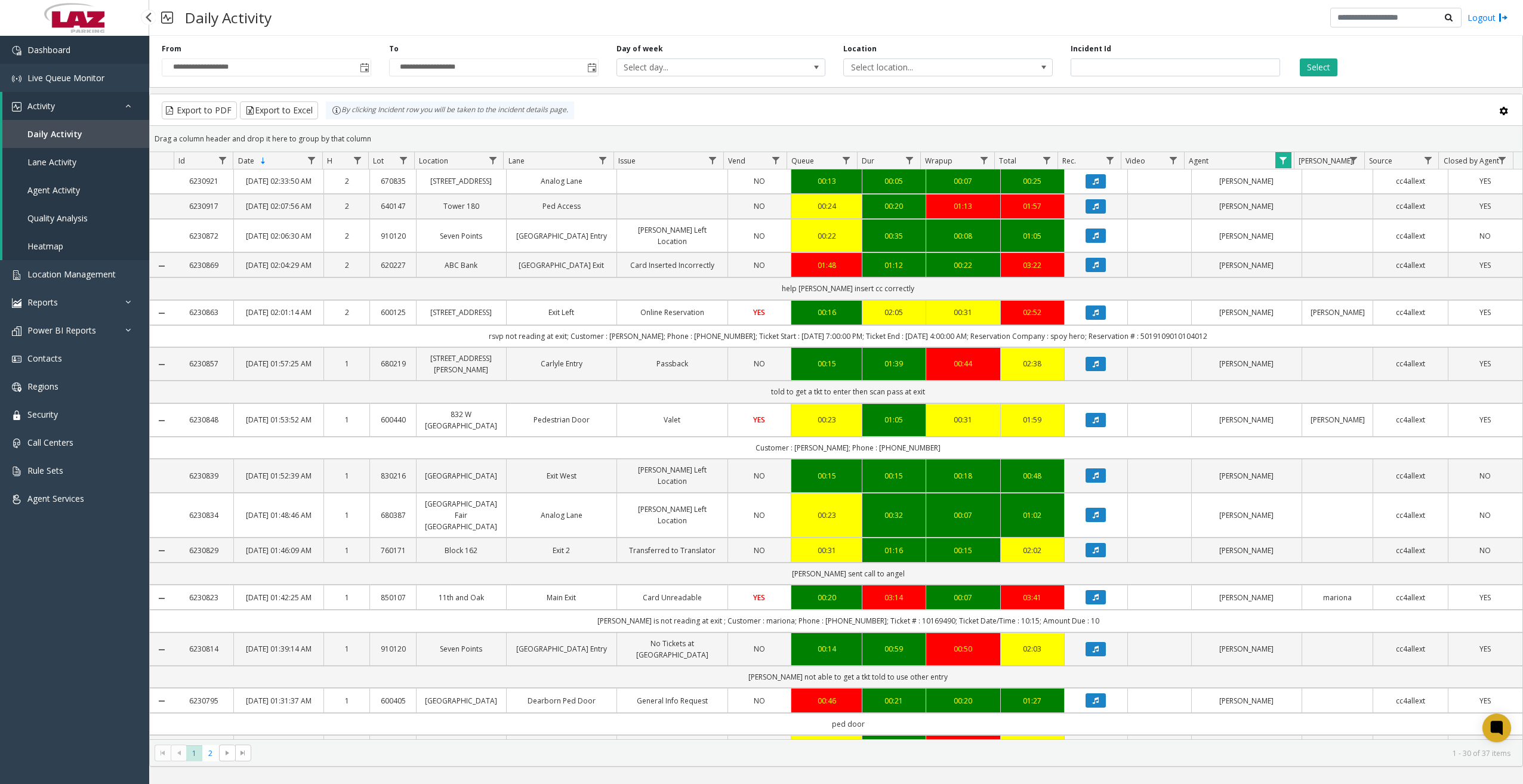
click at [92, 58] on link "Dashboard" at bounding box center [74, 50] width 149 height 28
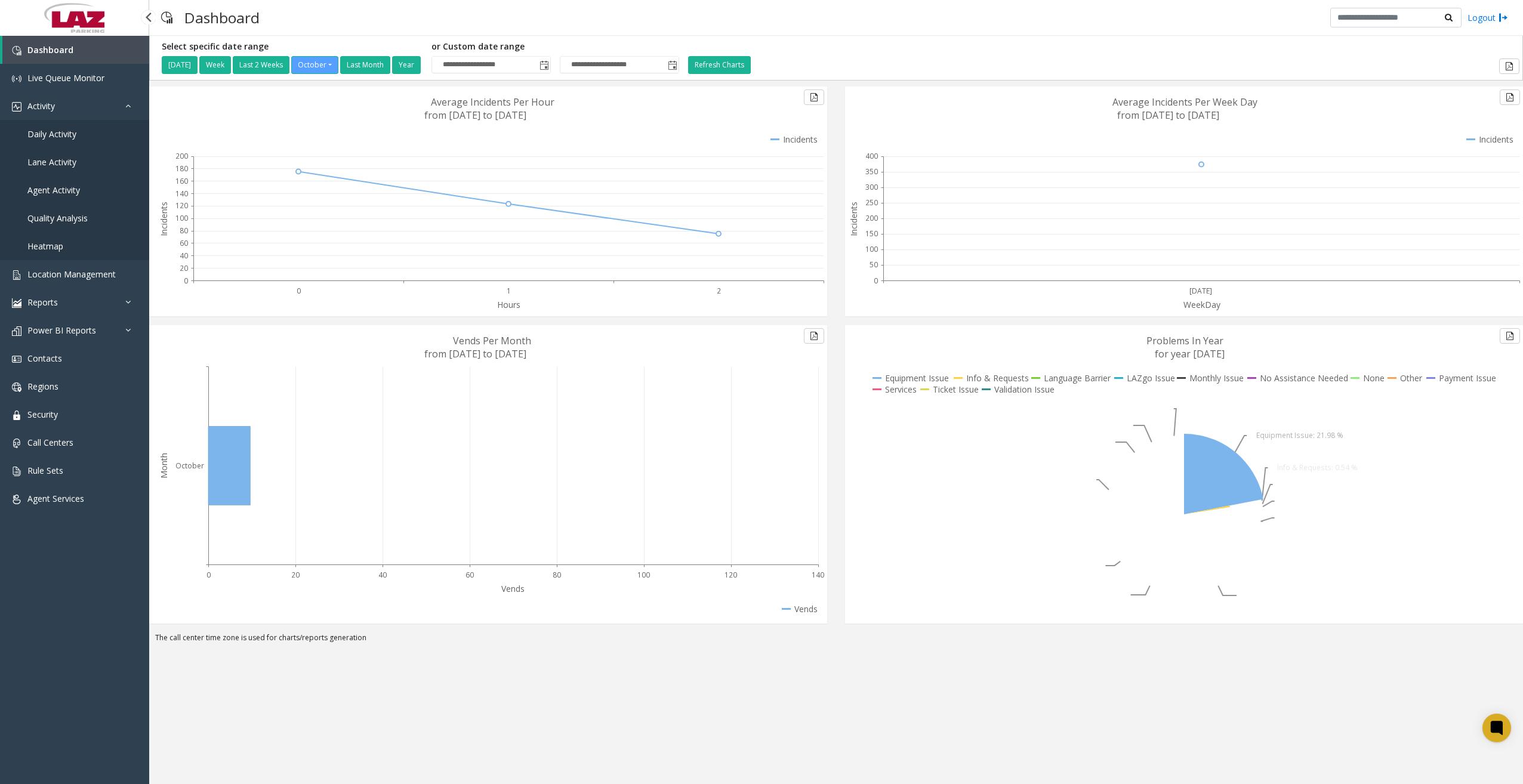
click at [67, 136] on span "Daily Activity" at bounding box center [51, 134] width 49 height 11
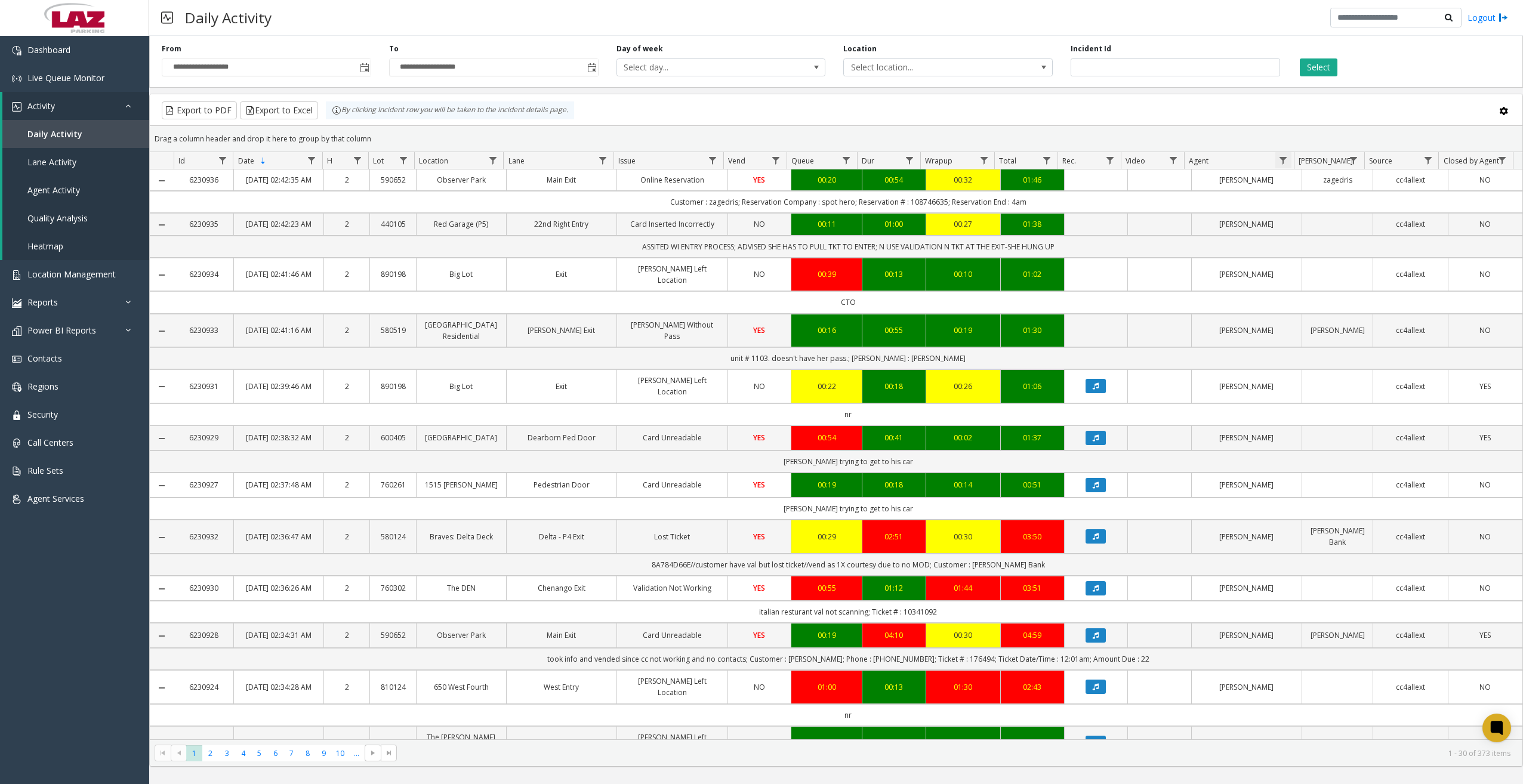
click at [946, 157] on span "Data table" at bounding box center [1282, 160] width 9 height 9
click at [946, 204] on input "Agent Filter" at bounding box center [1335, 212] width 101 height 20
type input "***"
click at [946, 317] on button "Filter" at bounding box center [1360, 322] width 49 height 26
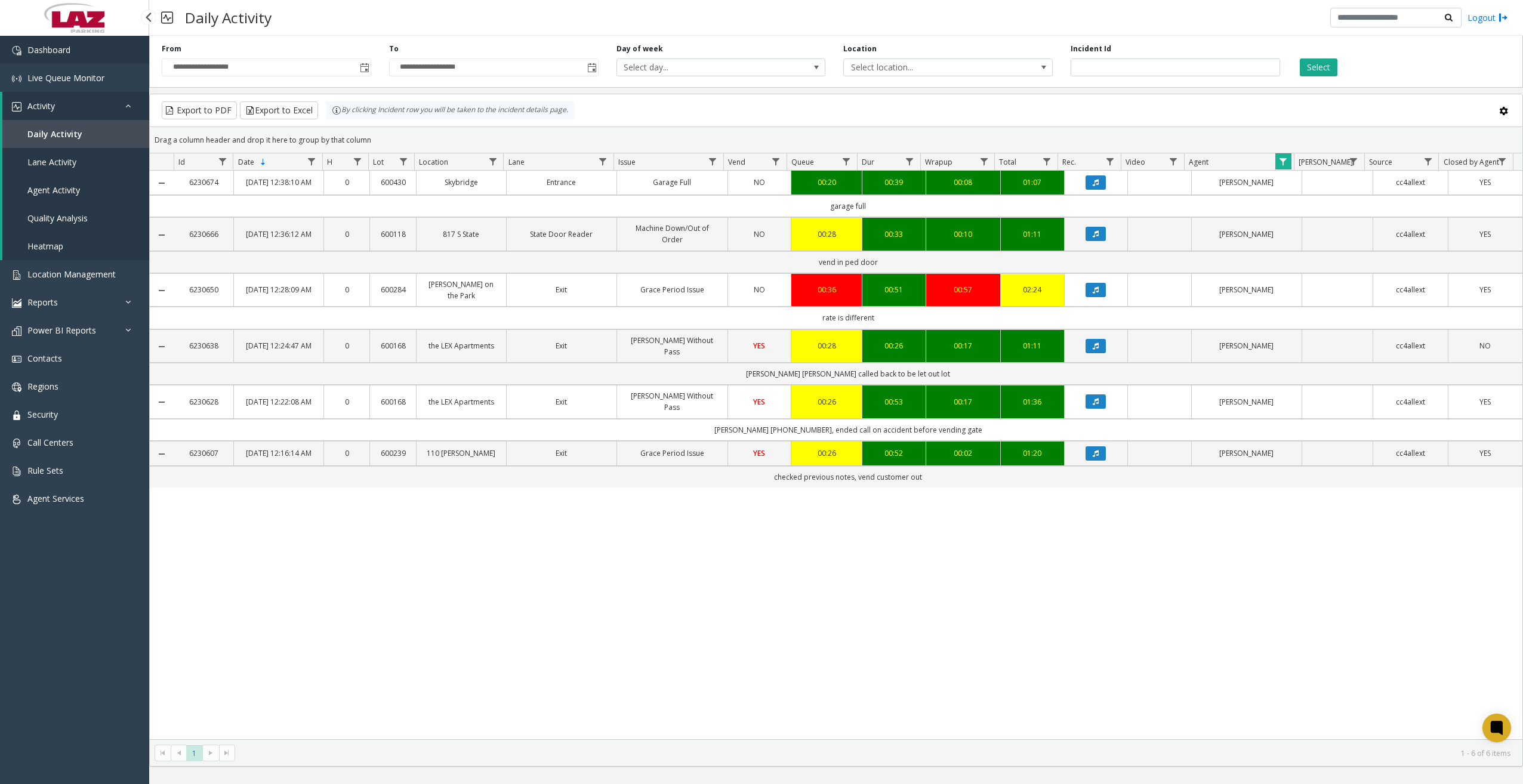
click at [98, 62] on link "Dashboard" at bounding box center [74, 50] width 149 height 28
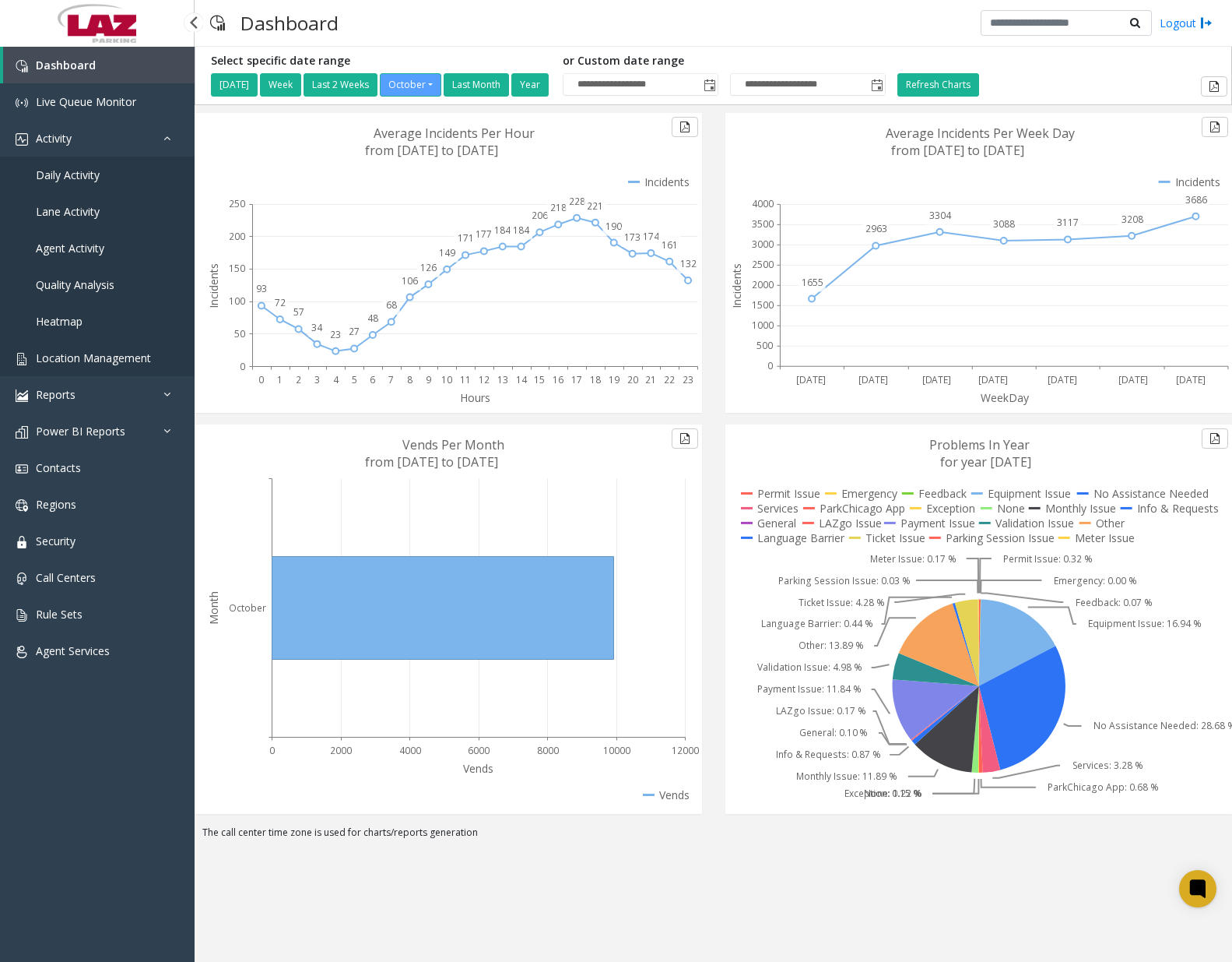
click at [90, 362] on span "Location Management" at bounding box center [93, 358] width 115 height 15
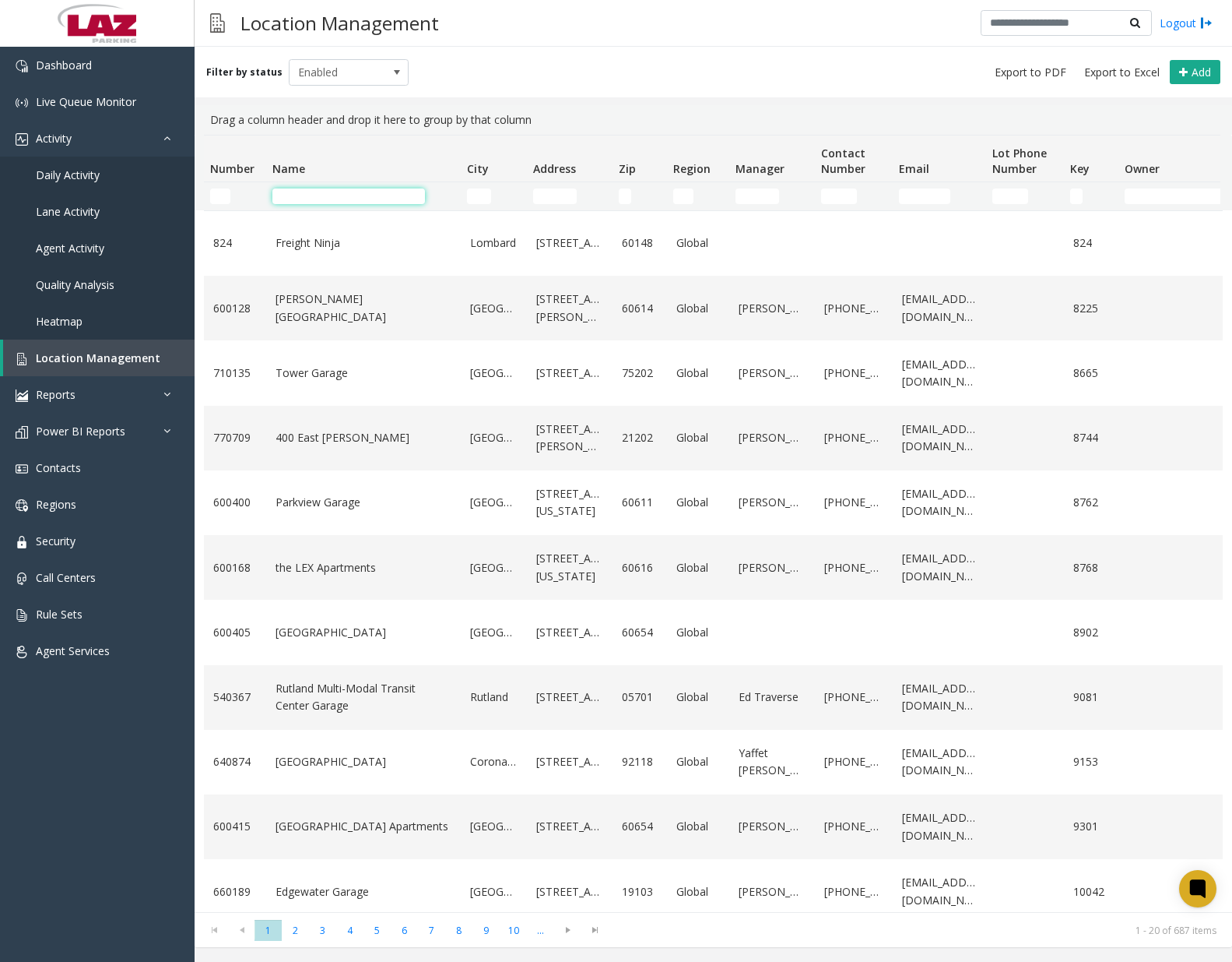
click at [337, 193] on input "Name Filter" at bounding box center [348, 195] width 153 height 15
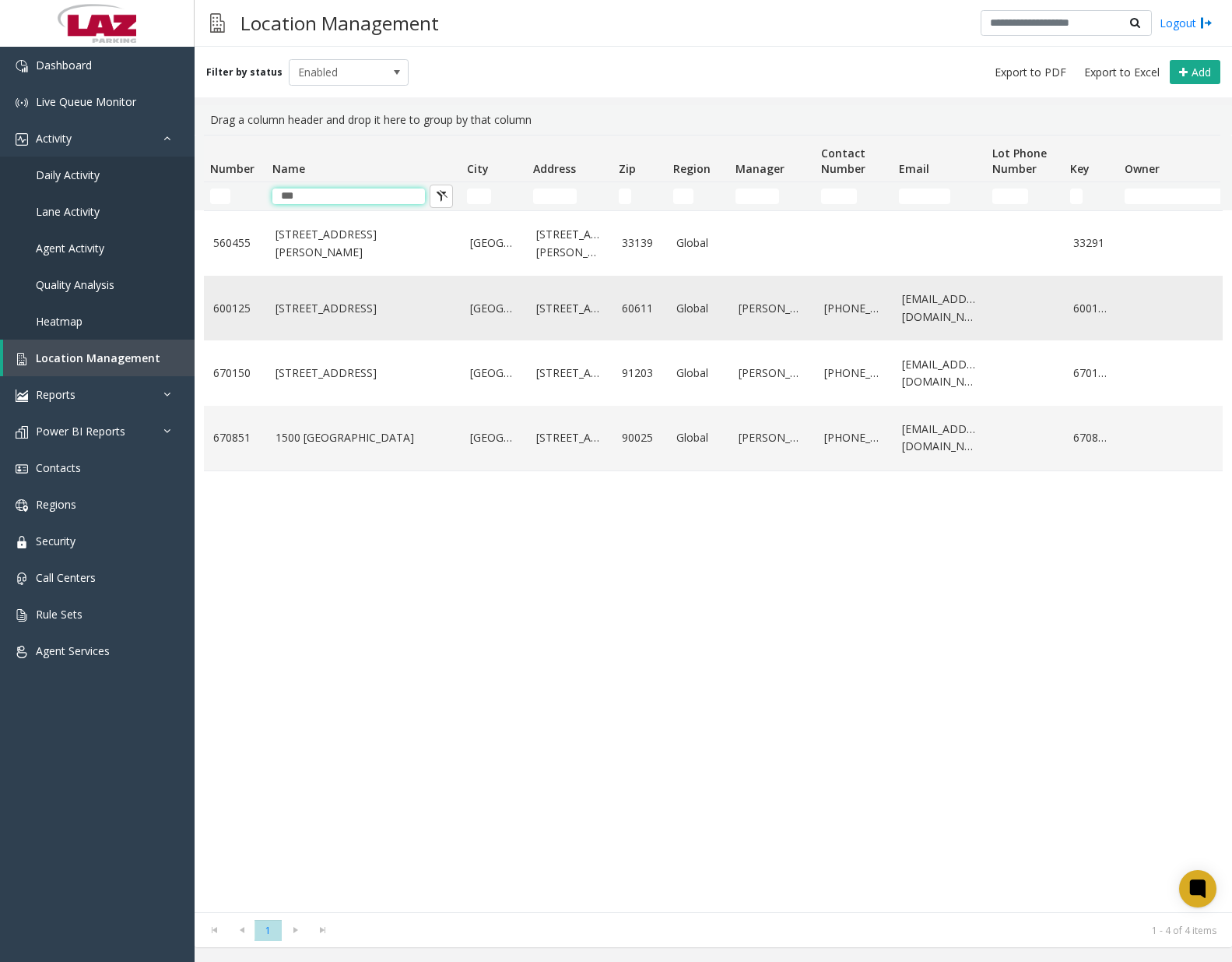
type input "***"
click at [346, 309] on link "[STREET_ADDRESS]" at bounding box center [363, 308] width 176 height 17
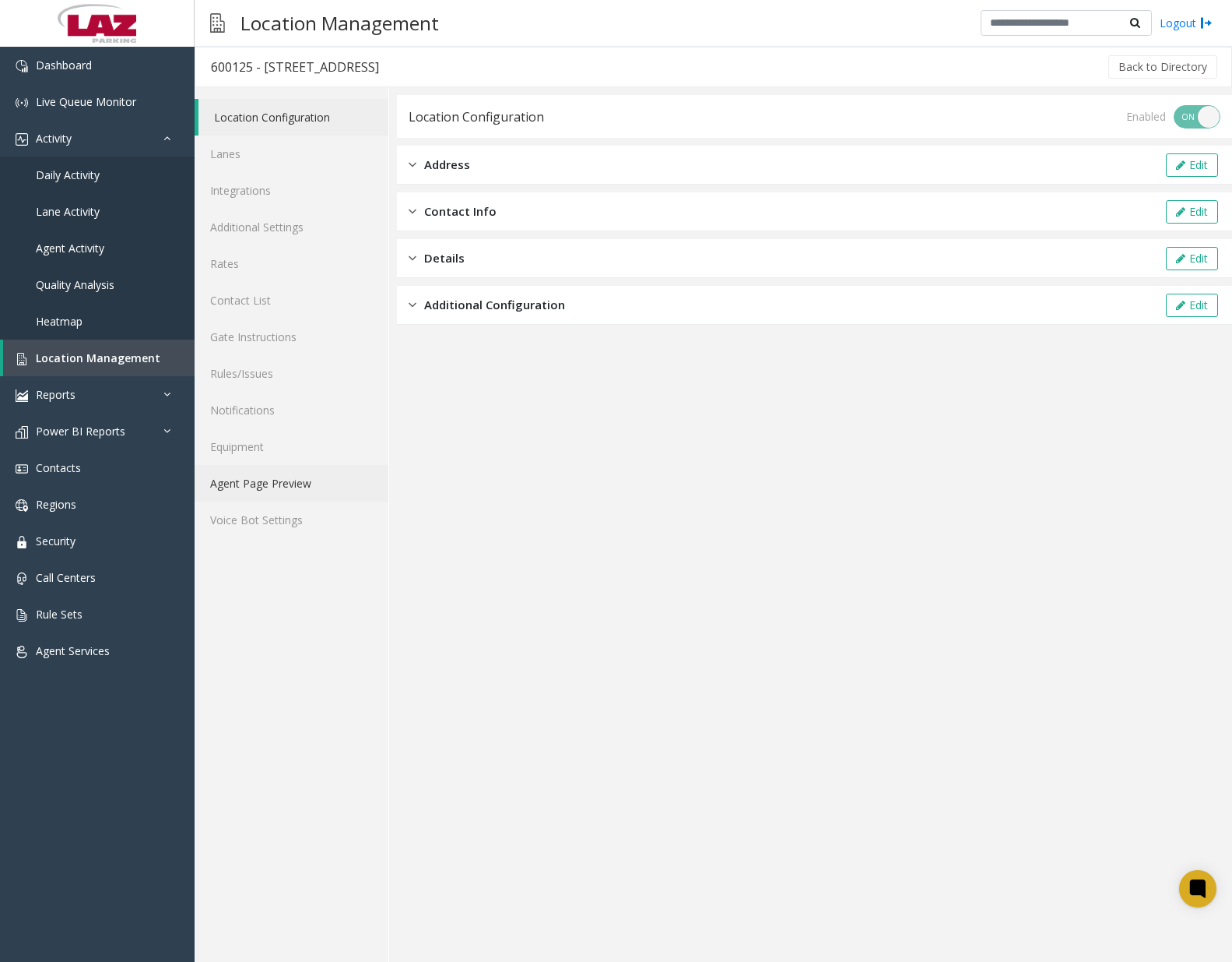
click at [272, 479] on link "Agent Page Preview" at bounding box center [291, 483] width 194 height 36
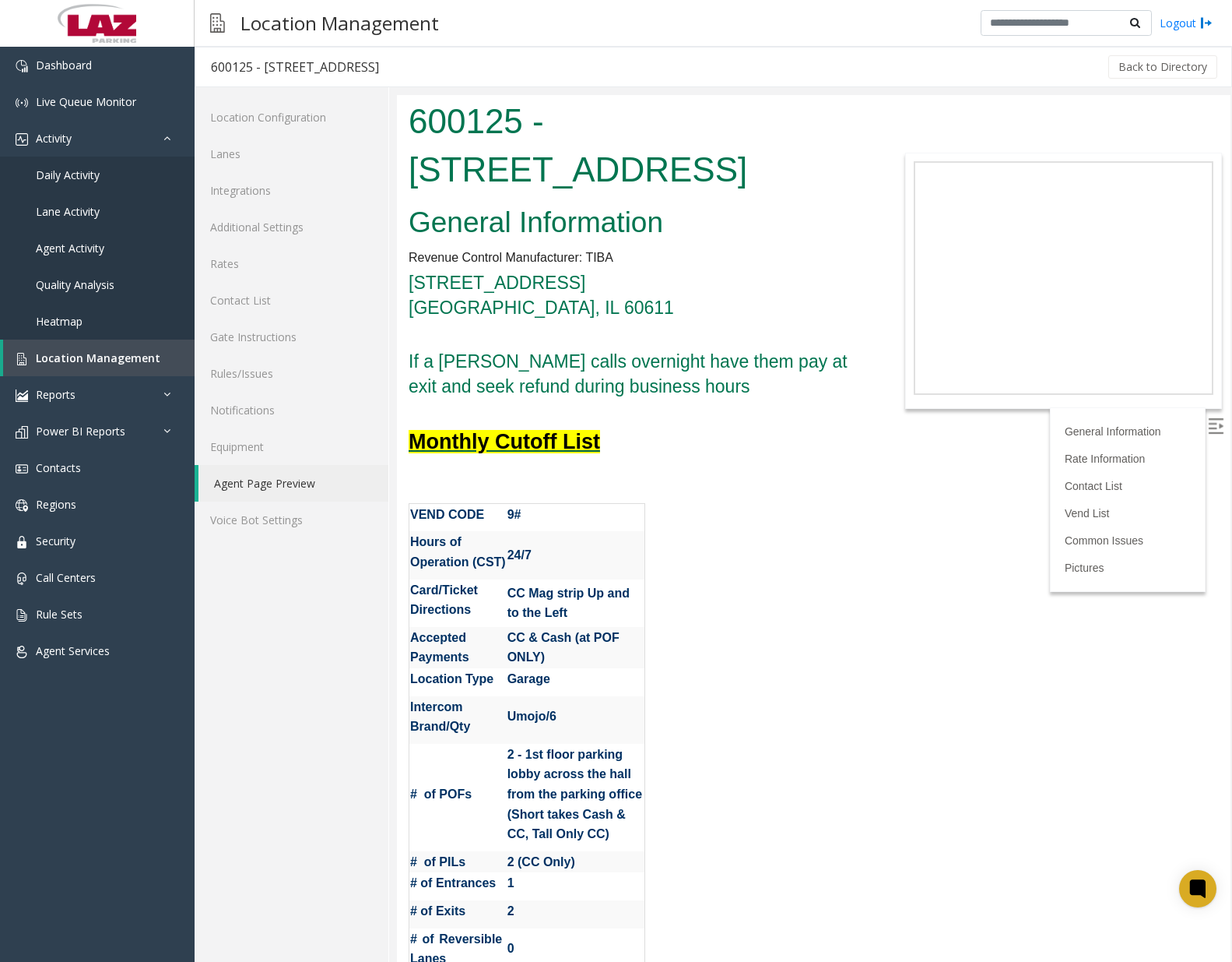
click at [559, 445] on font "Monthly Cutoff List" at bounding box center [504, 441] width 191 height 23
click at [532, 443] on font "Monthly Cutoff List" at bounding box center [504, 441] width 191 height 23
click at [1142, 68] on button "Back to Directory" at bounding box center [1163, 66] width 109 height 23
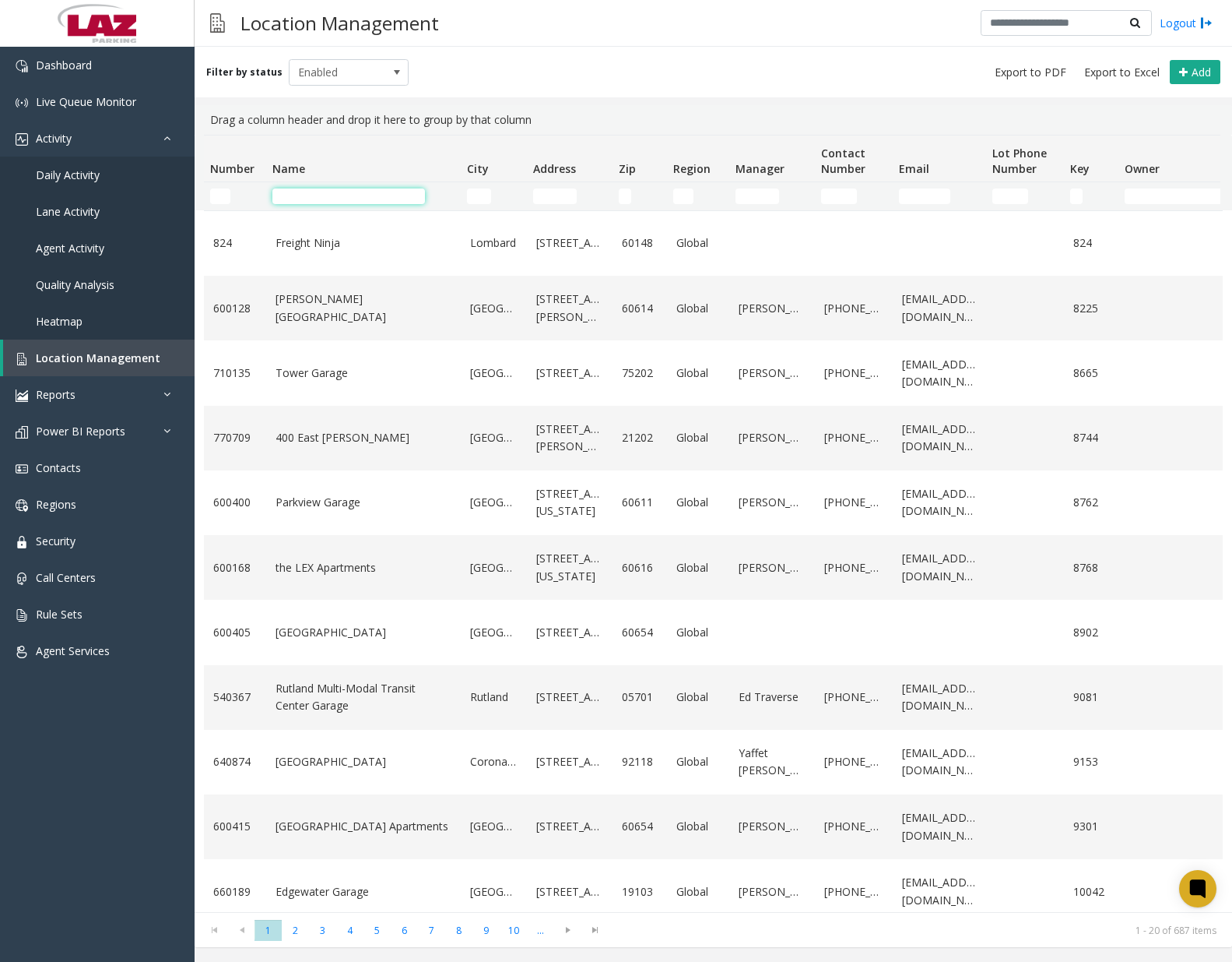
click at [377, 197] on input "Name Filter" at bounding box center [348, 195] width 153 height 15
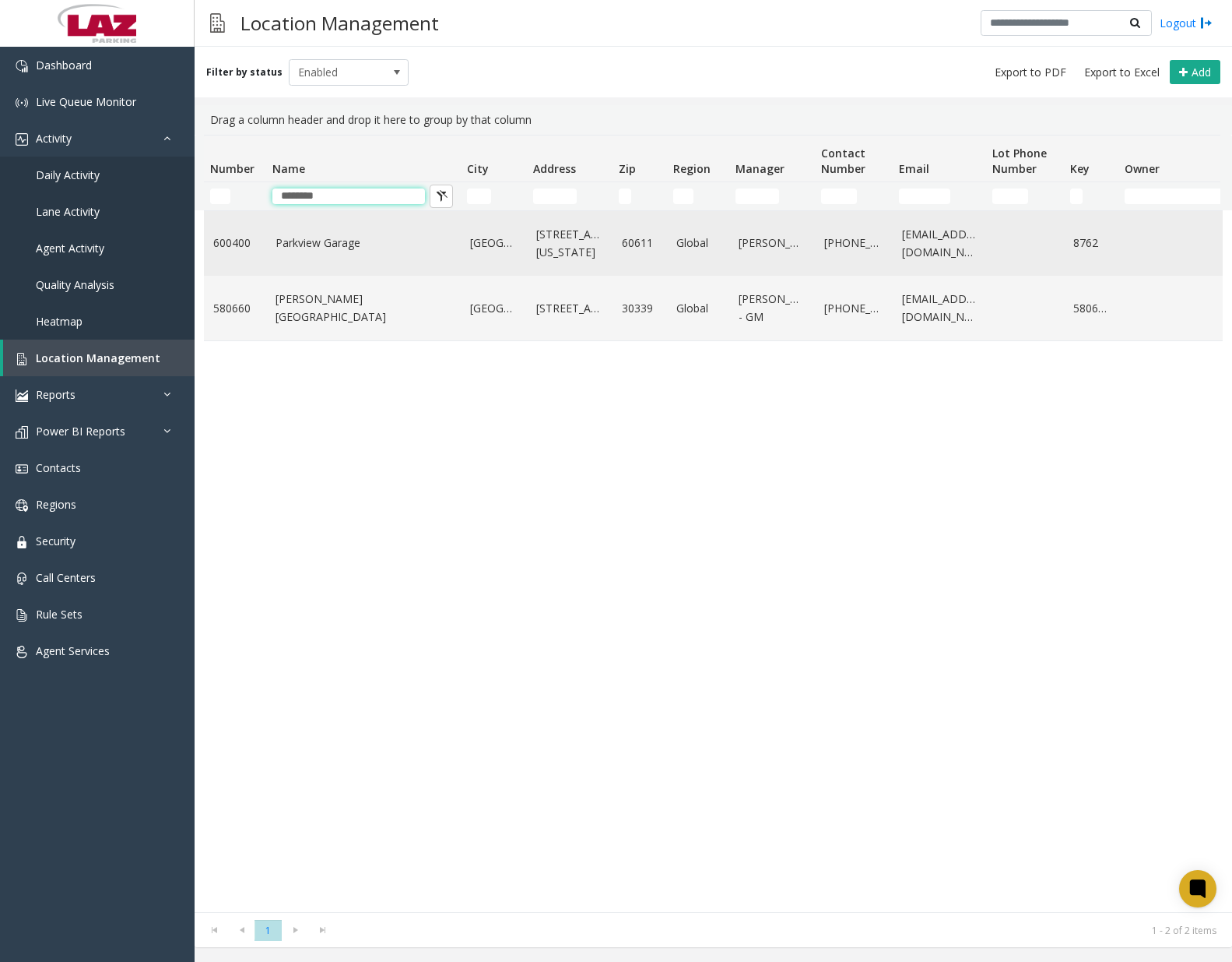
type input "********"
click at [357, 239] on link "Parkview Garage" at bounding box center [363, 242] width 176 height 17
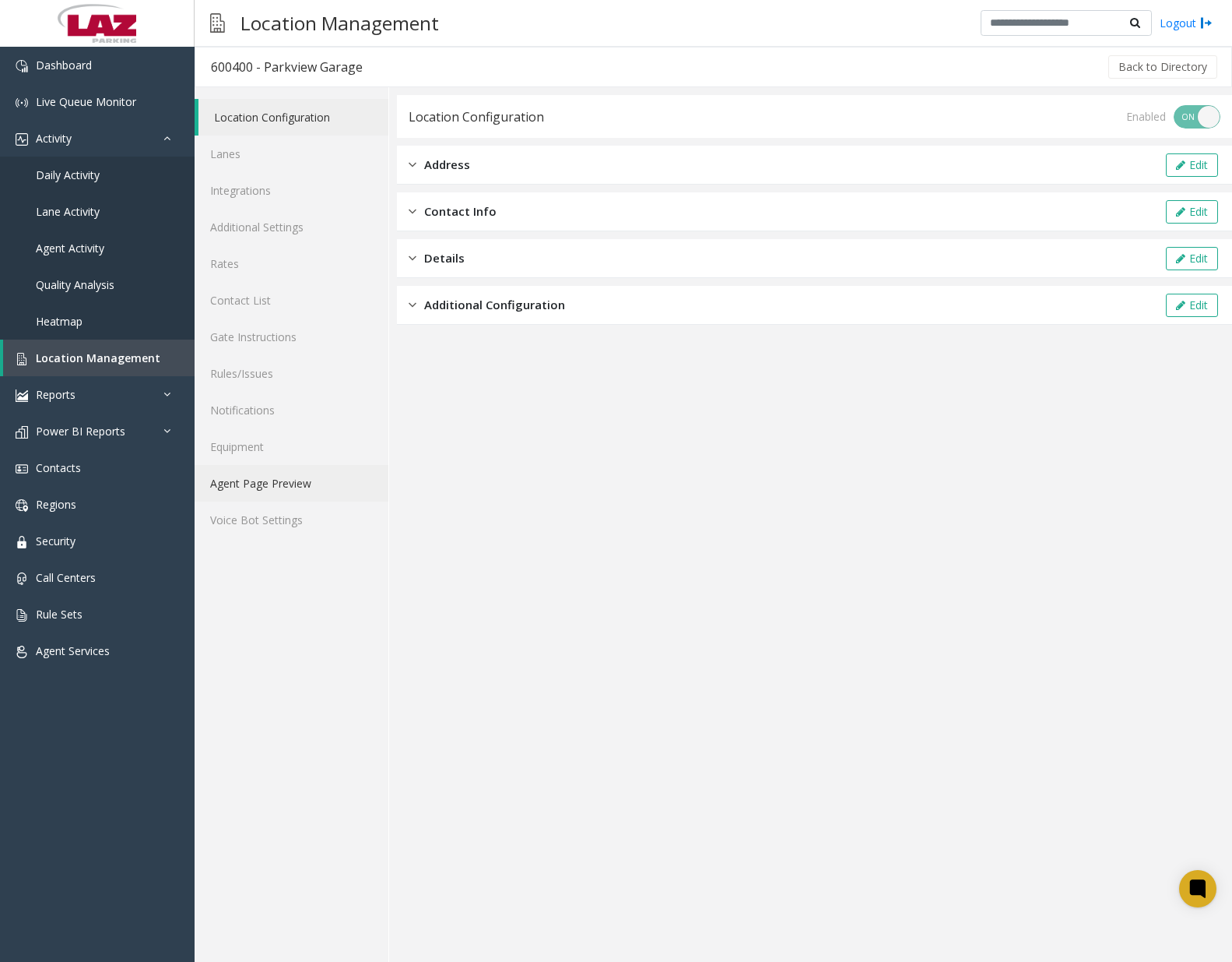
click at [270, 483] on link "Agent Page Preview" at bounding box center [291, 483] width 194 height 36
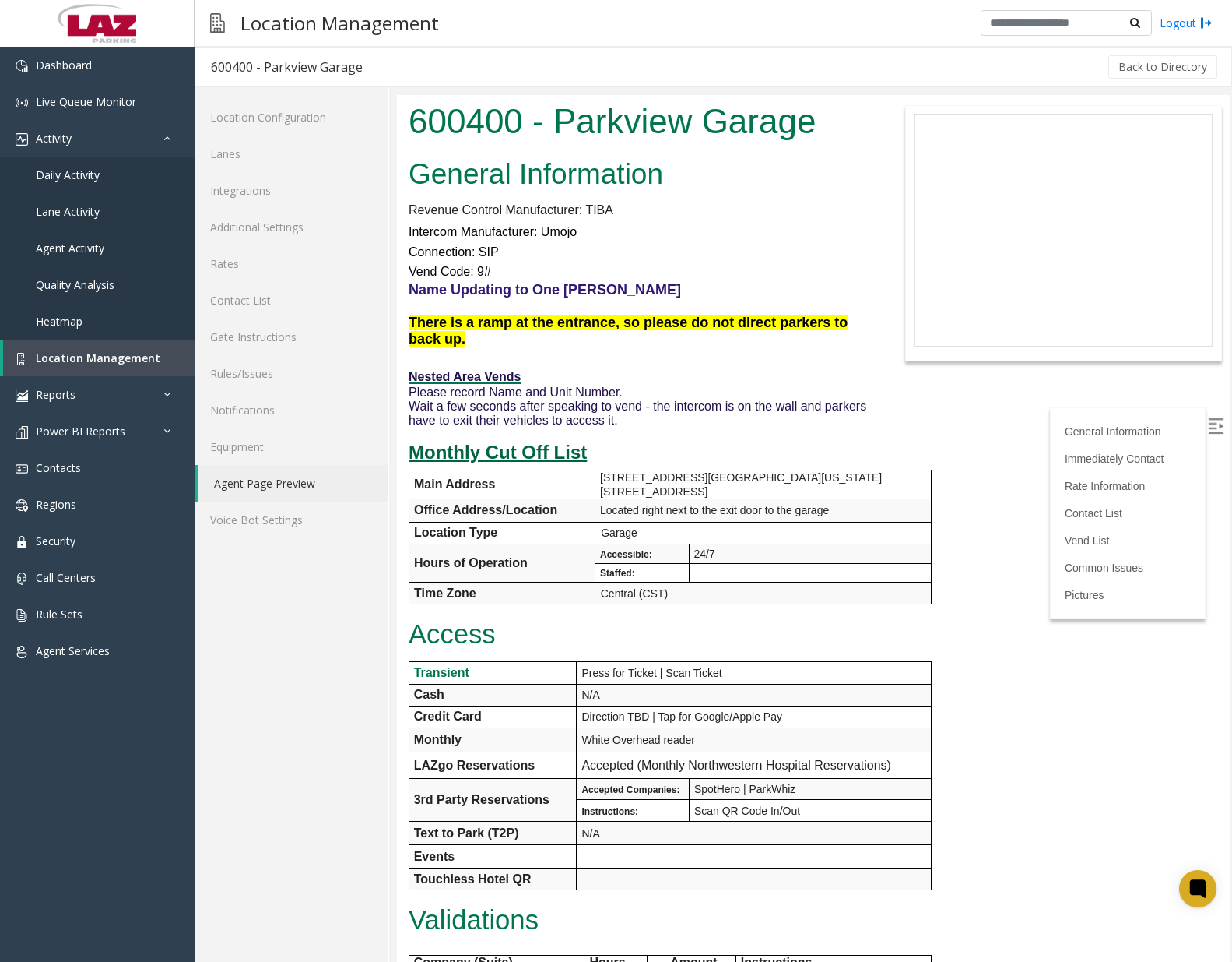
click at [522, 452] on u "Monthly Cut Off List" at bounding box center [497, 452] width 178 height 21
click at [493, 444] on u "Monthly Cut Off List" at bounding box center [497, 452] width 178 height 21
click at [1129, 65] on button "Back to Directory" at bounding box center [1163, 66] width 109 height 23
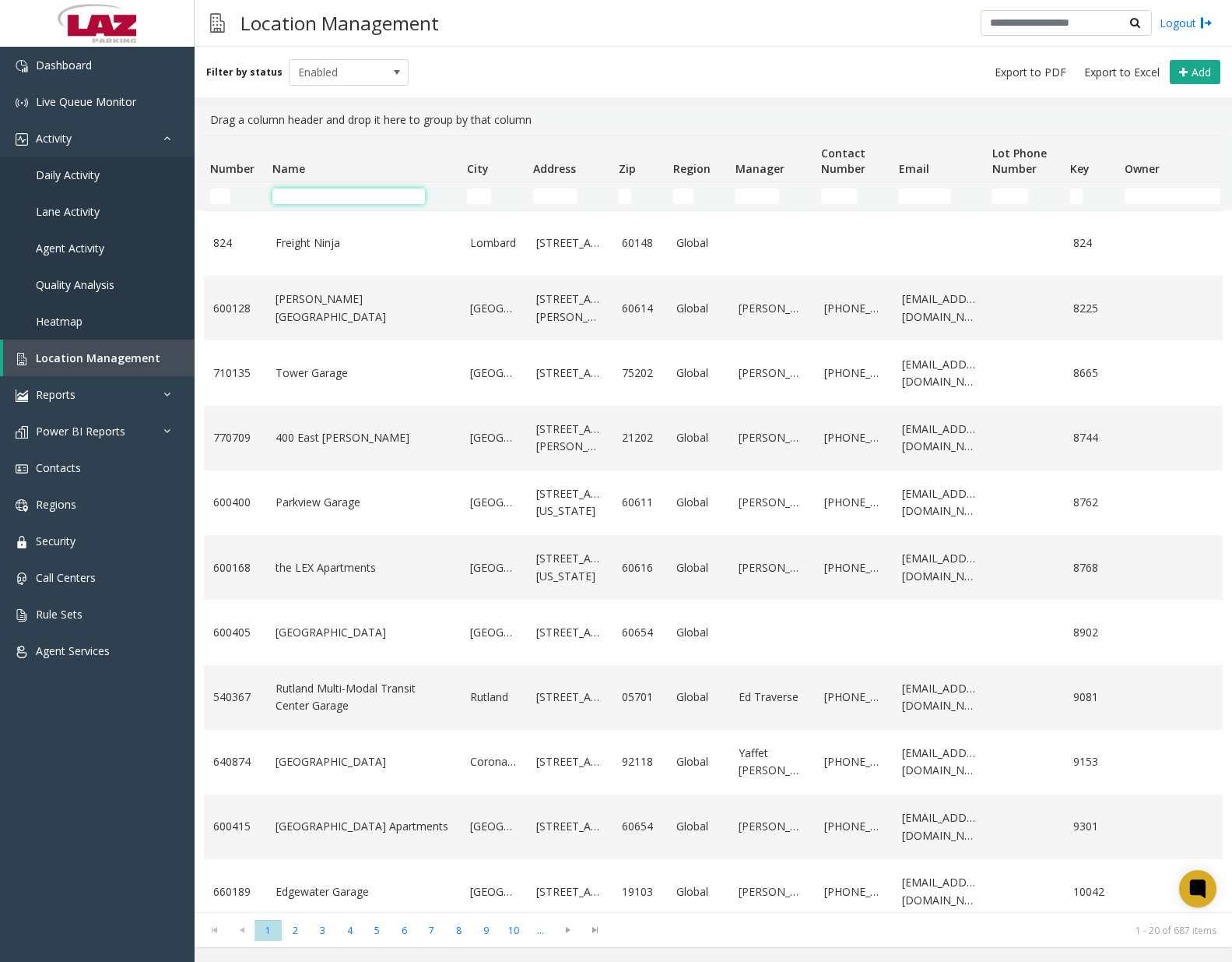
click at [325, 189] on input "Name Filter" at bounding box center [348, 195] width 153 height 15
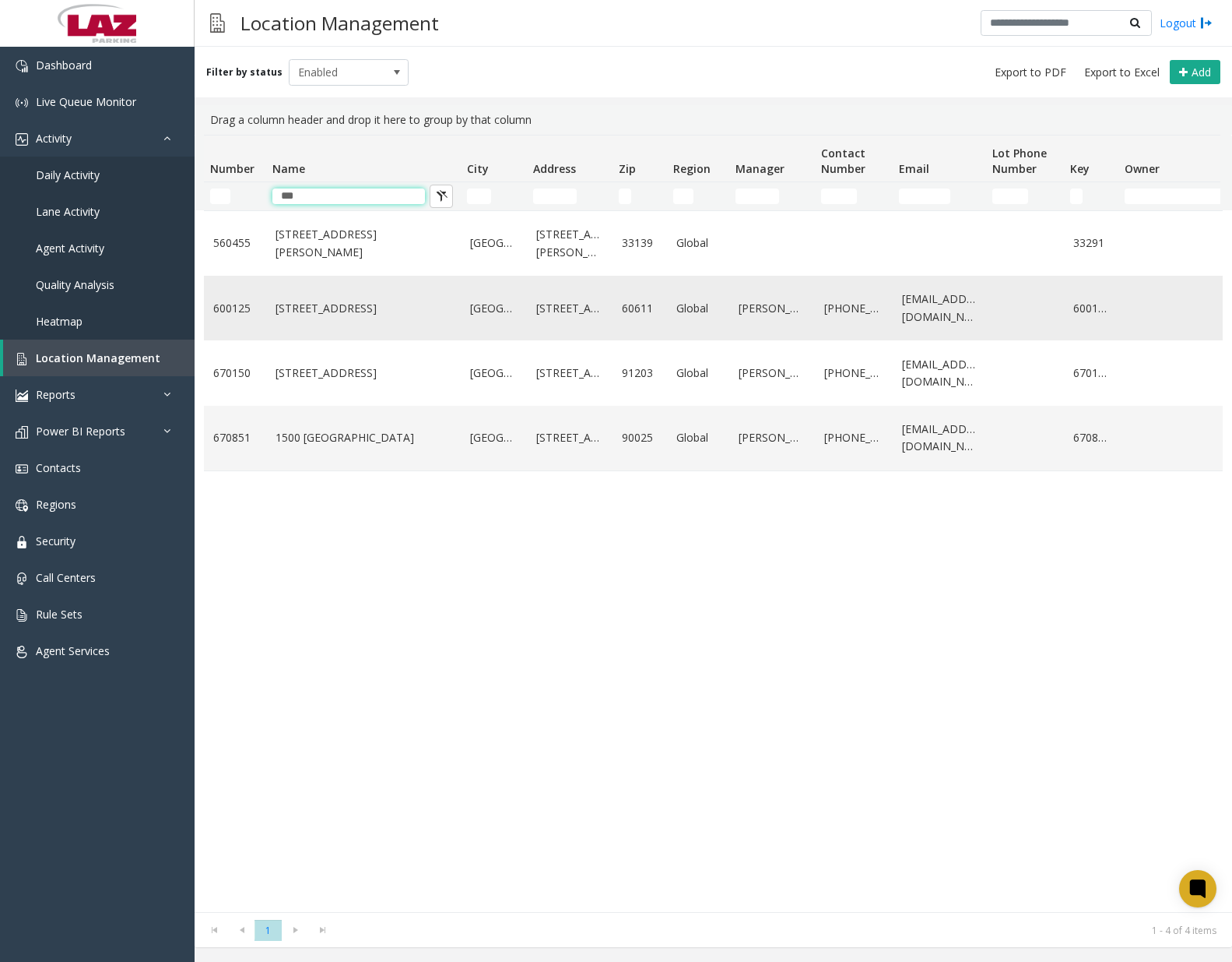
type input "***"
click at [326, 310] on link "[STREET_ADDRESS]" at bounding box center [363, 308] width 176 height 17
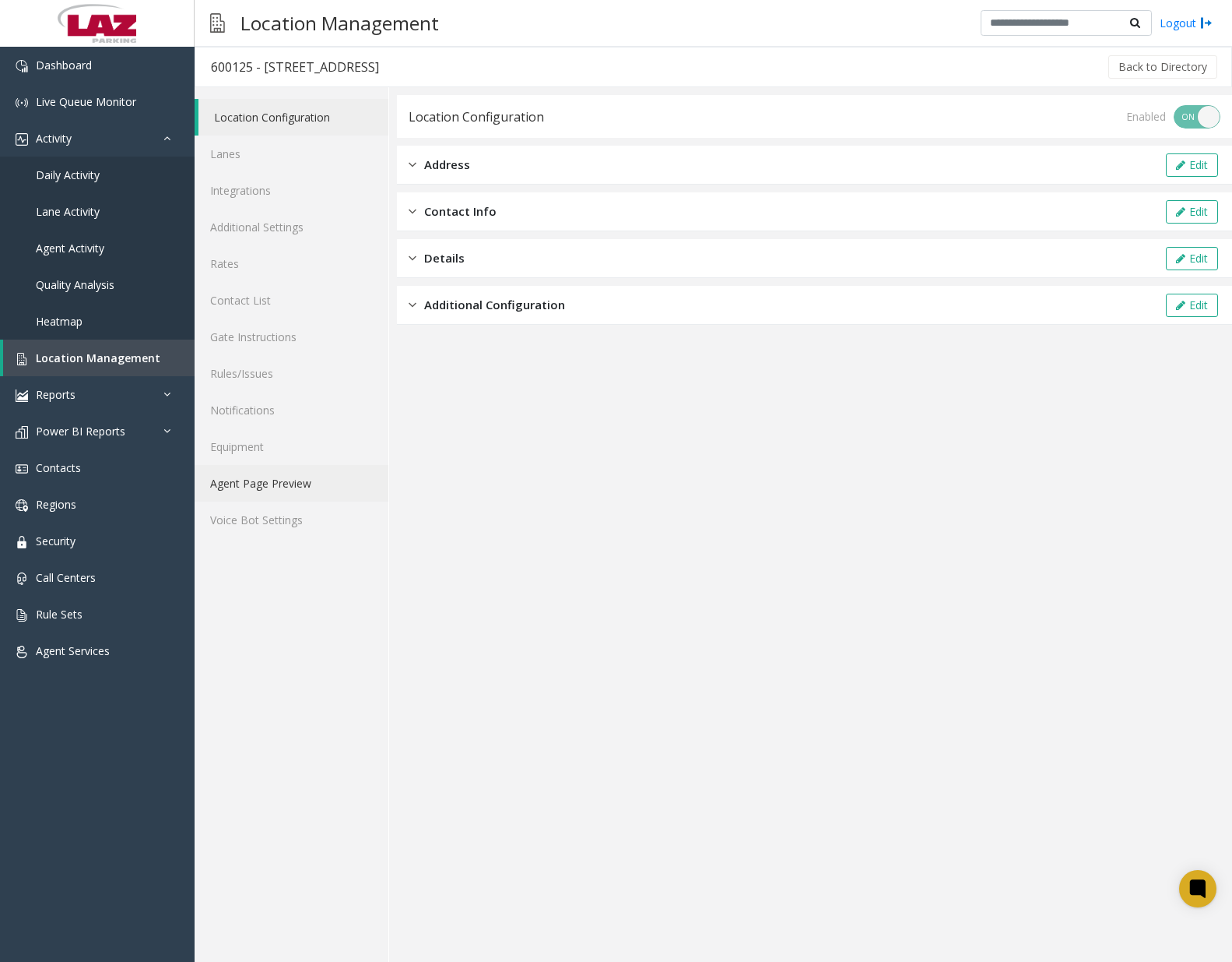
click at [280, 469] on link "Agent Page Preview" at bounding box center [291, 483] width 194 height 36
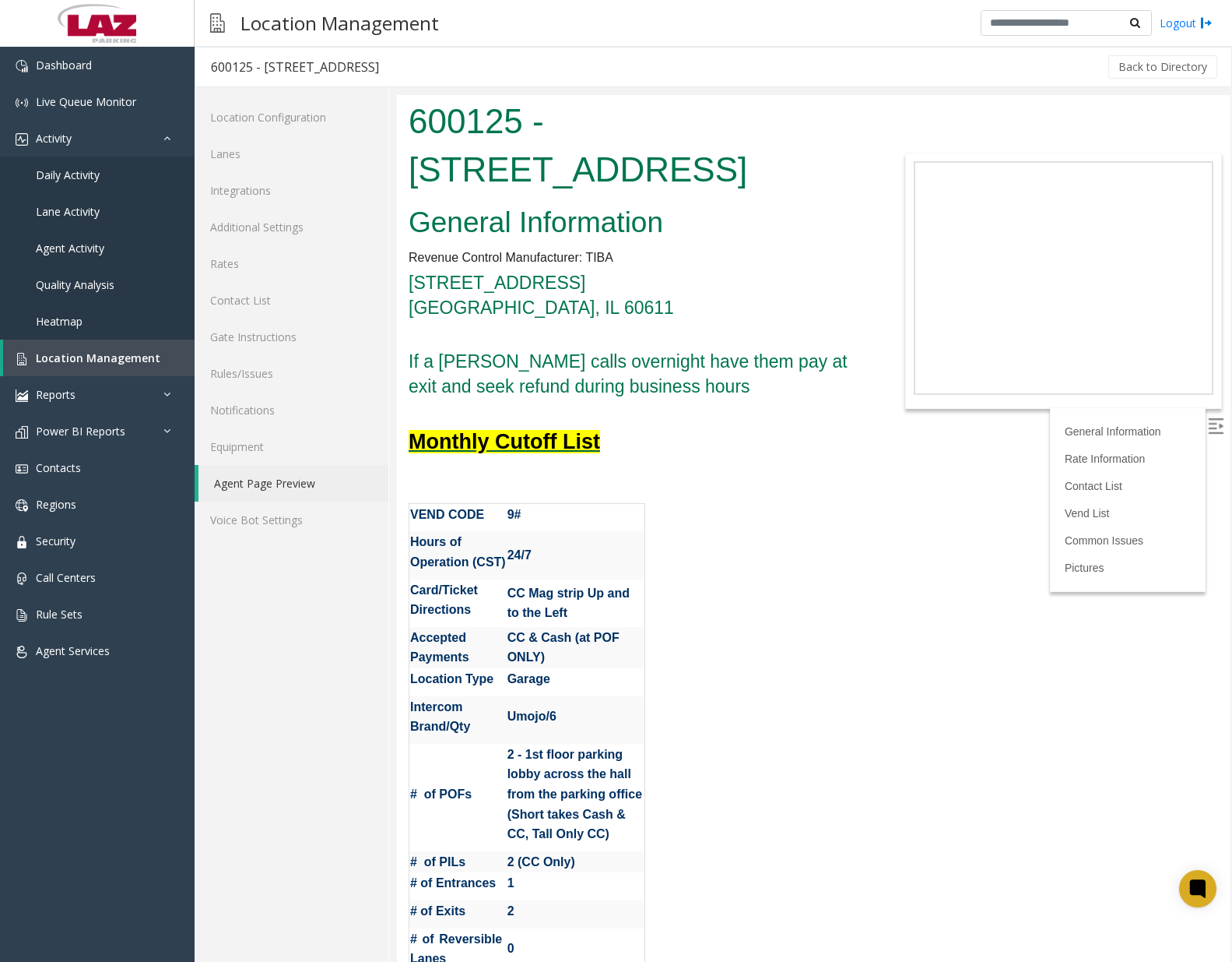
click at [527, 440] on font "Monthly Cutoff List" at bounding box center [504, 441] width 191 height 23
click at [1175, 74] on button "Back to Directory" at bounding box center [1163, 66] width 109 height 23
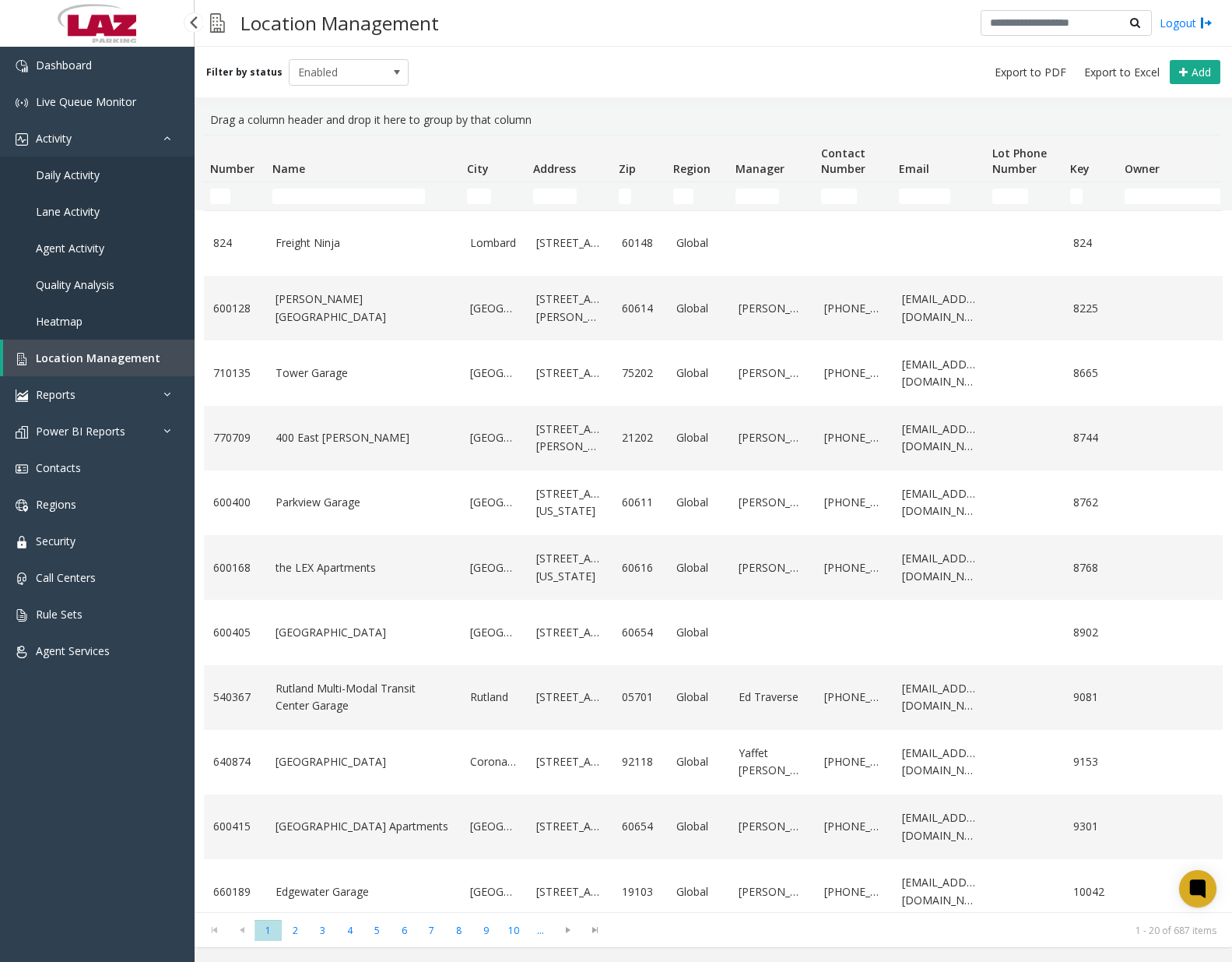
click at [88, 178] on span "Daily Activity" at bounding box center [67, 174] width 64 height 15
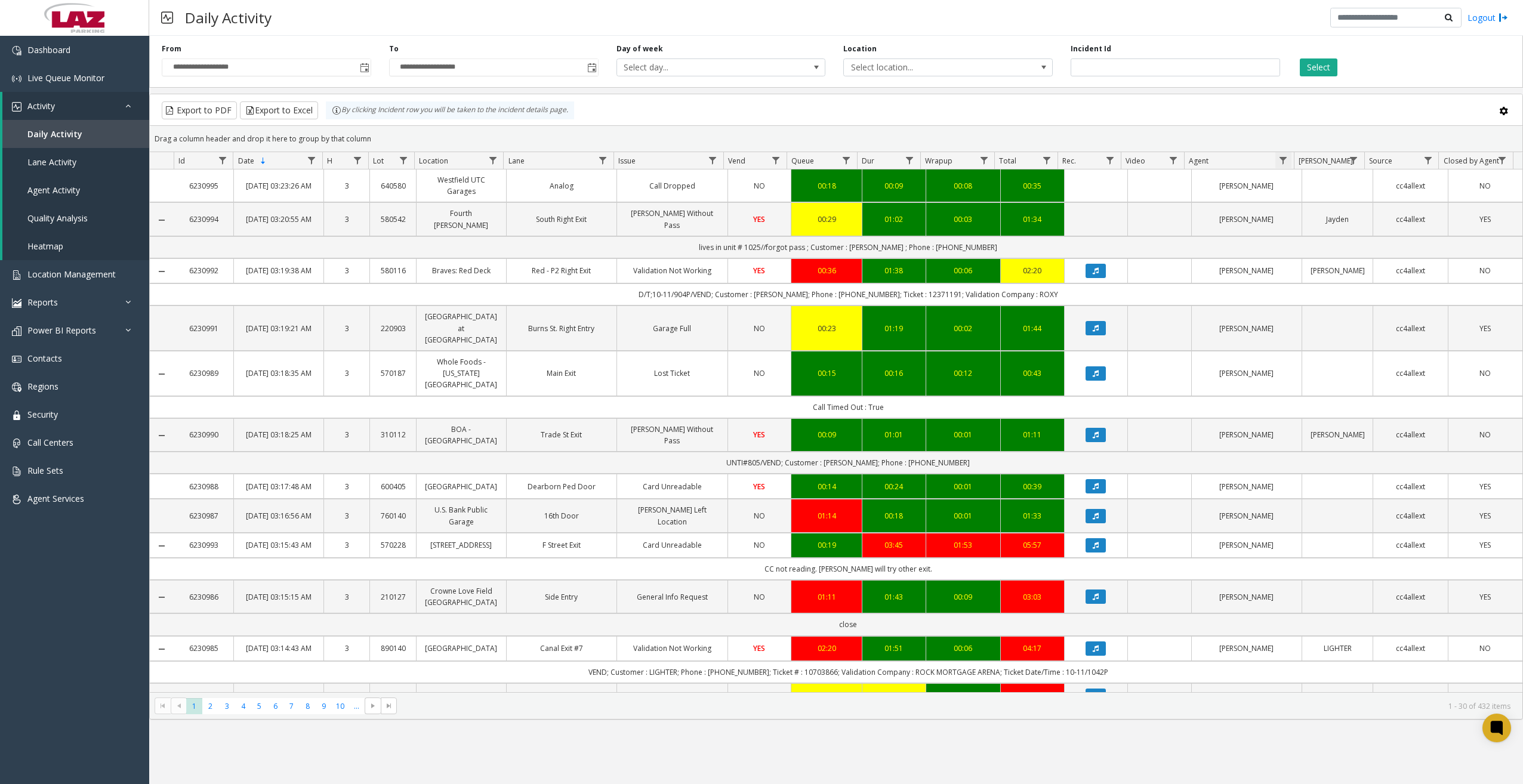
click at [946, 157] on span "Data table" at bounding box center [1282, 160] width 9 height 9
click at [946, 213] on input "Agent Filter" at bounding box center [1335, 212] width 101 height 20
type input "*****"
click at [946, 322] on button "Filter" at bounding box center [1360, 322] width 49 height 26
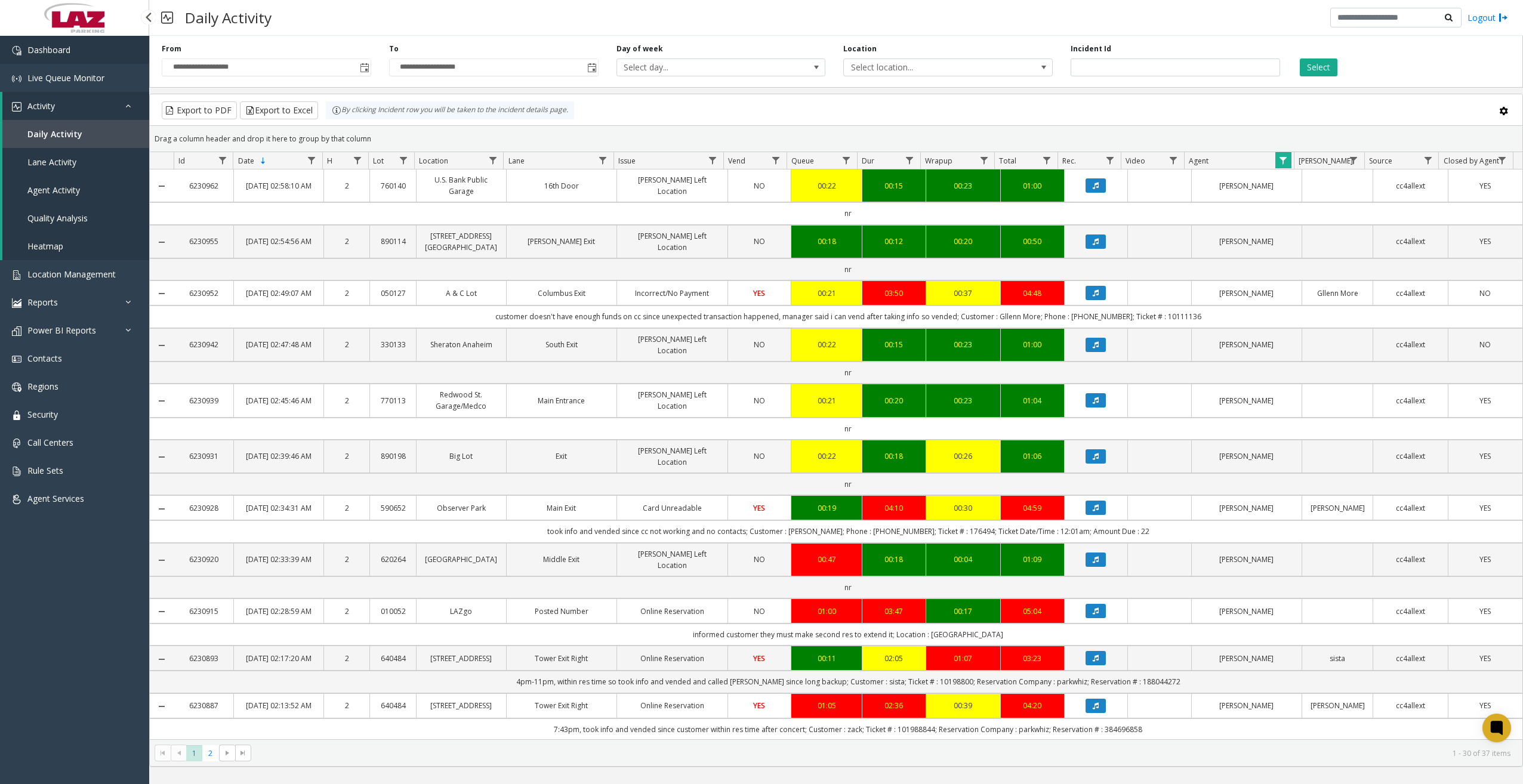
click at [75, 56] on link "Dashboard" at bounding box center [74, 50] width 149 height 28
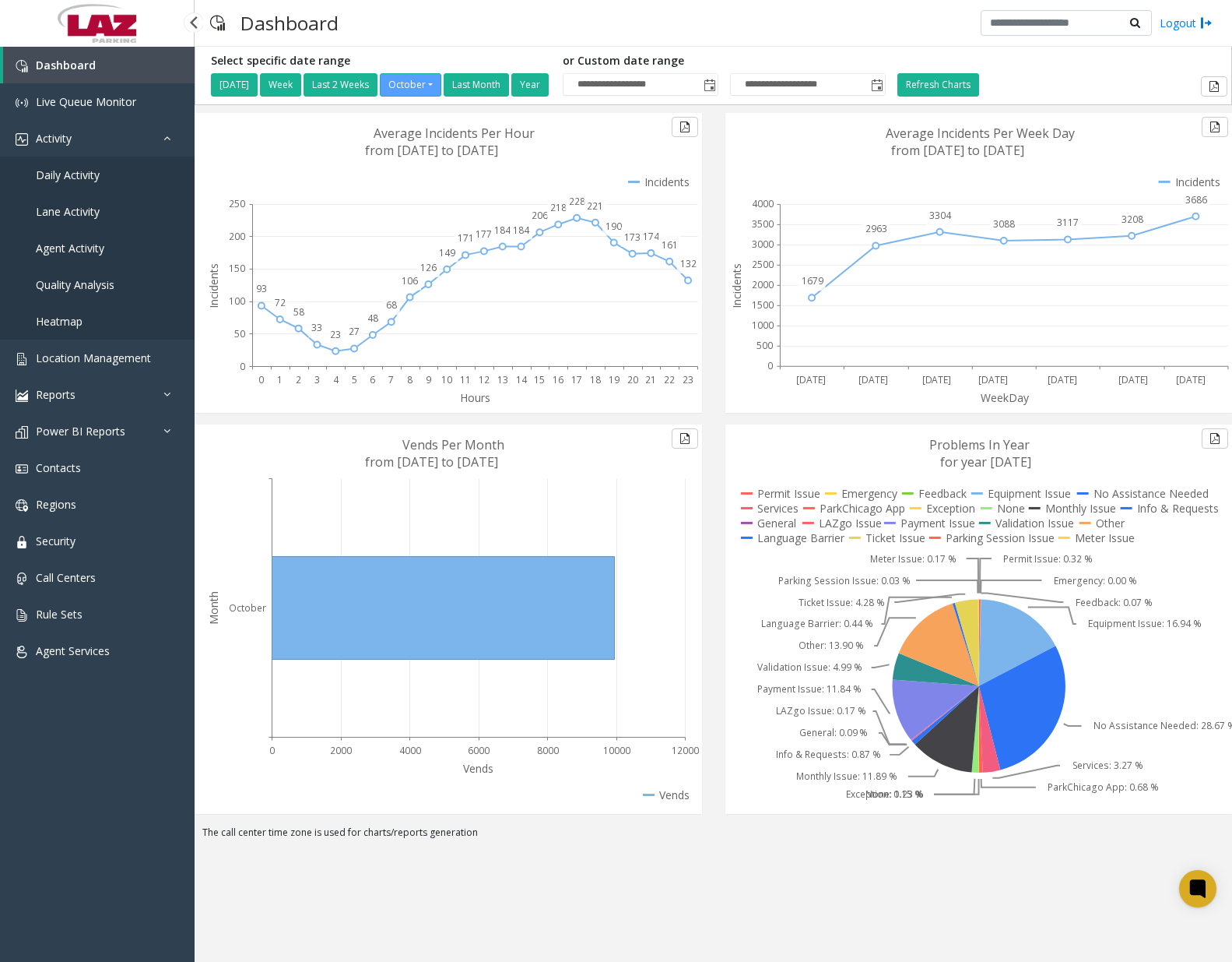
click at [61, 174] on span "Daily Activity" at bounding box center [67, 174] width 64 height 15
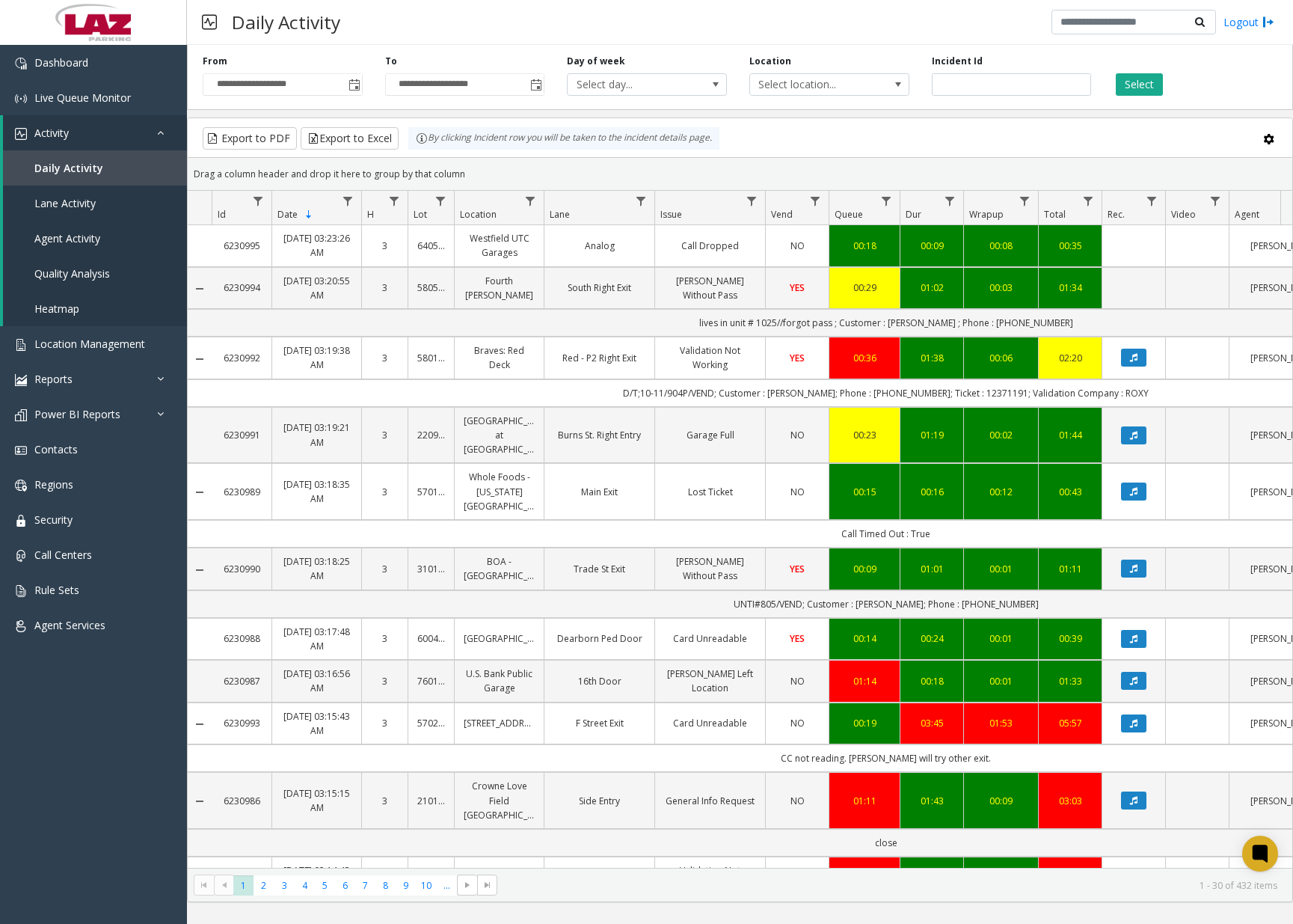
click at [1185, 174] on html "**********" at bounding box center [646, 462] width 1293 height 924
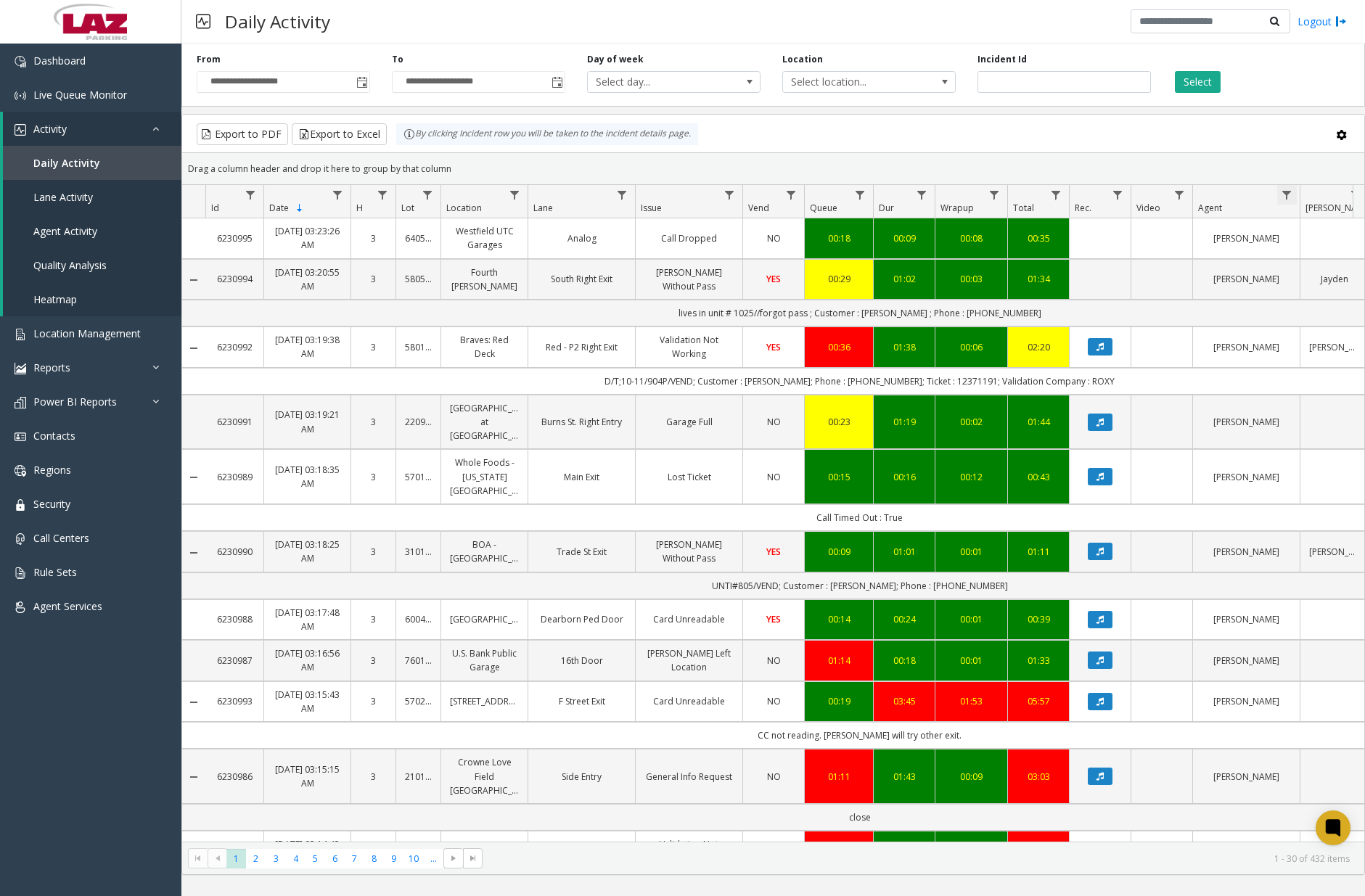
click at [1150, 191] on span "Data table" at bounding box center [1286, 195] width 11 height 11
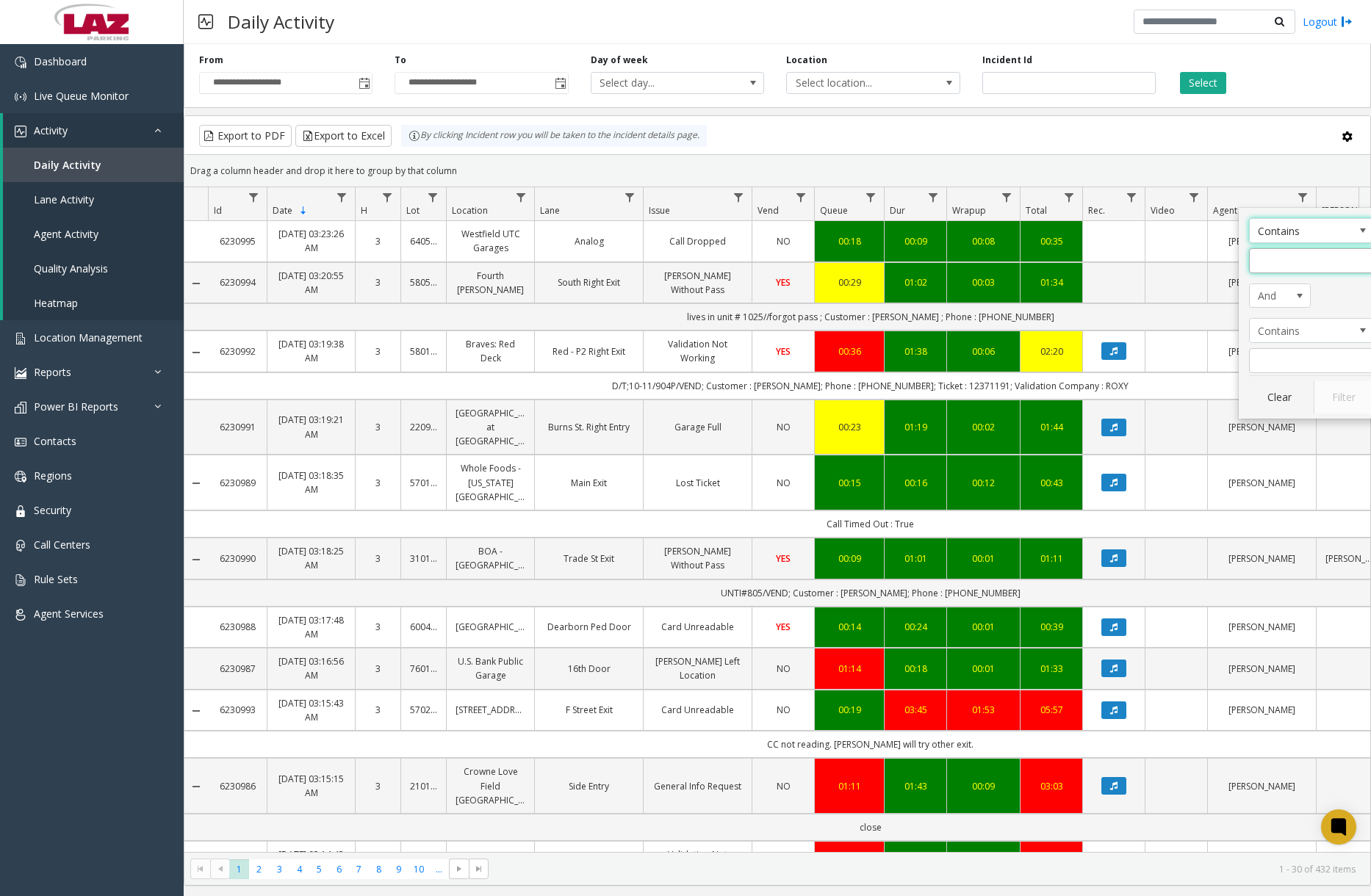
click at [1164, 267] on input "Agent Filter" at bounding box center [1312, 261] width 125 height 25
type input "****"
click at [1164, 388] on button "Filter" at bounding box center [1344, 397] width 60 height 32
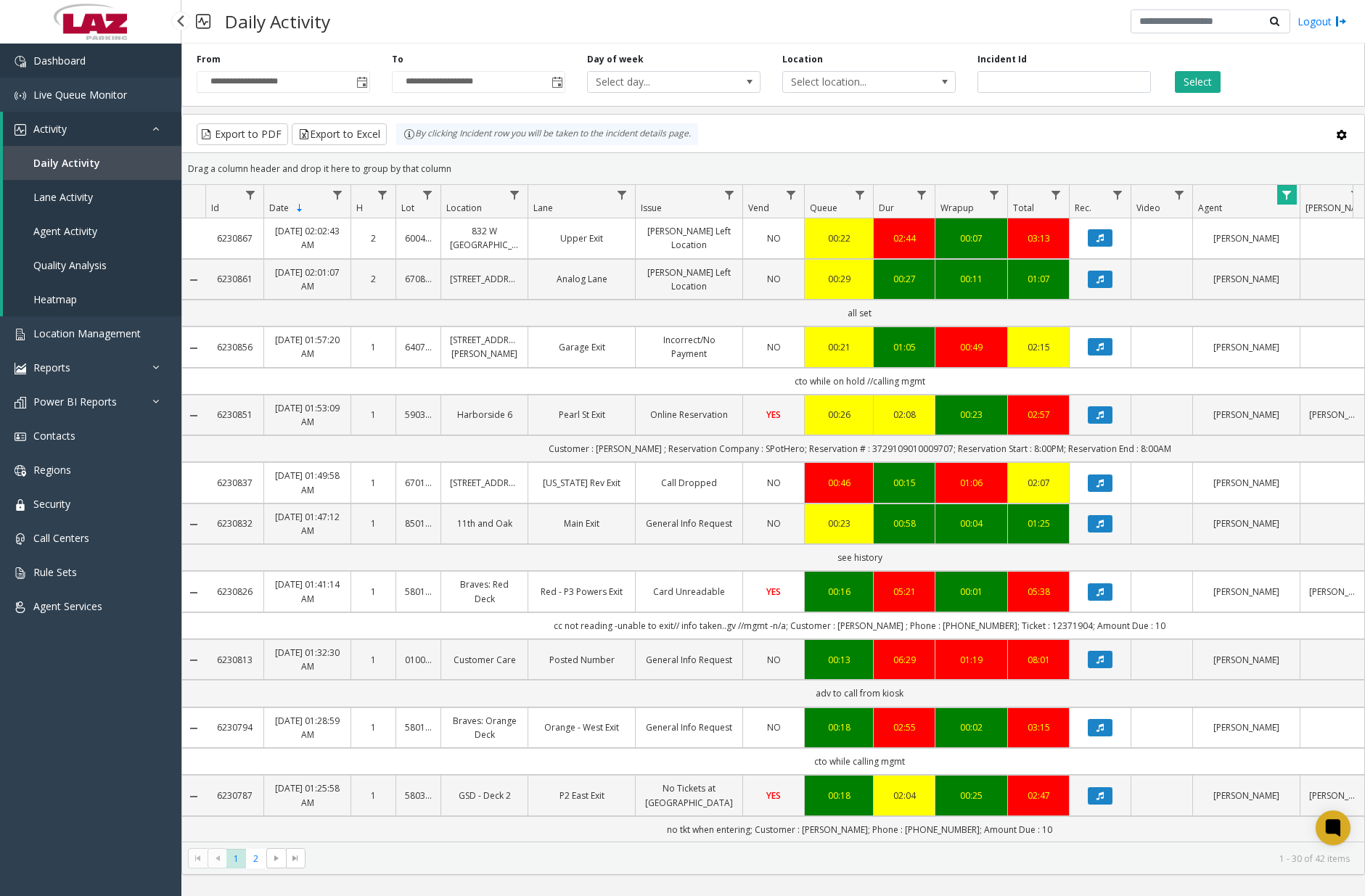
click at [88, 63] on link "Dashboard" at bounding box center [90, 60] width 181 height 34
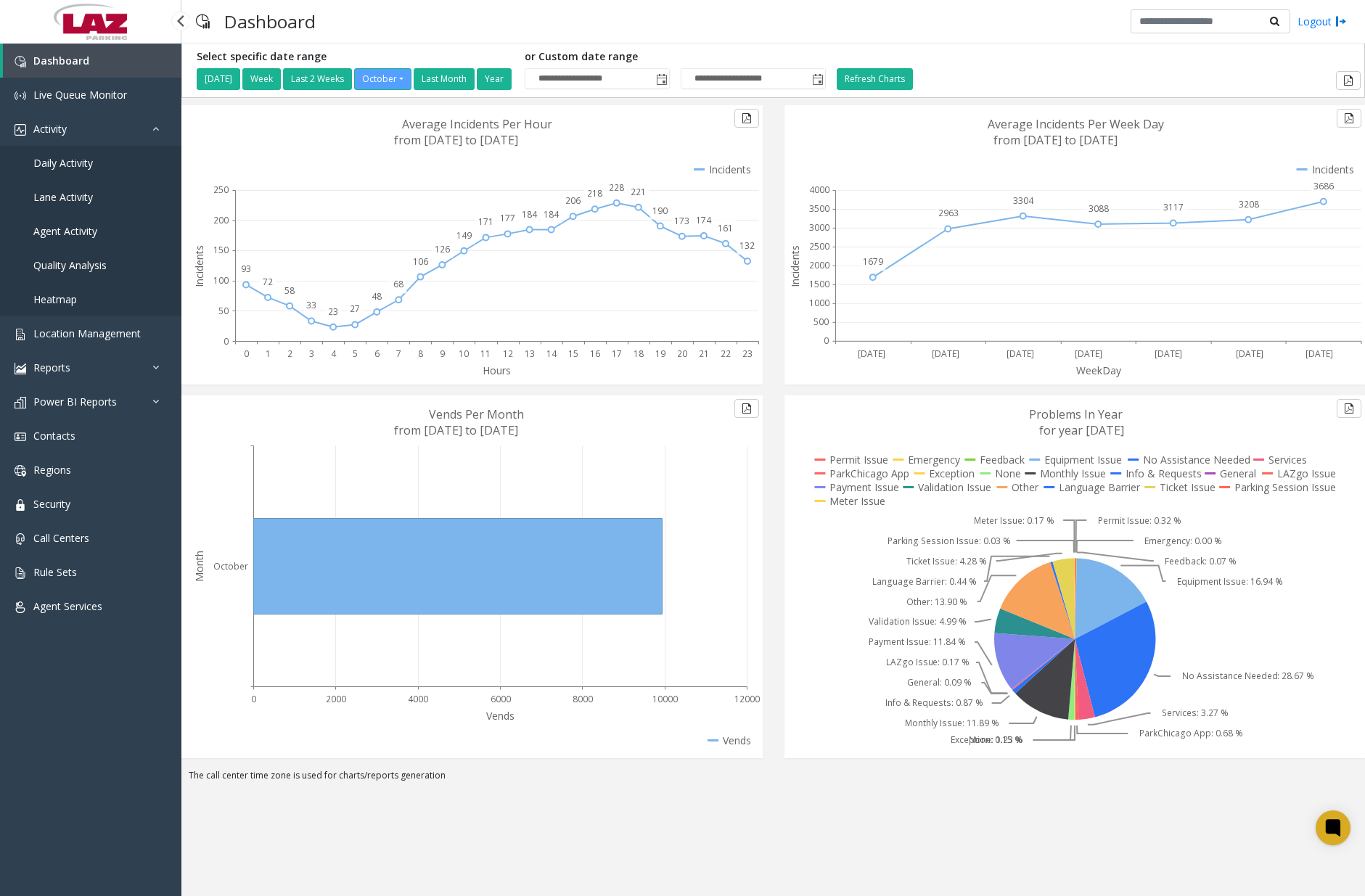
click at [82, 160] on span "Daily Activity" at bounding box center [62, 162] width 59 height 14
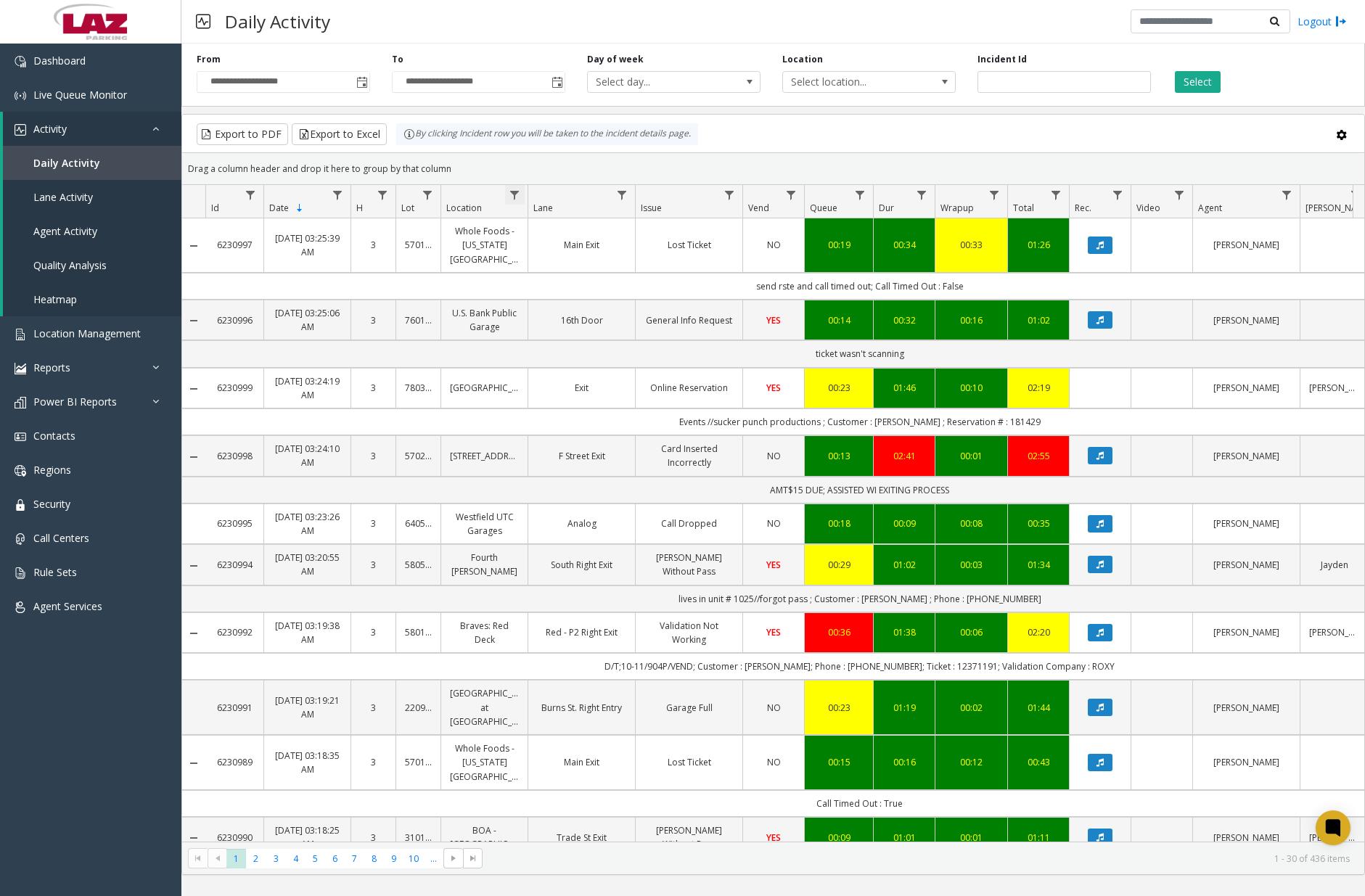
click at [516, 193] on span "Data table" at bounding box center [514, 195] width 11 height 11
click at [557, 257] on input "Location Filter" at bounding box center [578, 257] width 123 height 25
type input "******"
click at [607, 393] on button "Filter" at bounding box center [609, 392] width 59 height 32
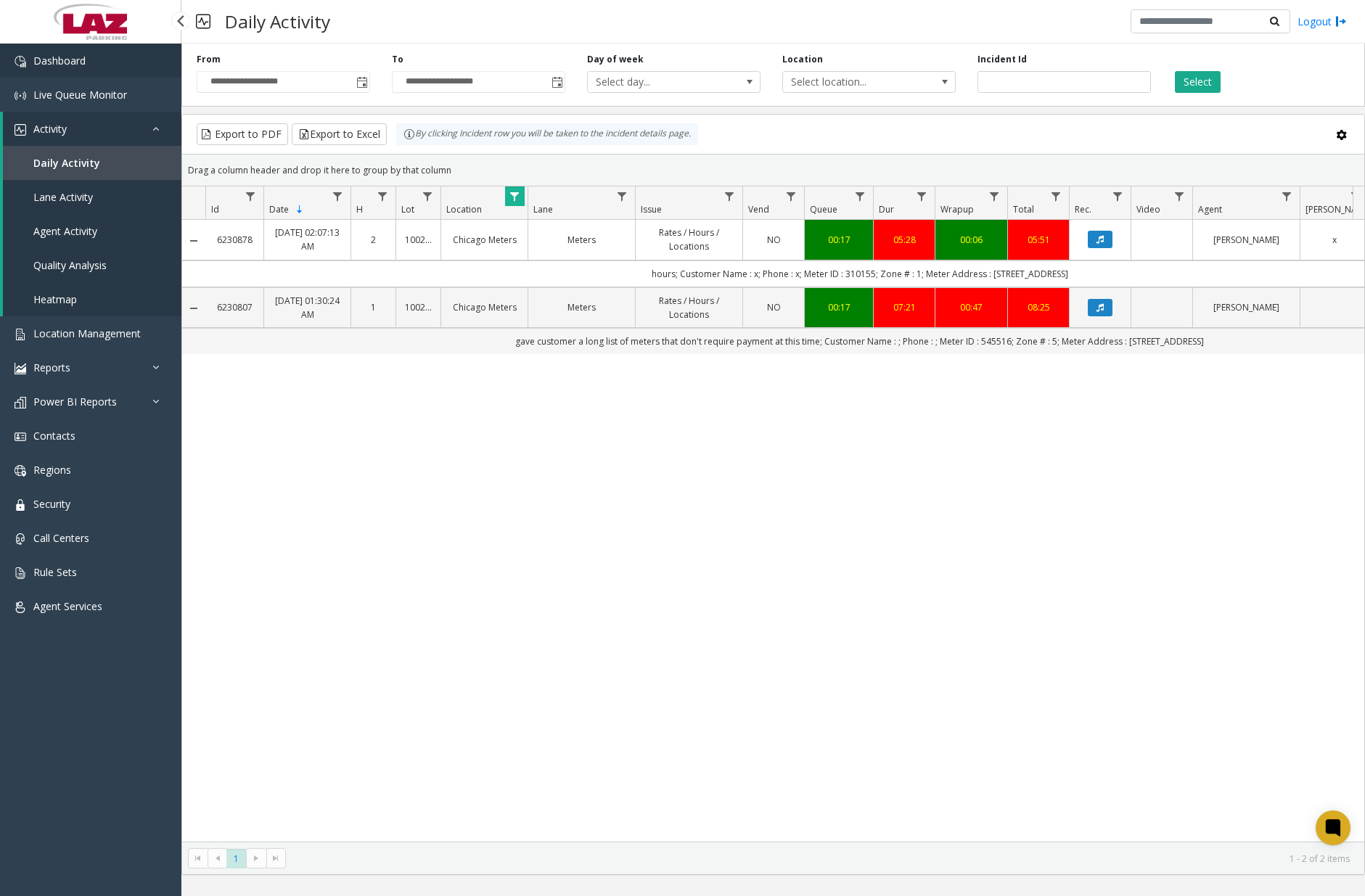
click at [103, 62] on link "Dashboard" at bounding box center [90, 60] width 181 height 34
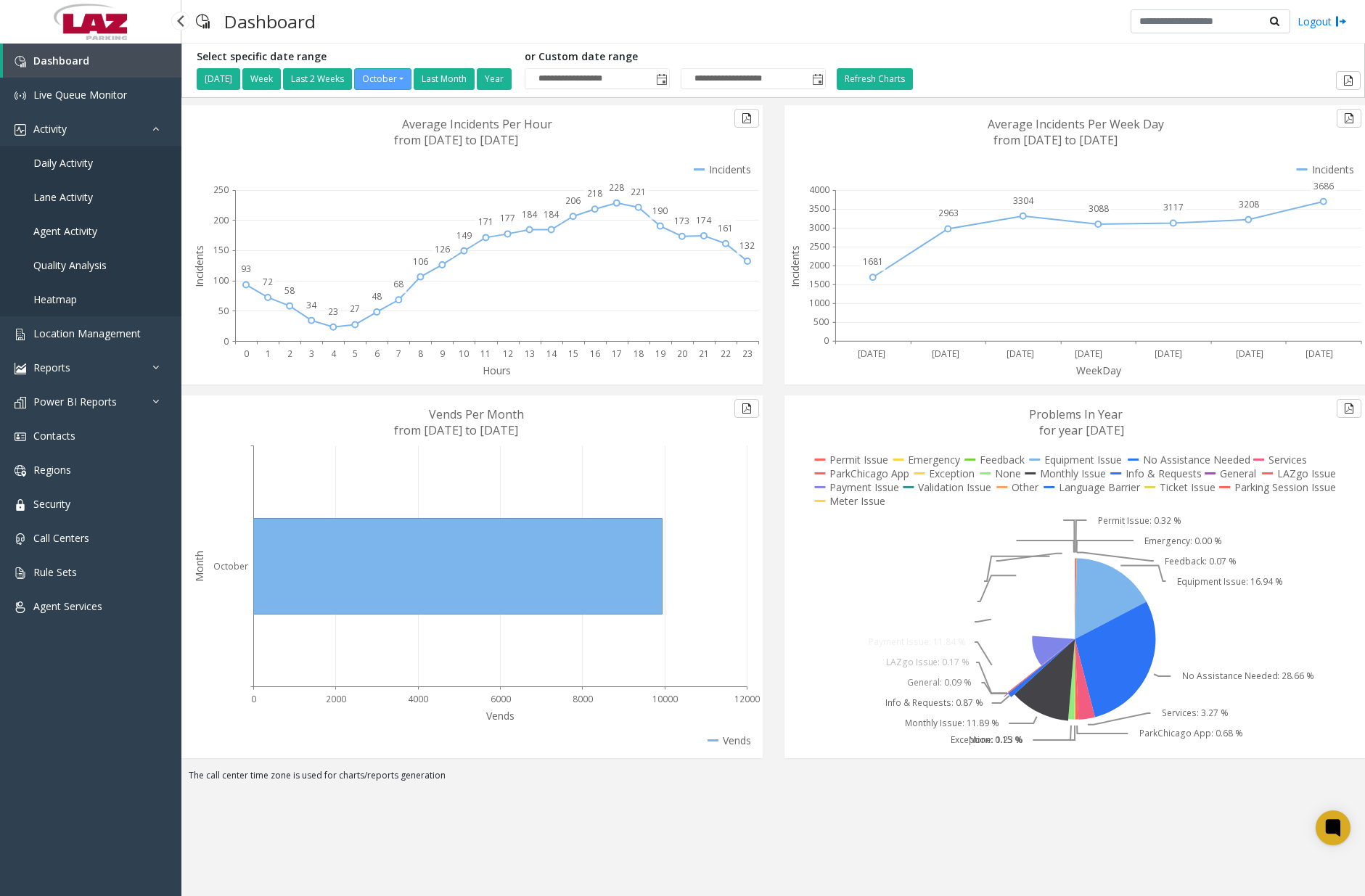
click at [90, 166] on span "Daily Activity" at bounding box center [62, 162] width 59 height 14
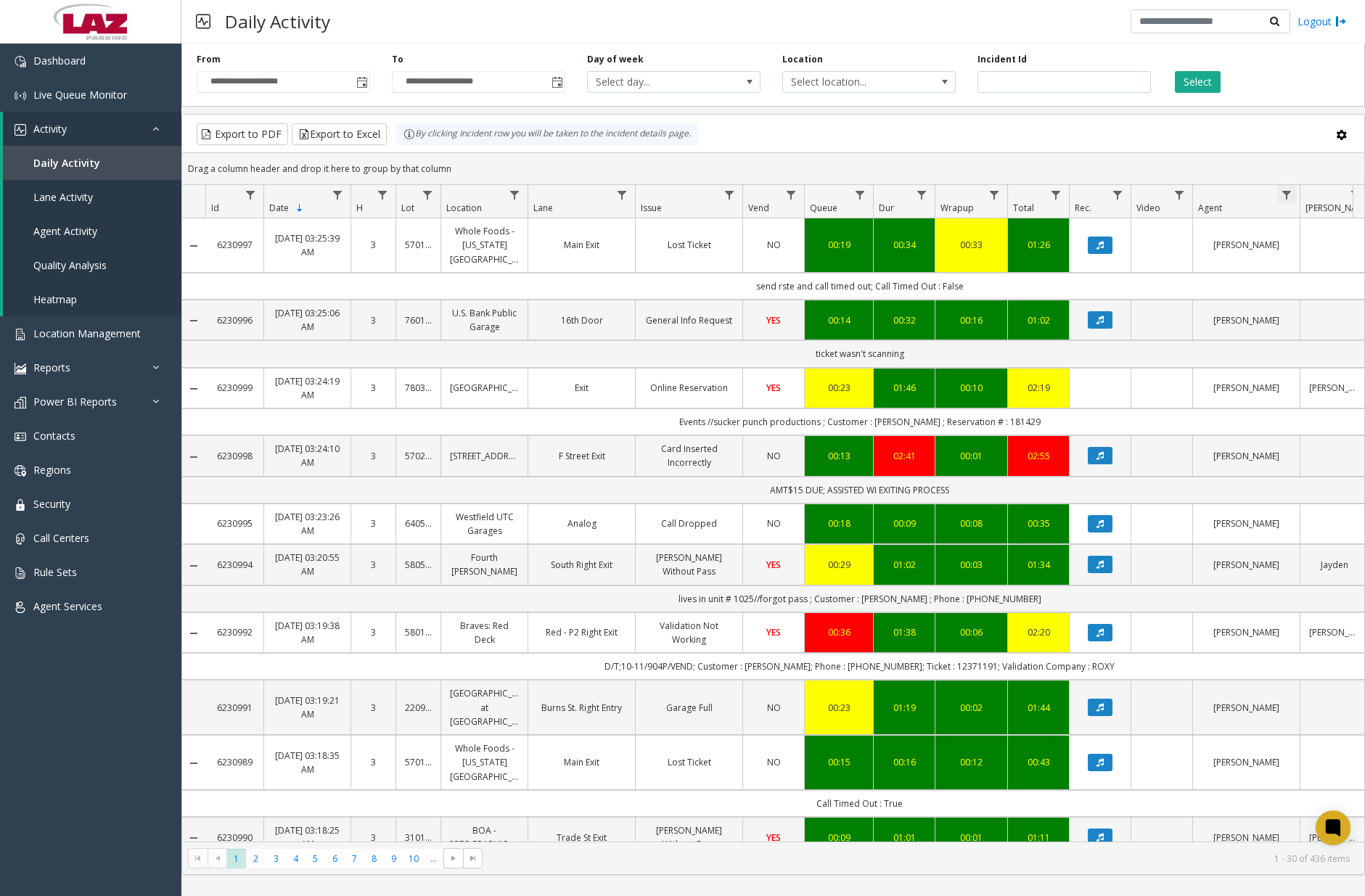
click at [1150, 198] on span "Data table" at bounding box center [1286, 195] width 11 height 11
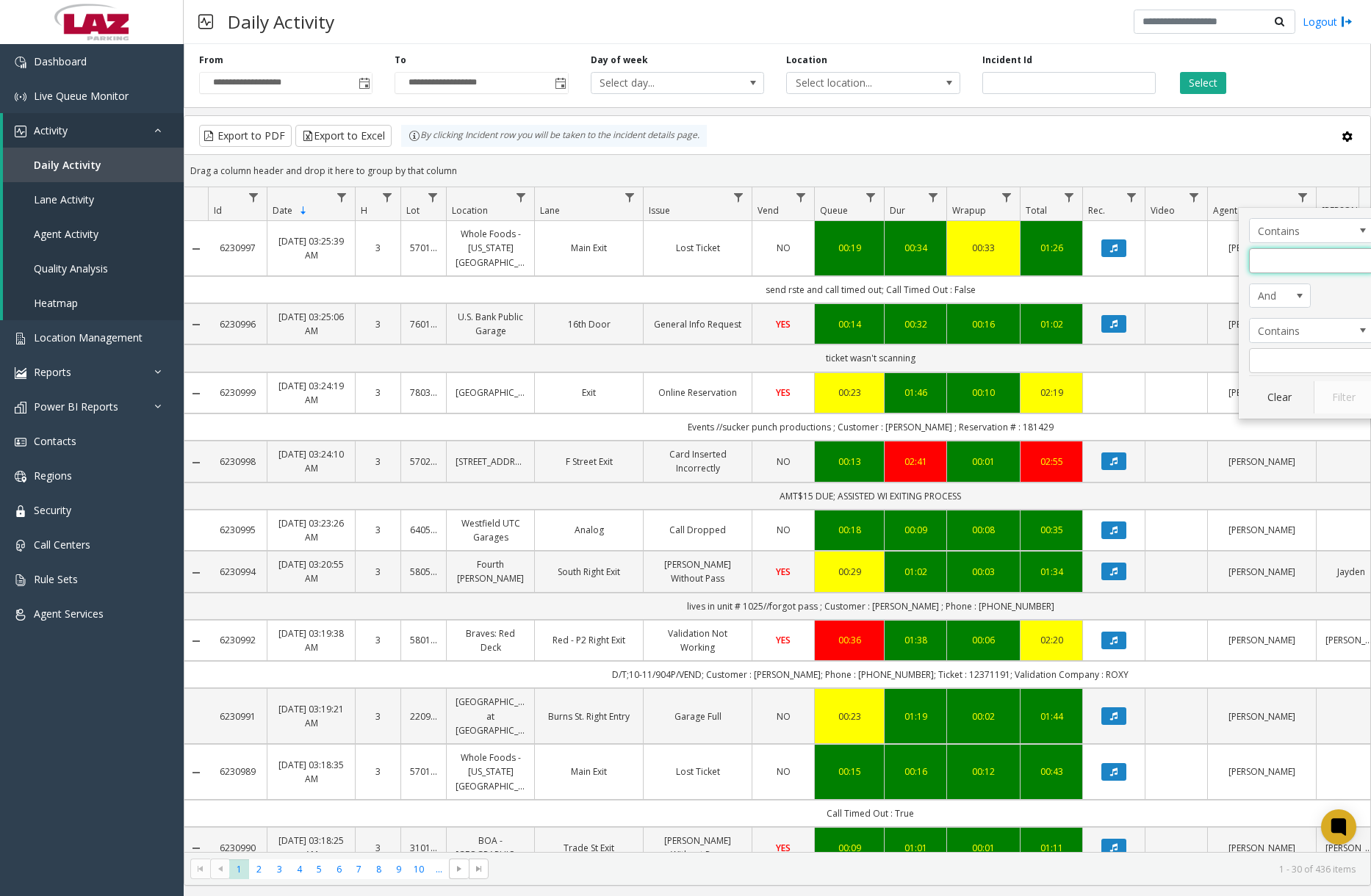
click at [1164, 252] on input "Agent Filter" at bounding box center [1312, 261] width 125 height 25
type input "***"
click at [1164, 394] on button "Filter" at bounding box center [1344, 397] width 60 height 32
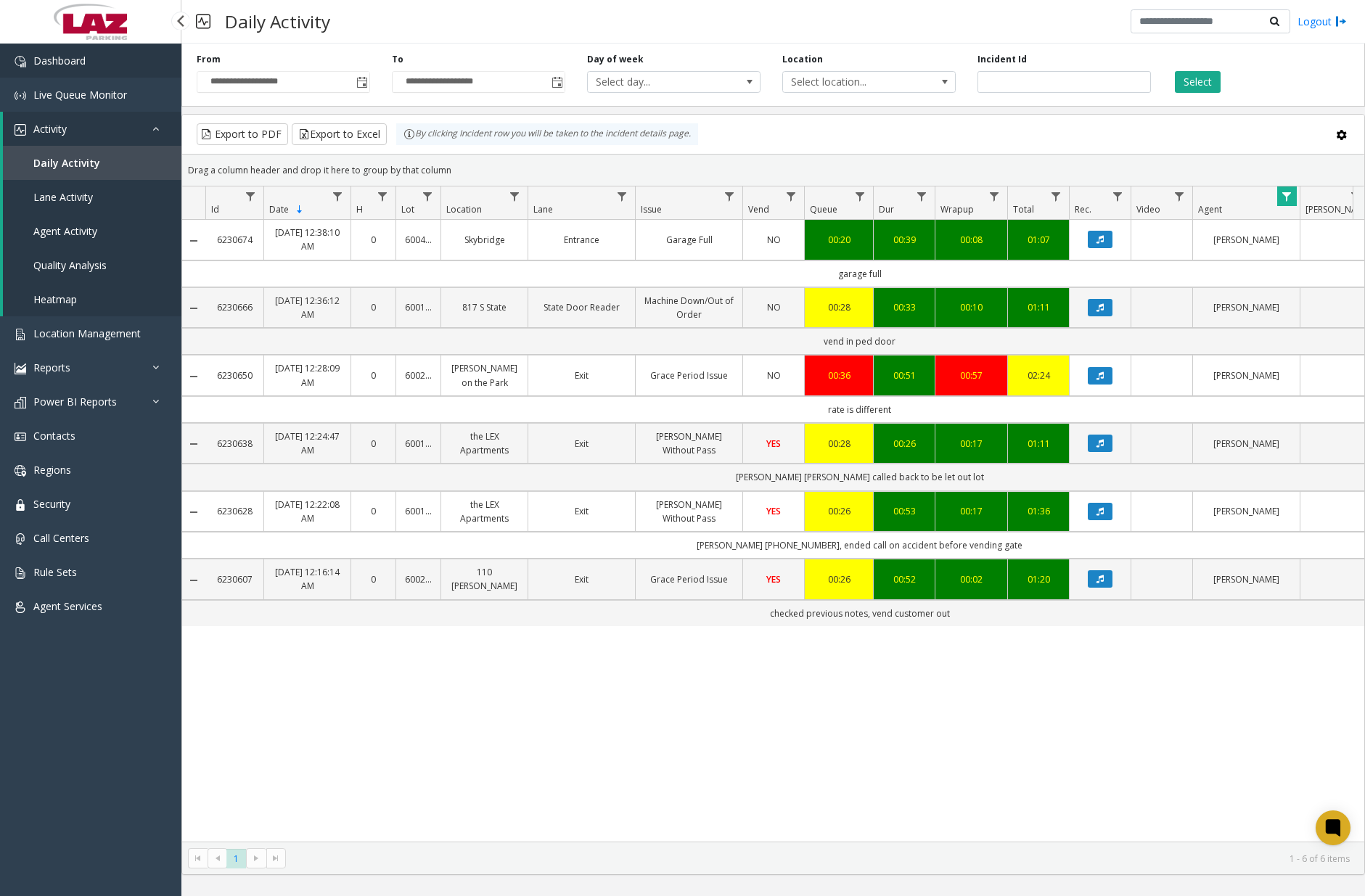
click at [107, 59] on link "Dashboard" at bounding box center [90, 60] width 181 height 34
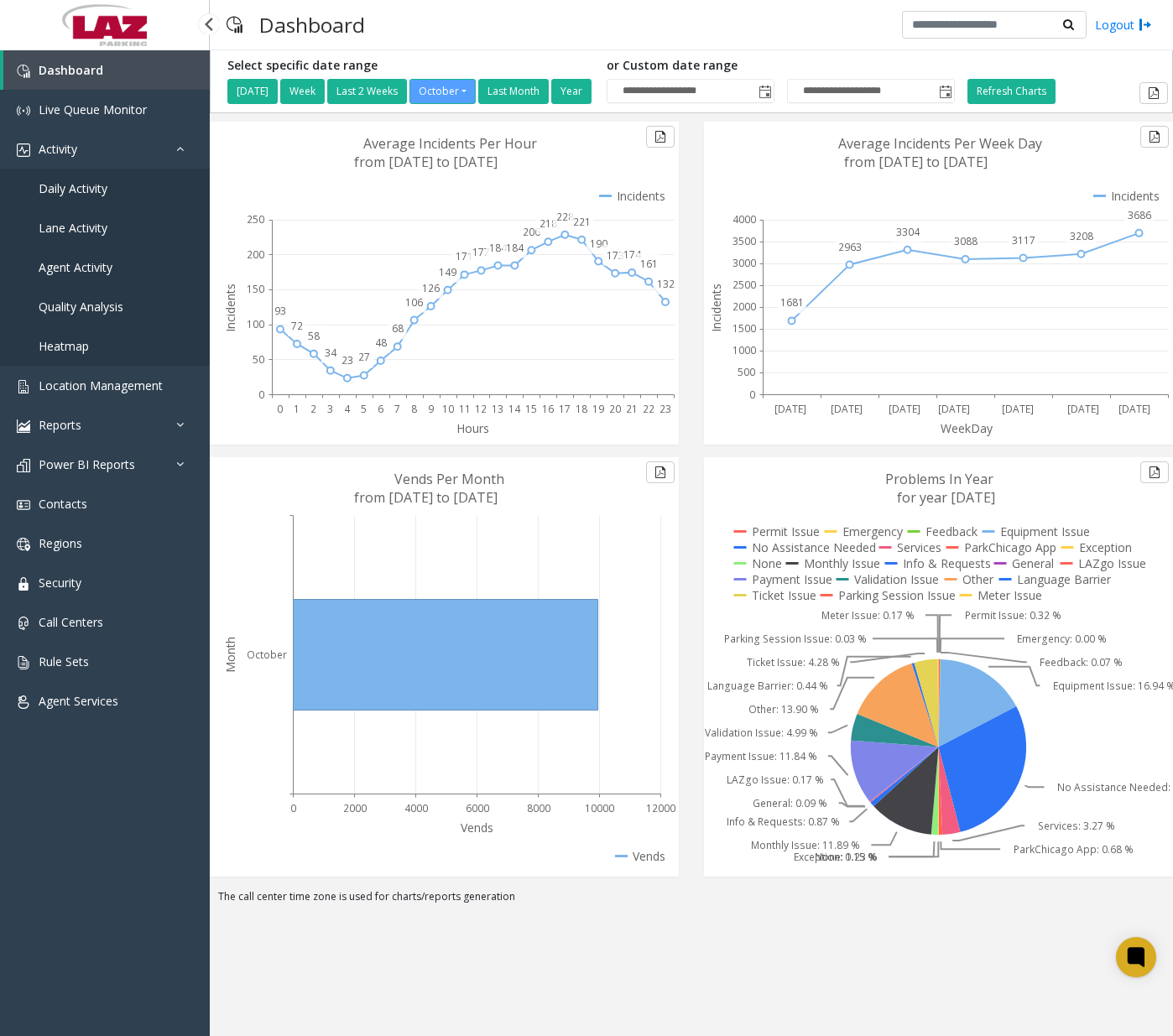
click at [99, 181] on span "Daily Activity" at bounding box center [72, 188] width 69 height 16
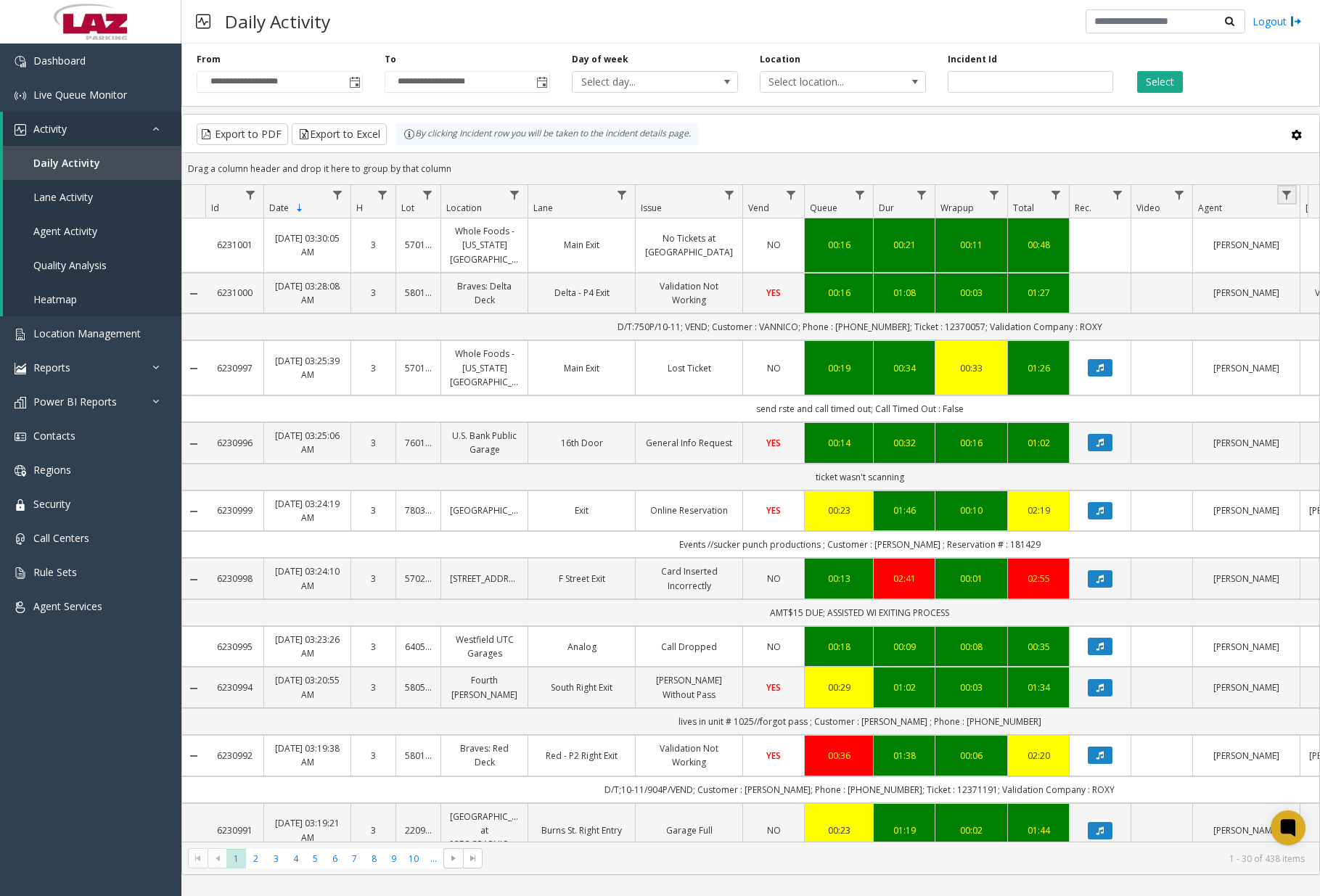
click at [1150, 194] on link "Data table" at bounding box center [1287, 195] width 20 height 20
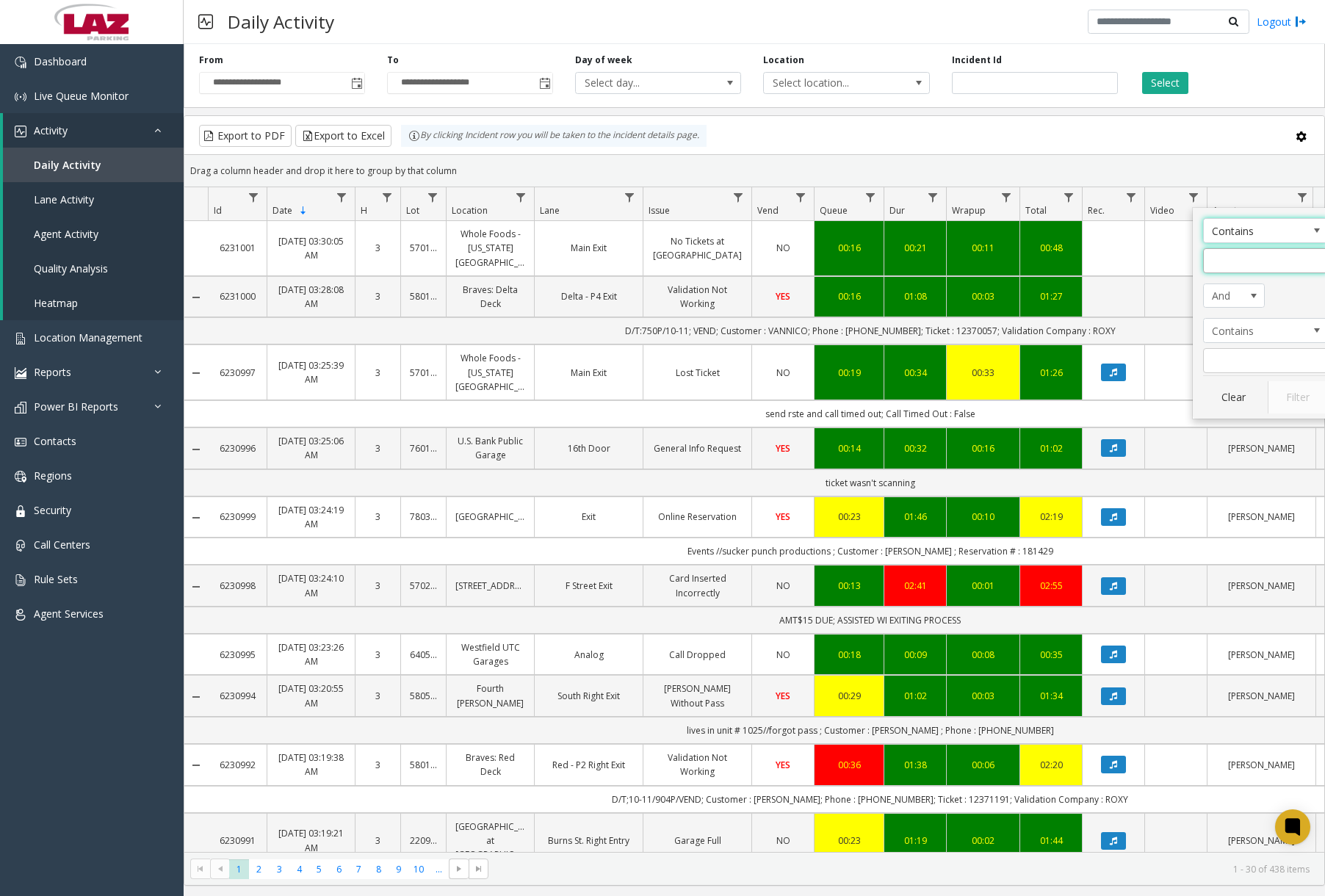
click at [1164, 262] on input "Agent Filter" at bounding box center [1266, 261] width 125 height 25
type input "******"
click at [1164, 392] on button "Filter" at bounding box center [1298, 397] width 60 height 32
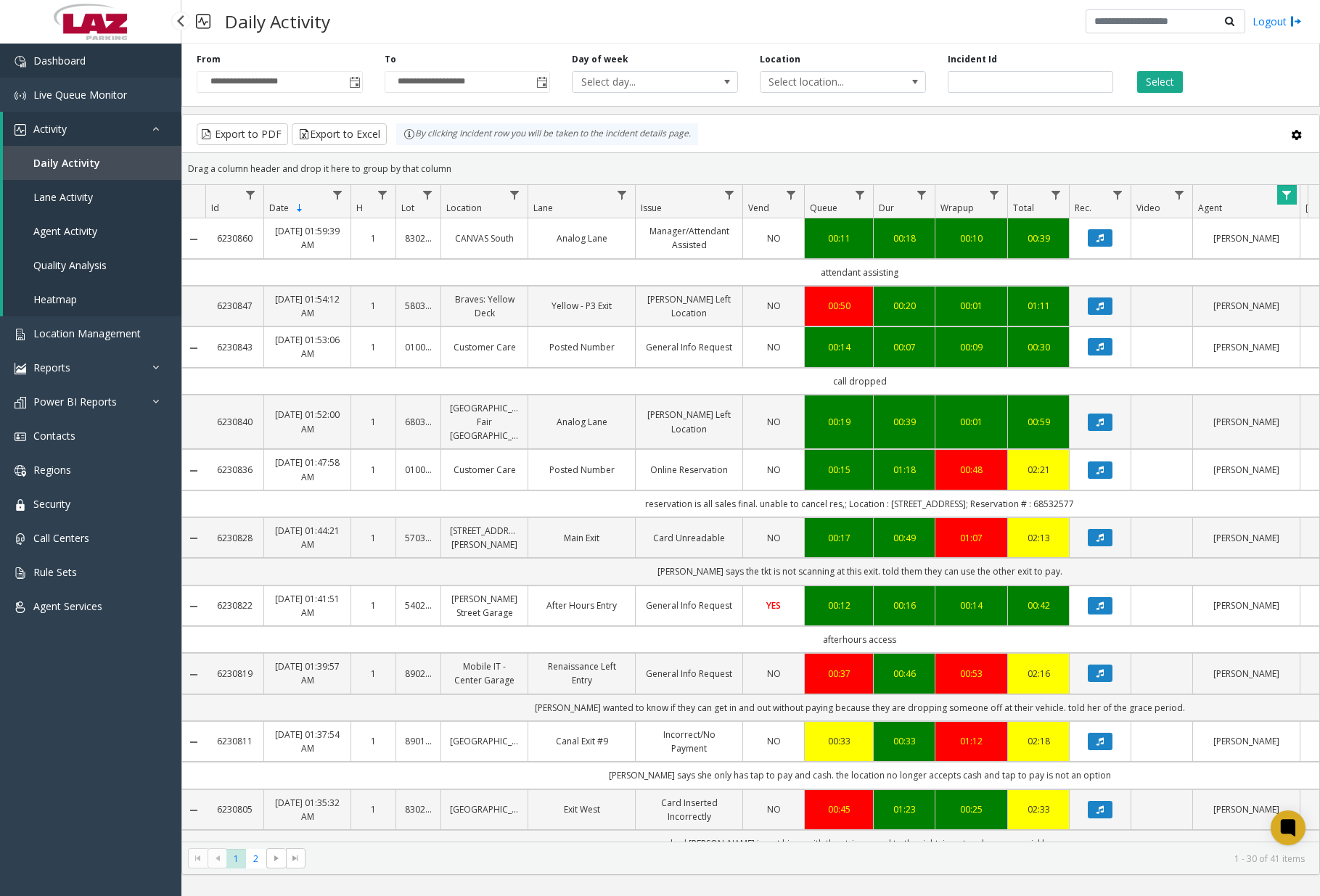
click at [110, 71] on link "Dashboard" at bounding box center [90, 60] width 181 height 34
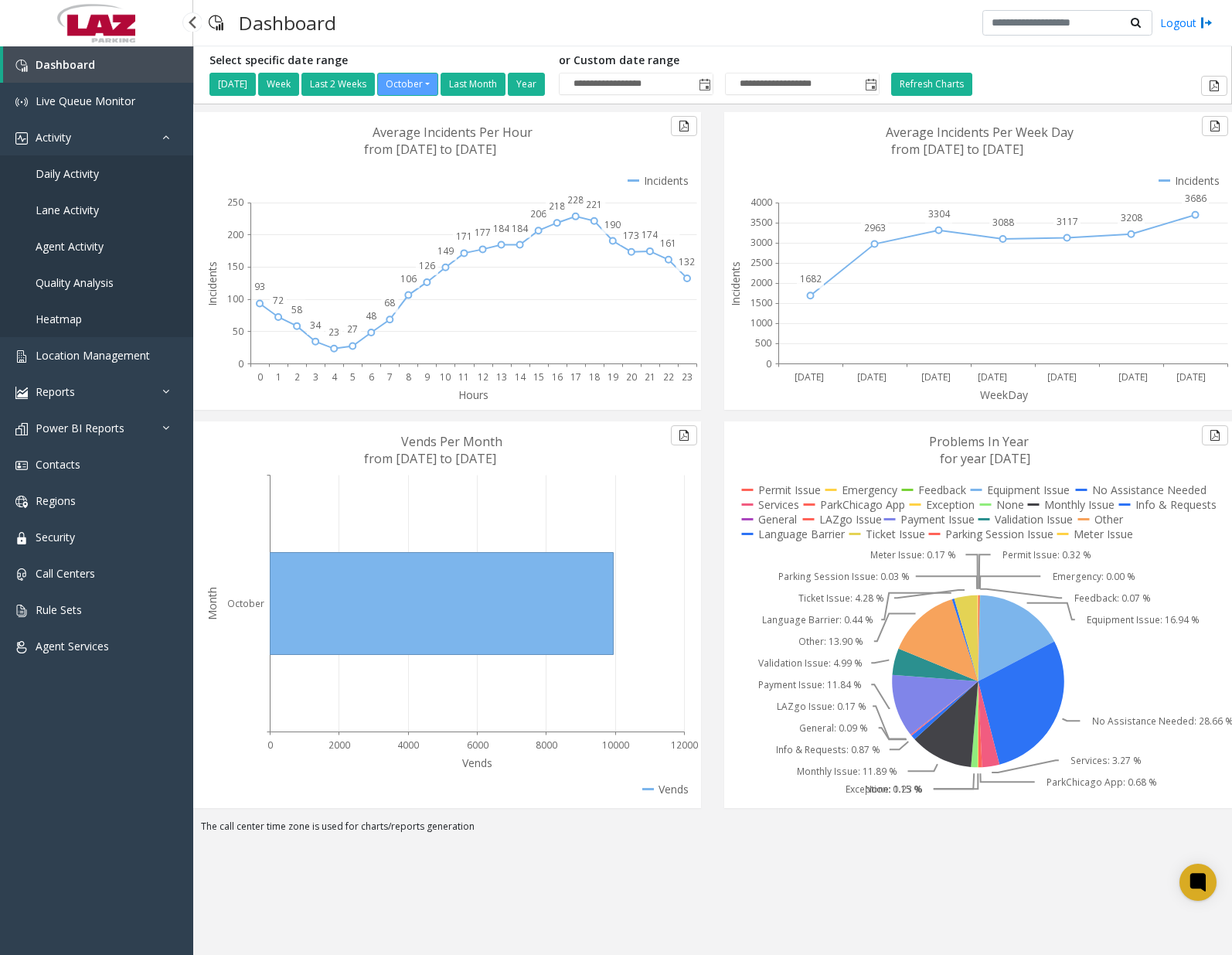
click at [72, 184] on link "Daily Activity" at bounding box center [96, 173] width 193 height 36
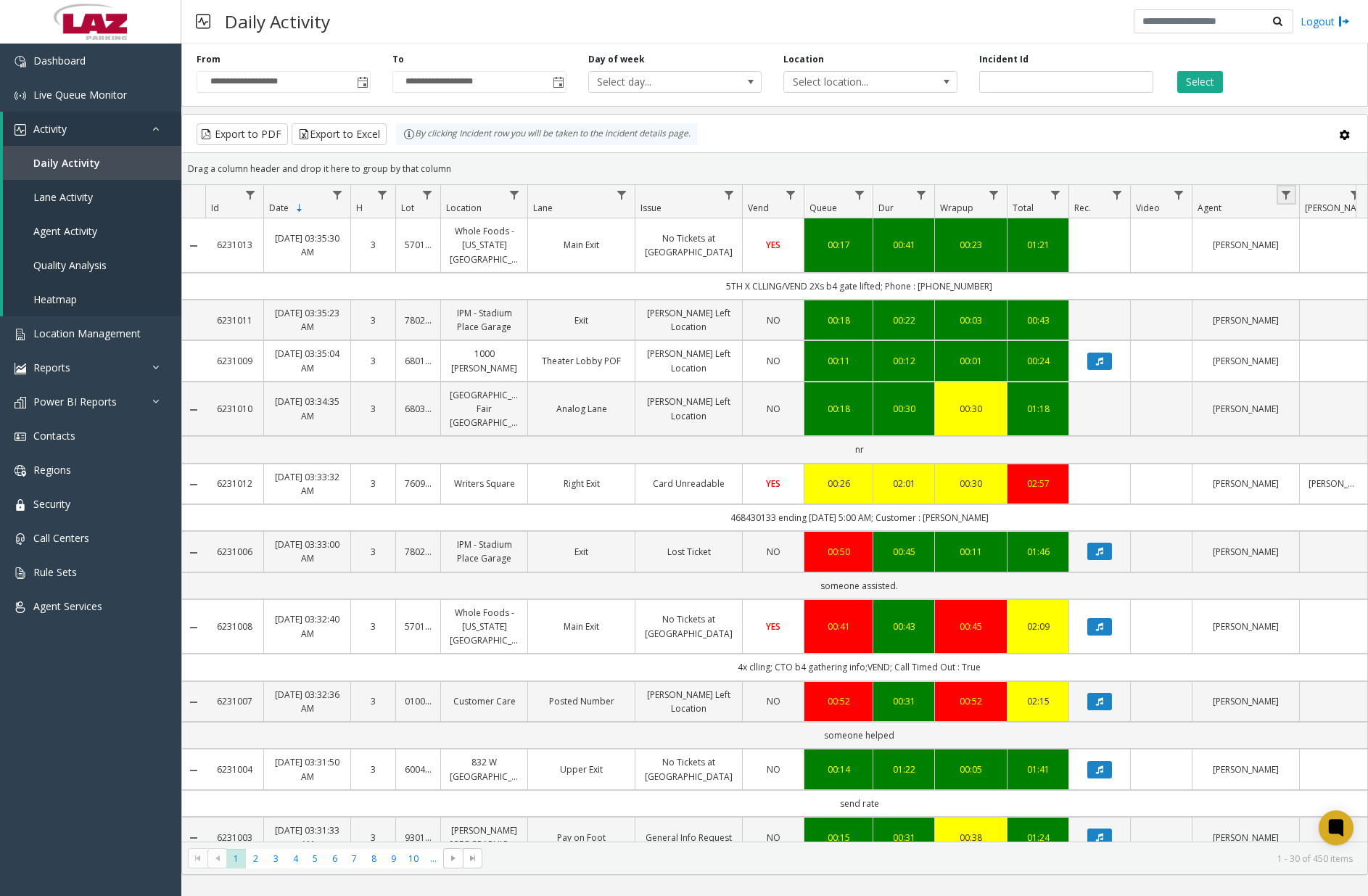
click at [1150, 193] on link "Data table" at bounding box center [1287, 195] width 20 height 20
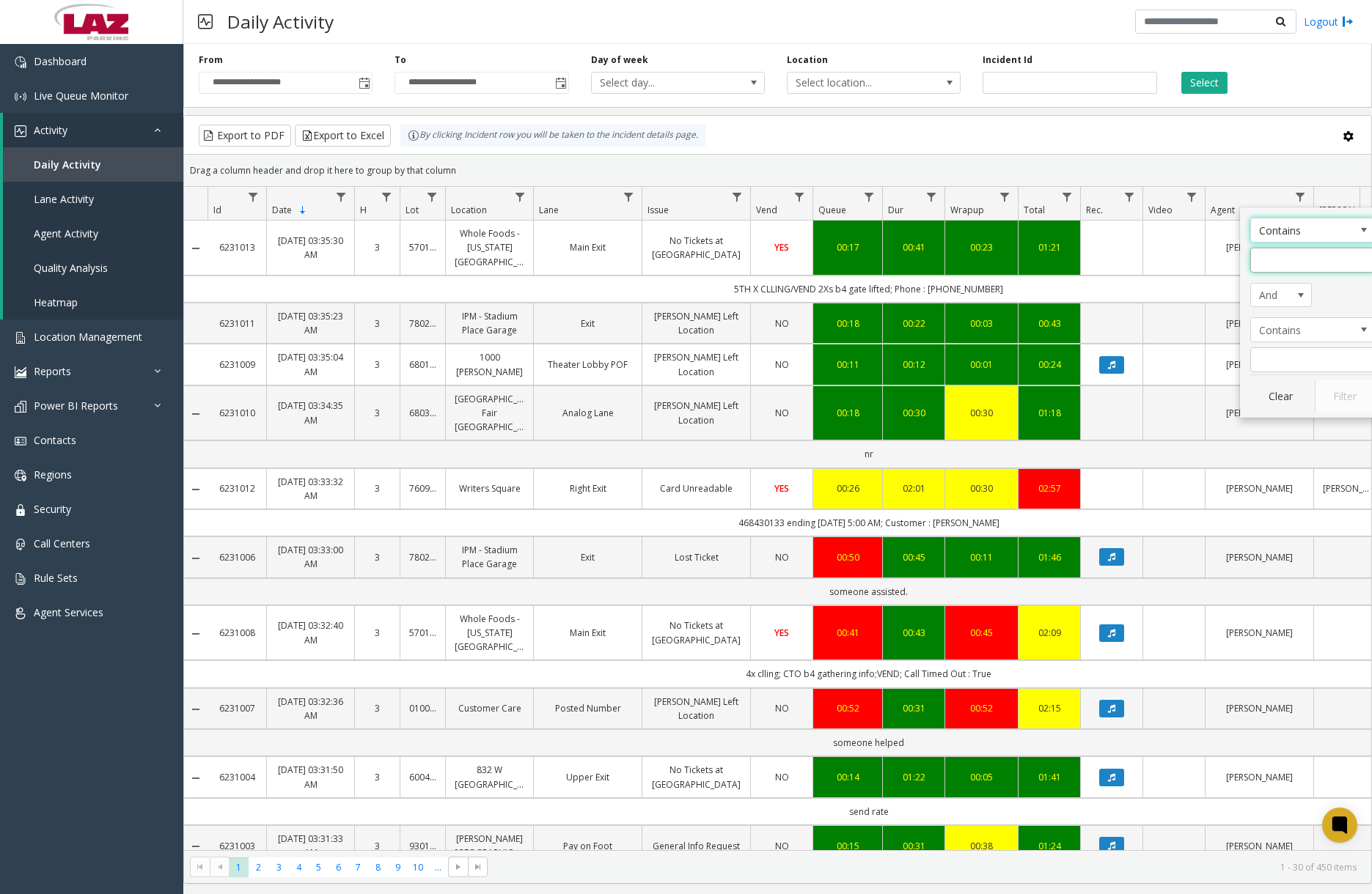
click at [1162, 255] on input "Agent Filter" at bounding box center [1313, 260] width 125 height 25
type input "*****"
click at [1162, 383] on button "Filter" at bounding box center [1345, 396] width 60 height 32
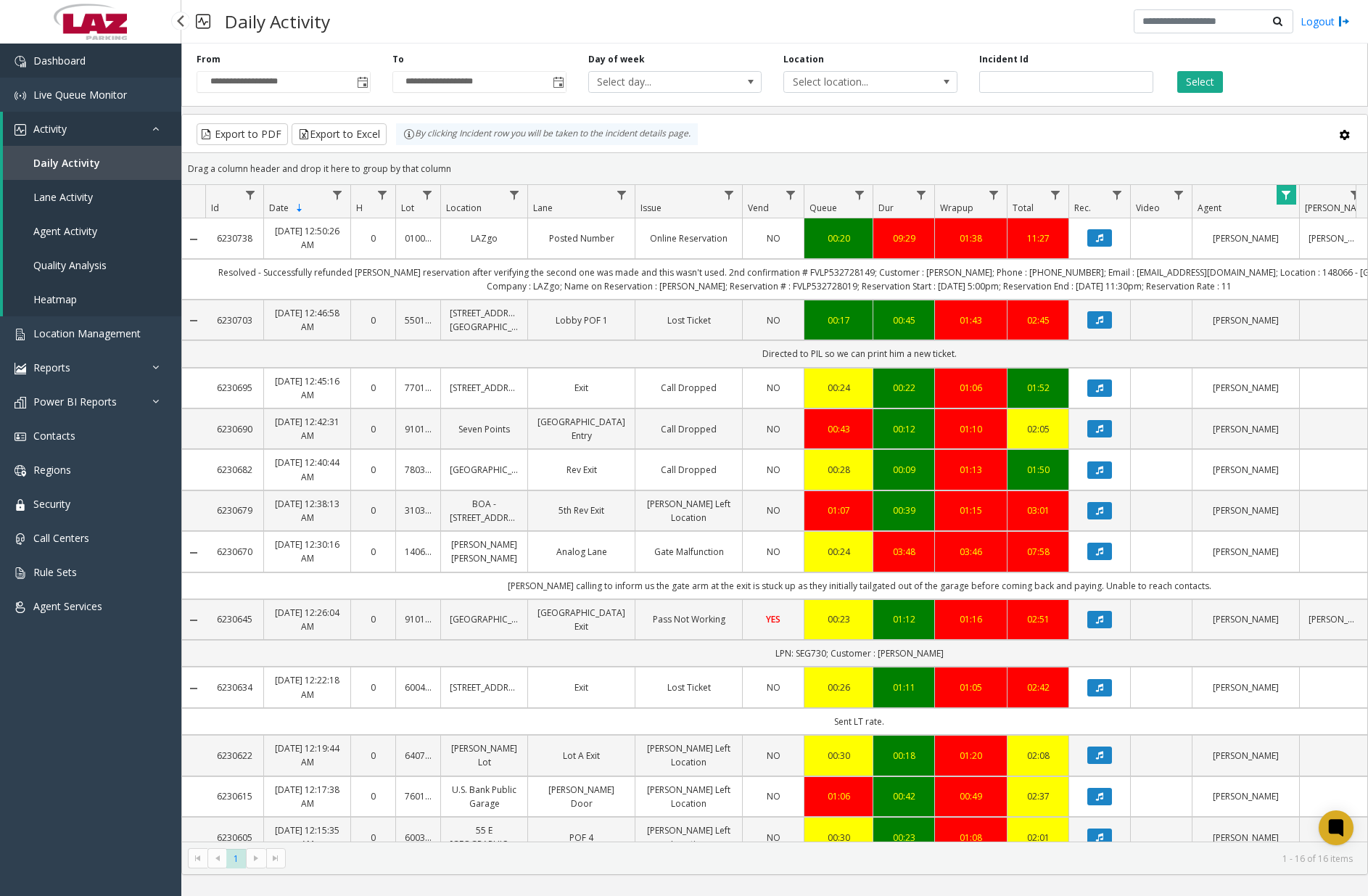
click at [110, 59] on link "Dashboard" at bounding box center [90, 60] width 181 height 34
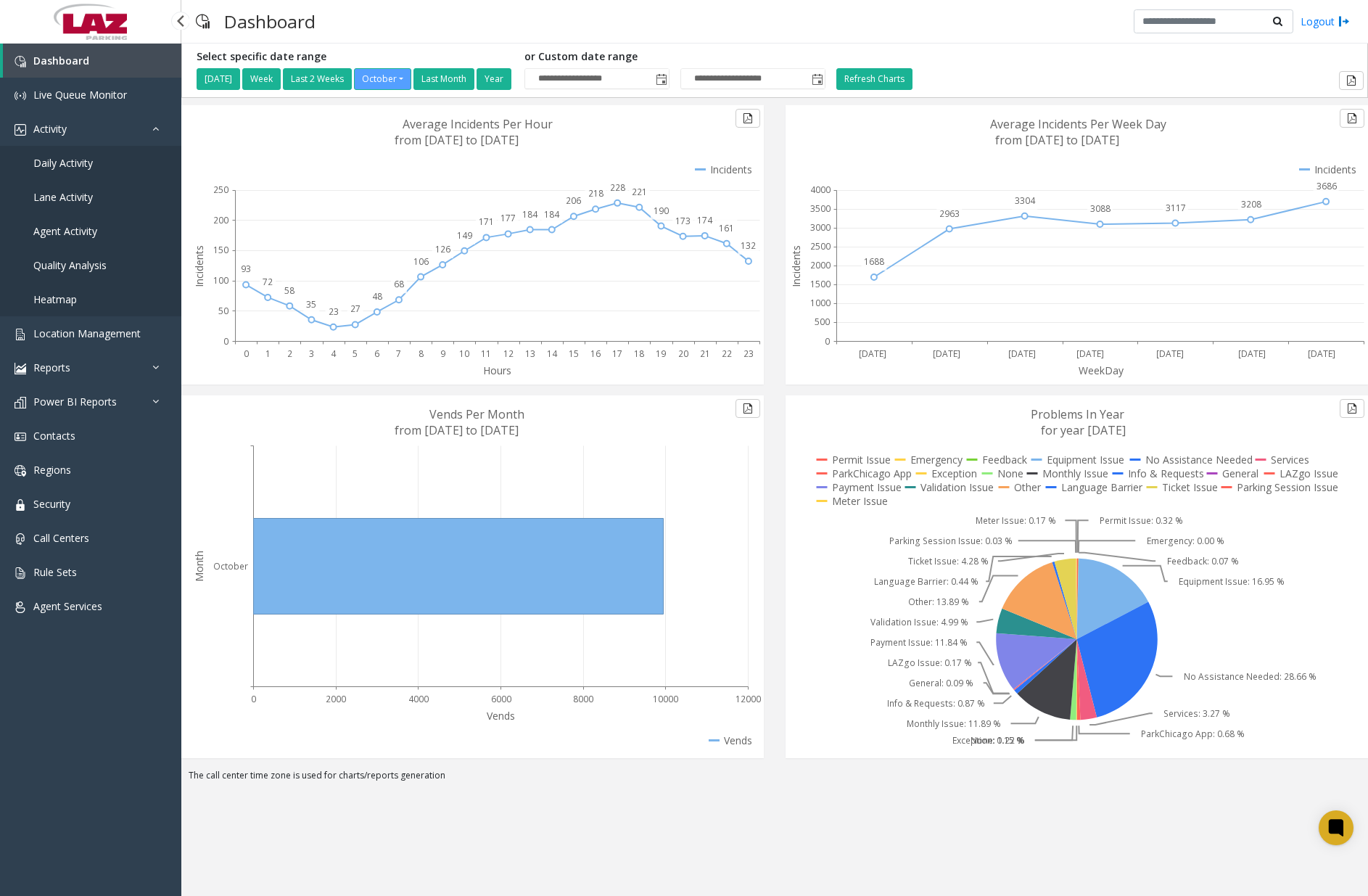
click at [93, 167] on link "Daily Activity" at bounding box center [90, 162] width 181 height 34
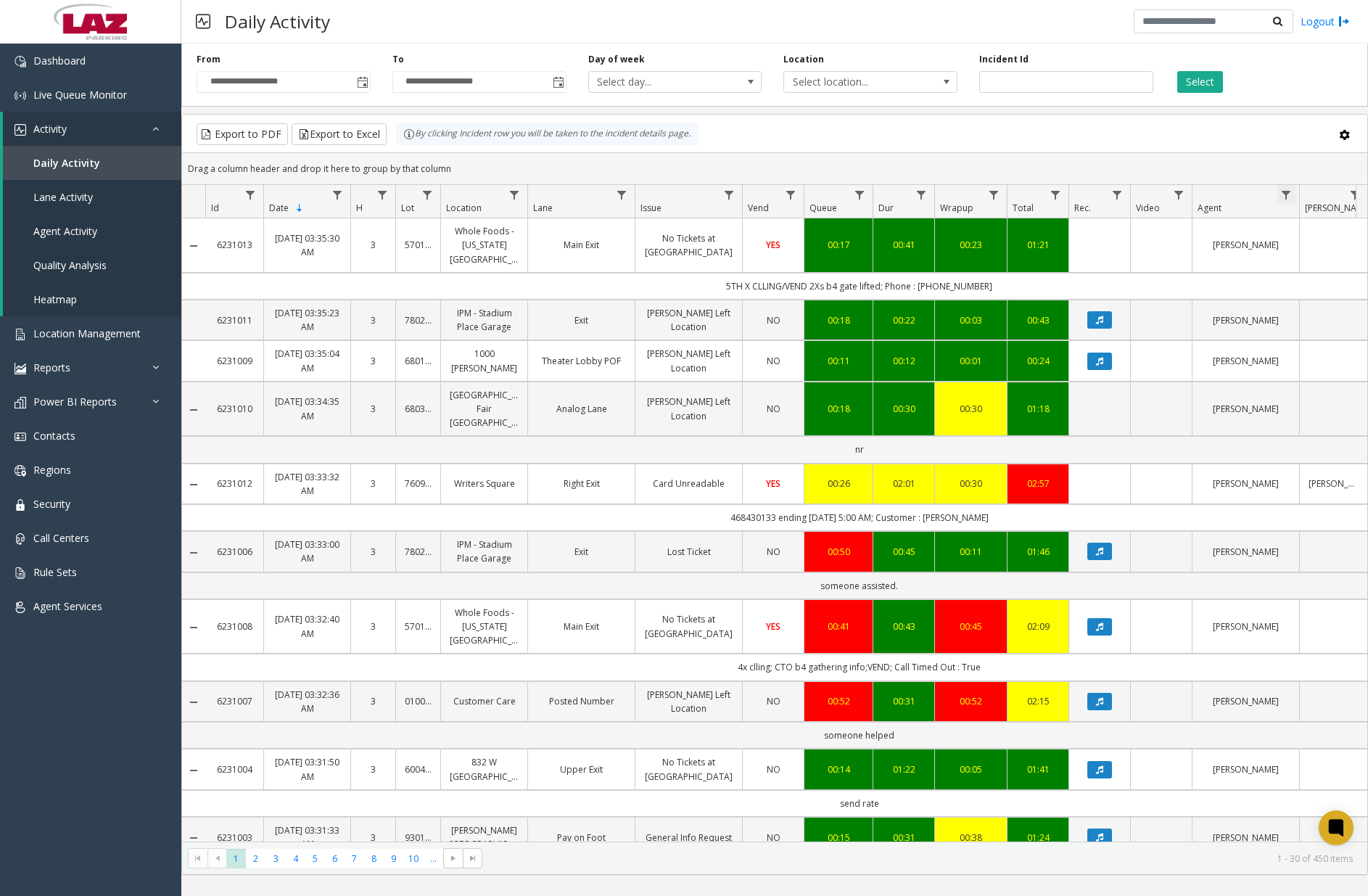
click at [1150, 193] on span "Data table" at bounding box center [1286, 195] width 11 height 11
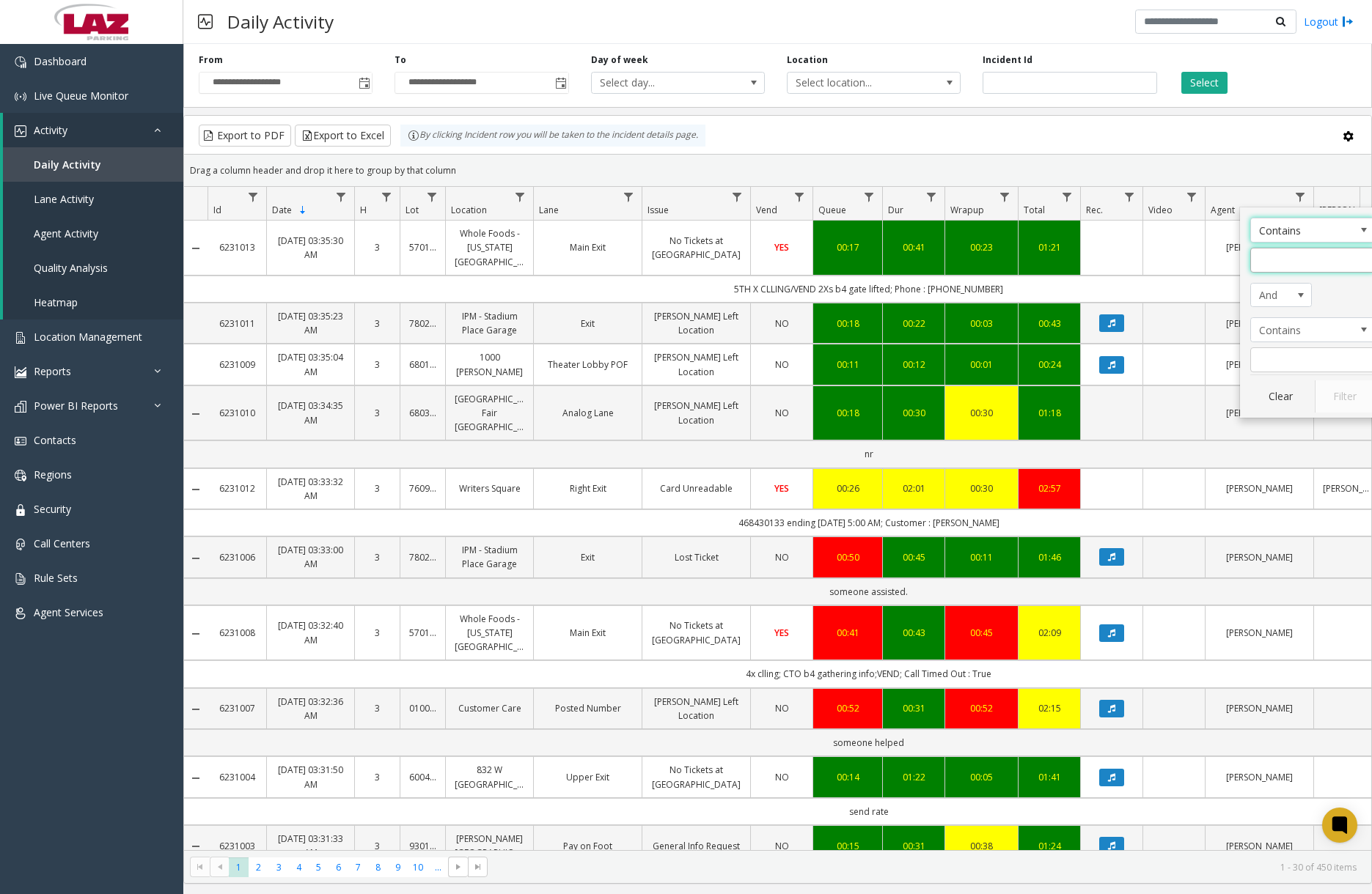
click at [1162, 259] on input "Agent Filter" at bounding box center [1313, 260] width 125 height 25
type input "*****"
click at [1336, 398] on button "Filter" at bounding box center [1345, 396] width 60 height 32
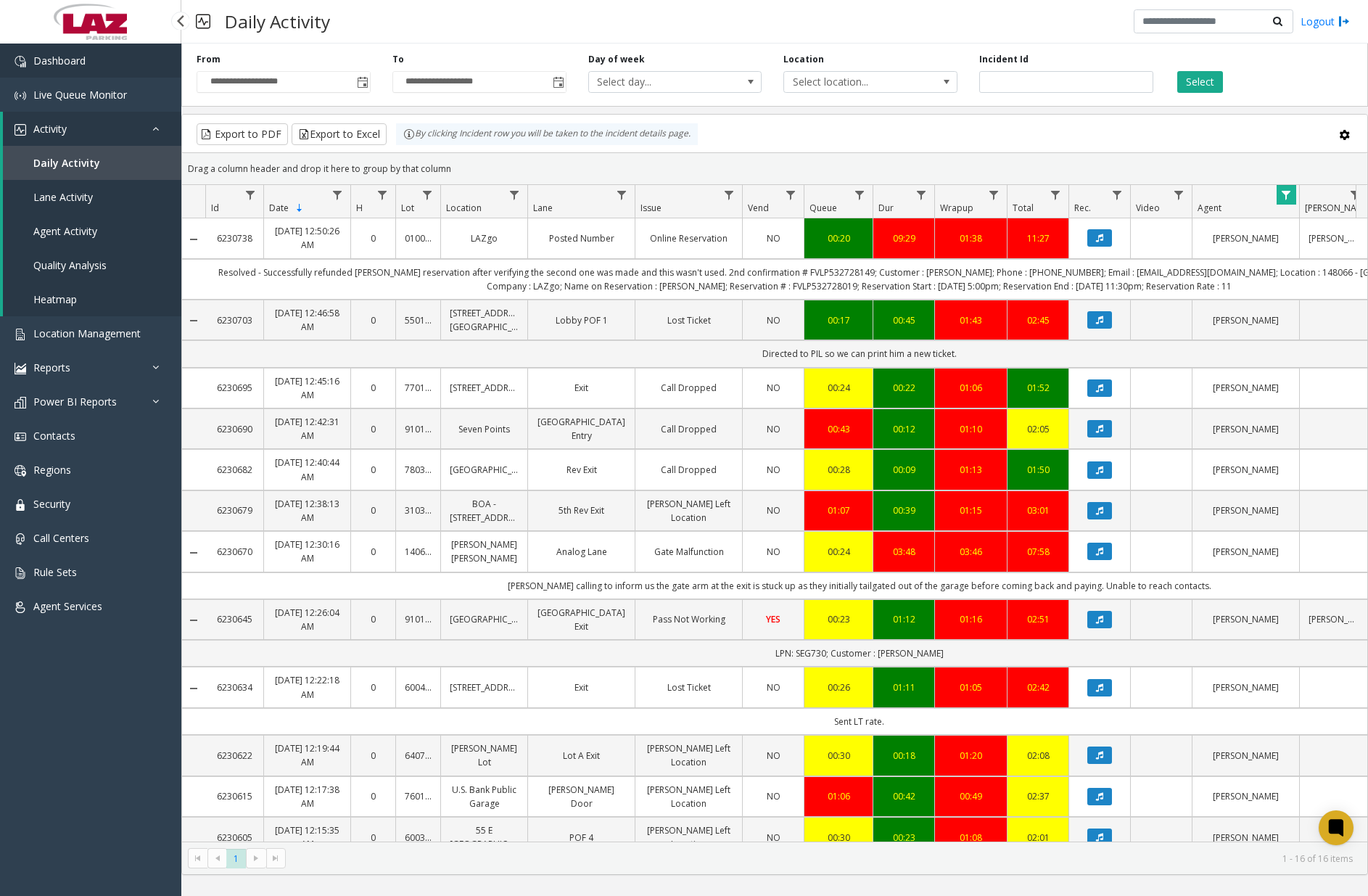
click at [111, 59] on link "Dashboard" at bounding box center [90, 60] width 181 height 34
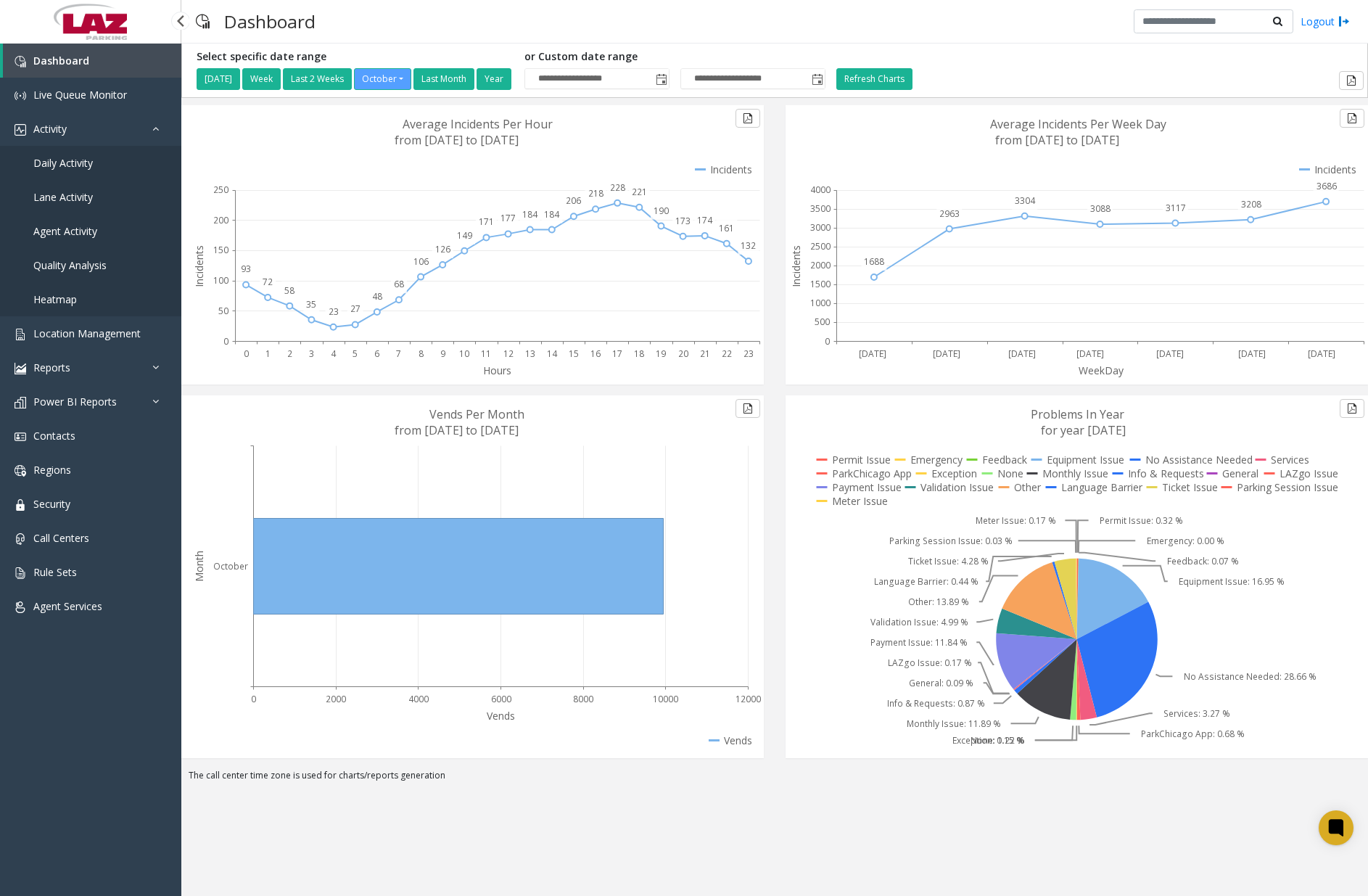
click at [53, 167] on span "Daily Activity" at bounding box center [62, 162] width 59 height 14
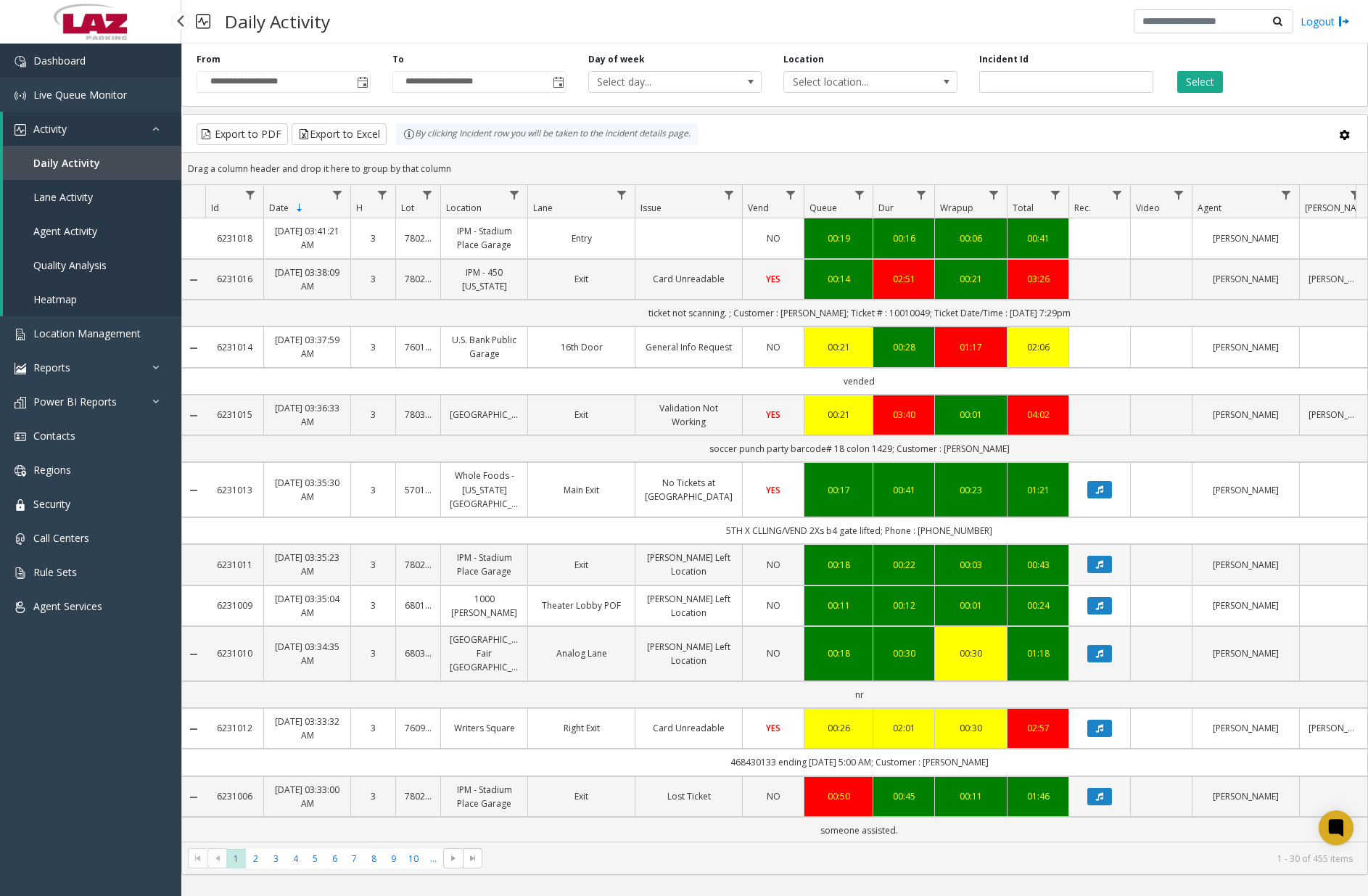
click at [111, 62] on link "Dashboard" at bounding box center [90, 60] width 181 height 34
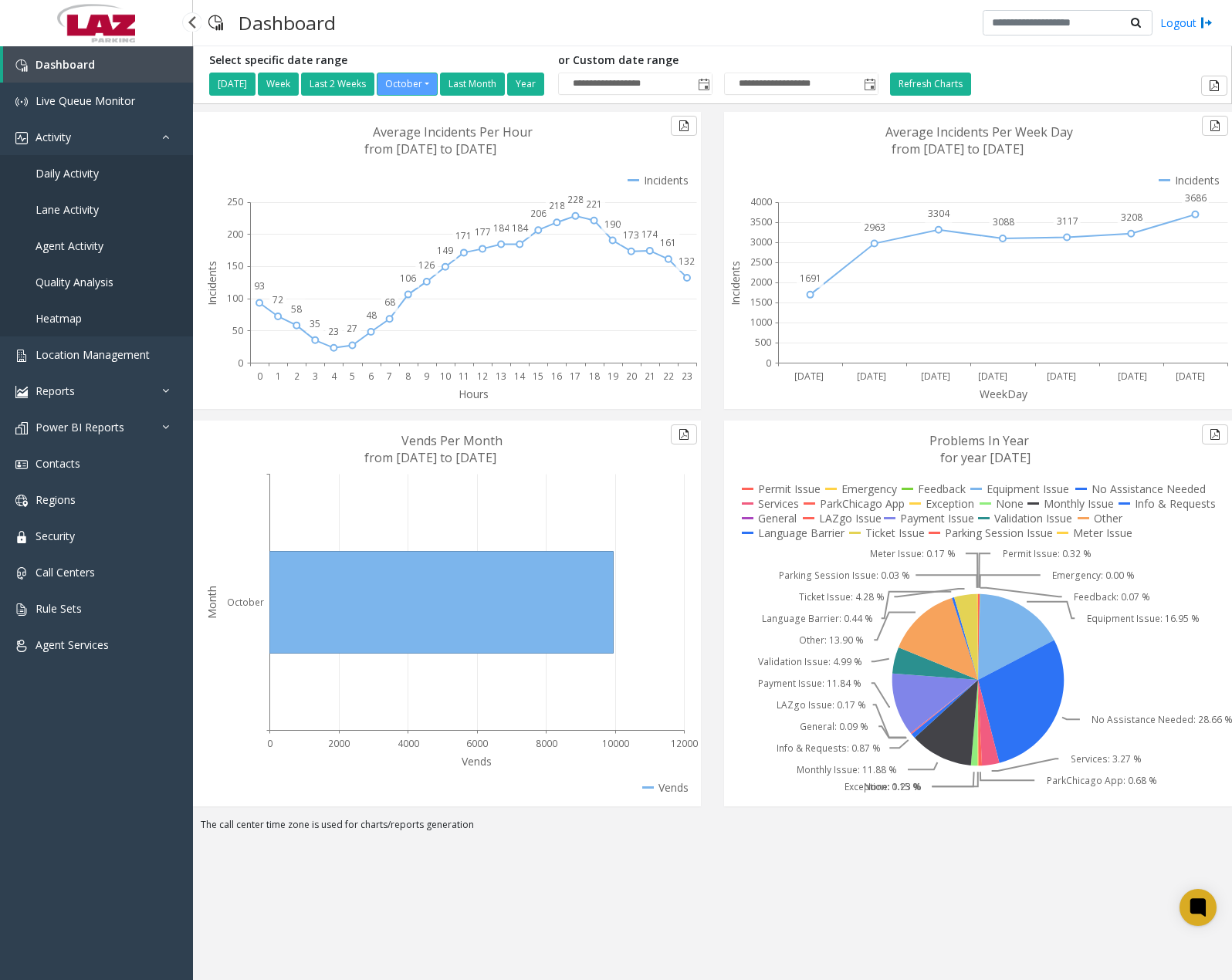
click at [72, 179] on span "Daily Activity" at bounding box center [66, 173] width 63 height 14
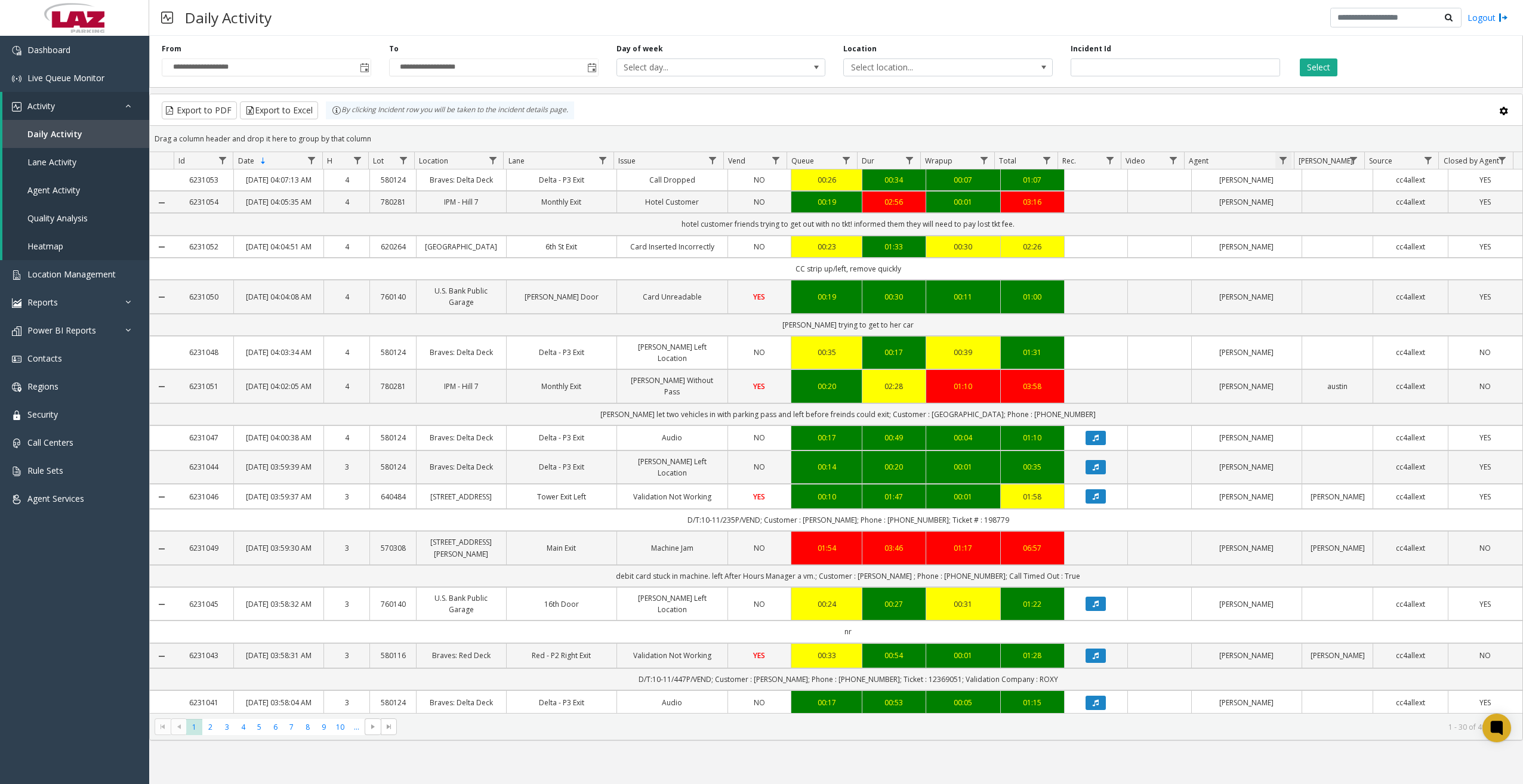
click at [1116, 157] on span "Data table" at bounding box center [1282, 160] width 9 height 9
click at [1116, 209] on input "Agent Filter" at bounding box center [1335, 212] width 101 height 20
type input "******"
click at [1116, 324] on button "Filter" at bounding box center [1360, 322] width 49 height 26
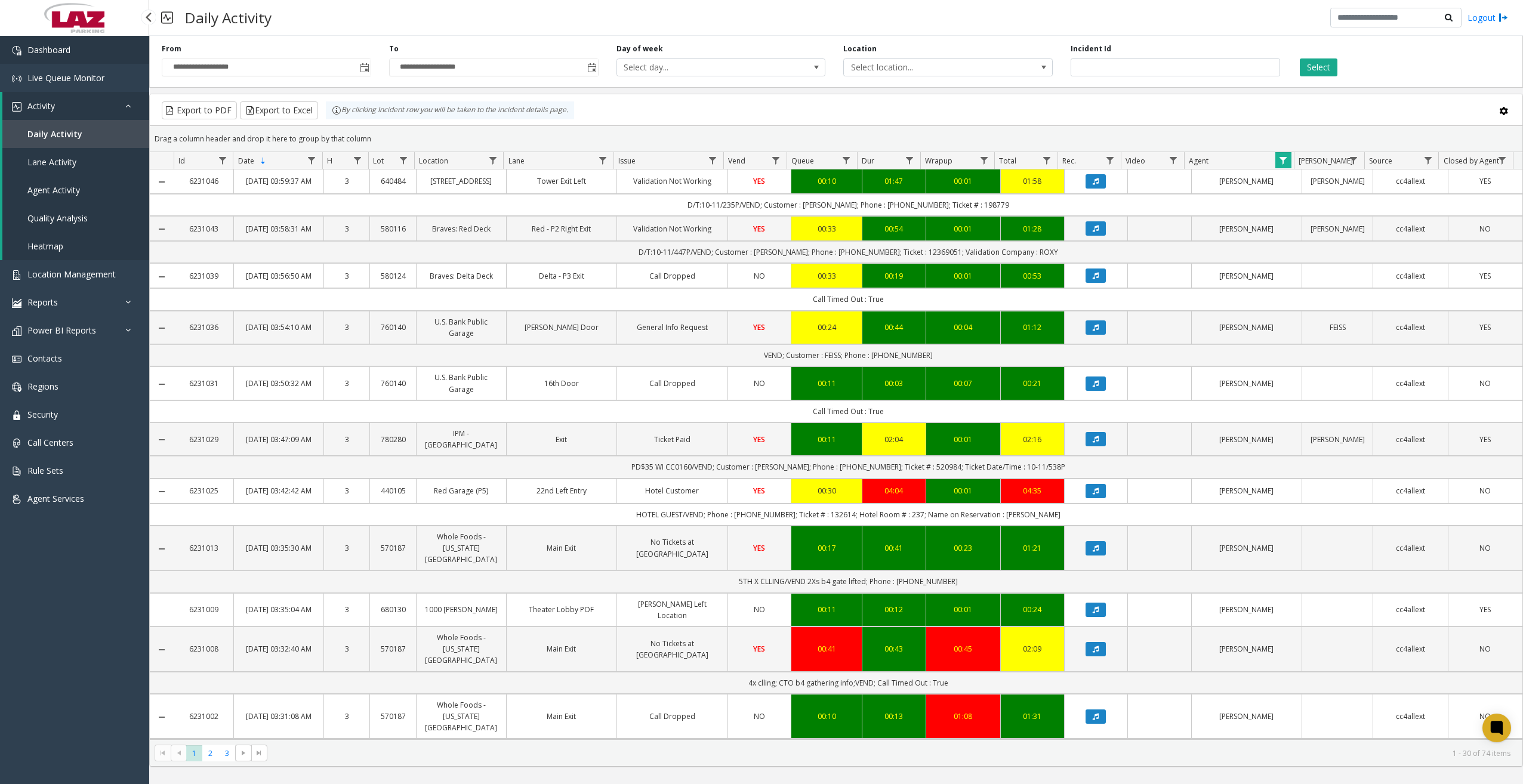
click at [100, 54] on link "Dashboard" at bounding box center [74, 50] width 149 height 28
